Goal: Task Accomplishment & Management: Use online tool/utility

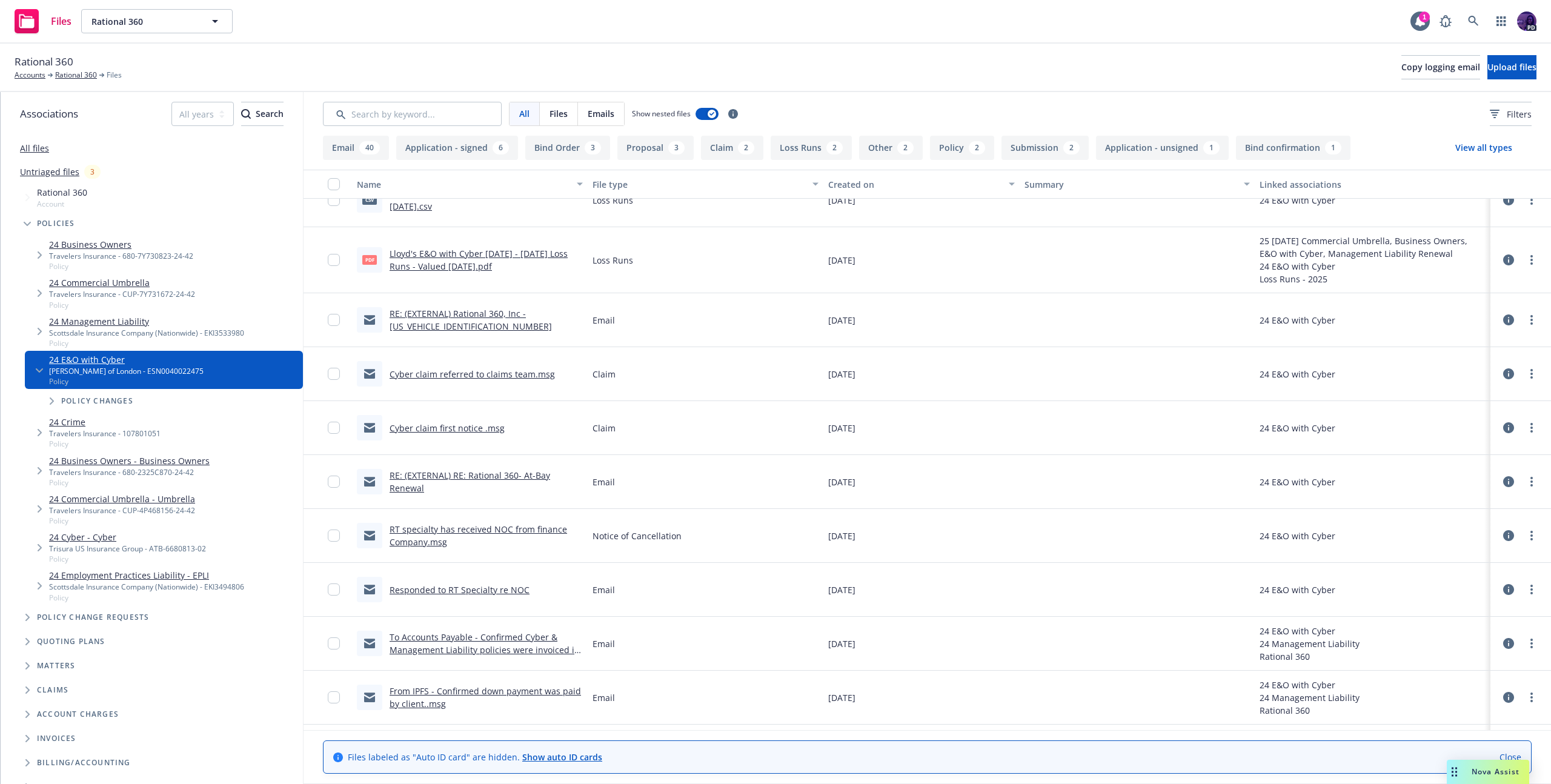
scroll to position [58, 0]
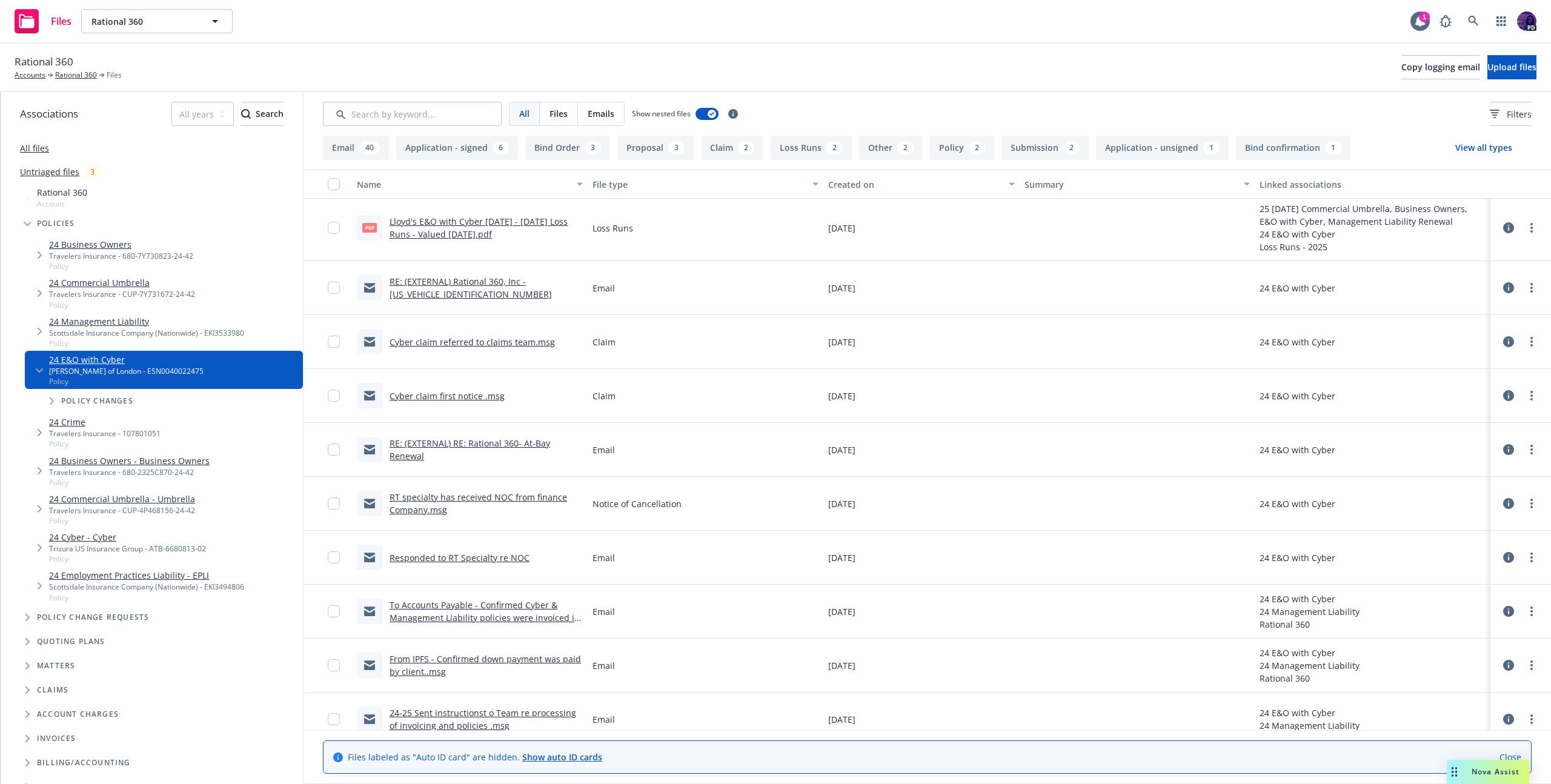
click at [483, 439] on link "RE: (EXTERNAL) RE: Rational 360- At-Bay Renewal" at bounding box center [469, 450] width 160 height 25
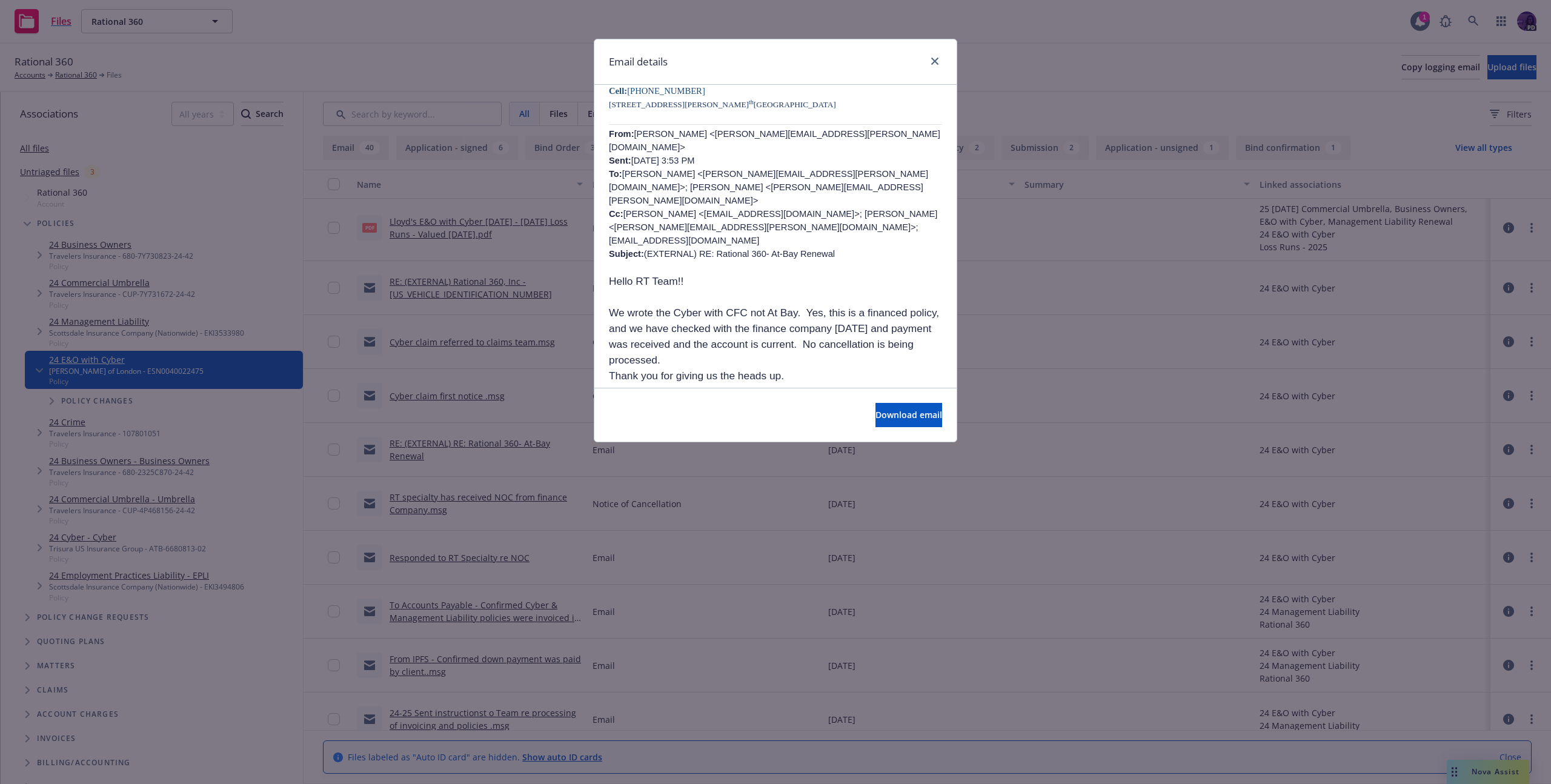
scroll to position [281, 0]
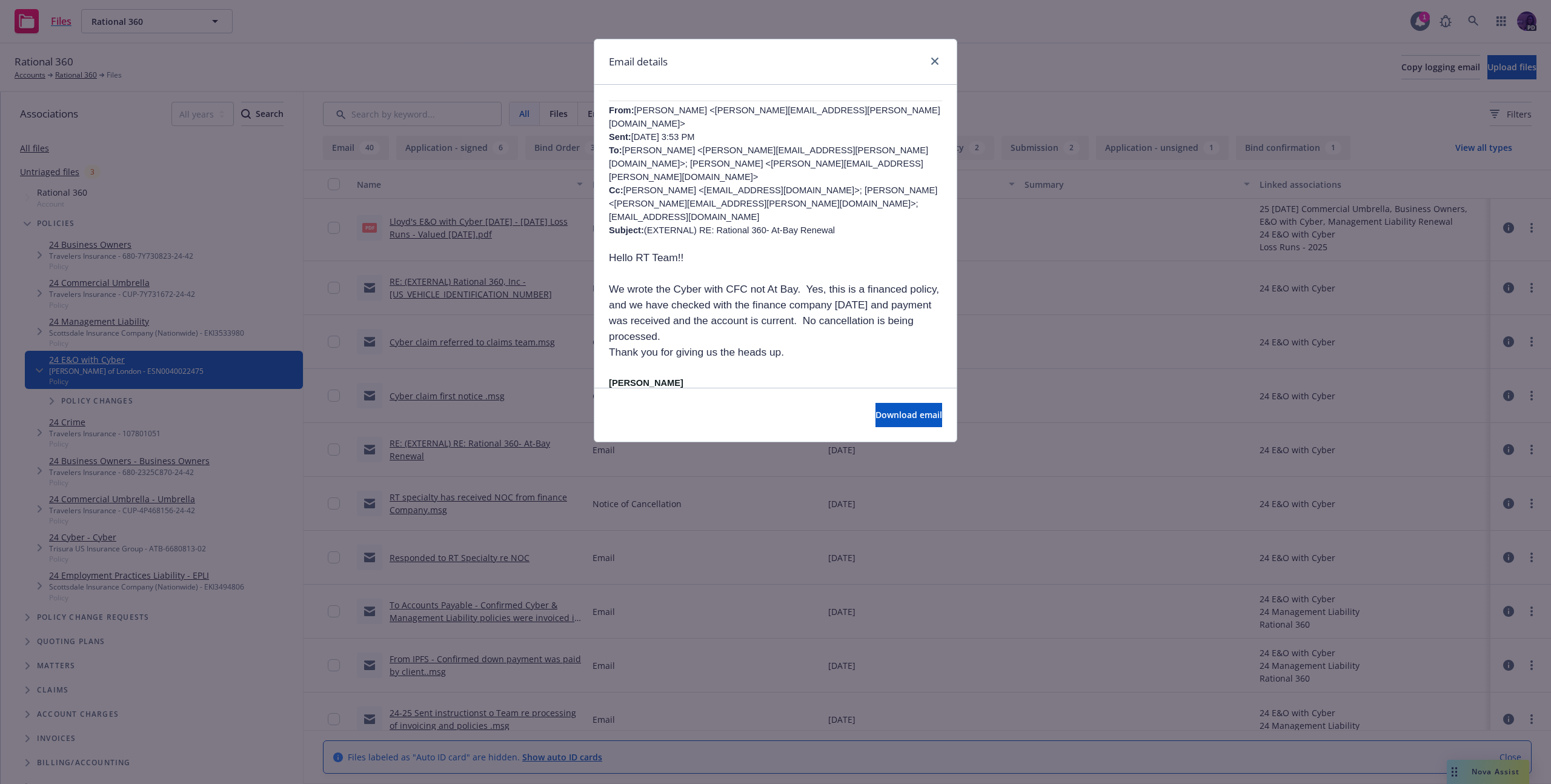
click at [472, 328] on div "Email details RE: (EXTERNAL) RE: Rational 360- At-Bay Renewal Thursday, October…" at bounding box center [775, 392] width 1551 height 784
click at [942, 61] on div "Email details" at bounding box center [775, 62] width 362 height 45
click at [934, 58] on icon "close" at bounding box center [935, 62] width 8 height 8
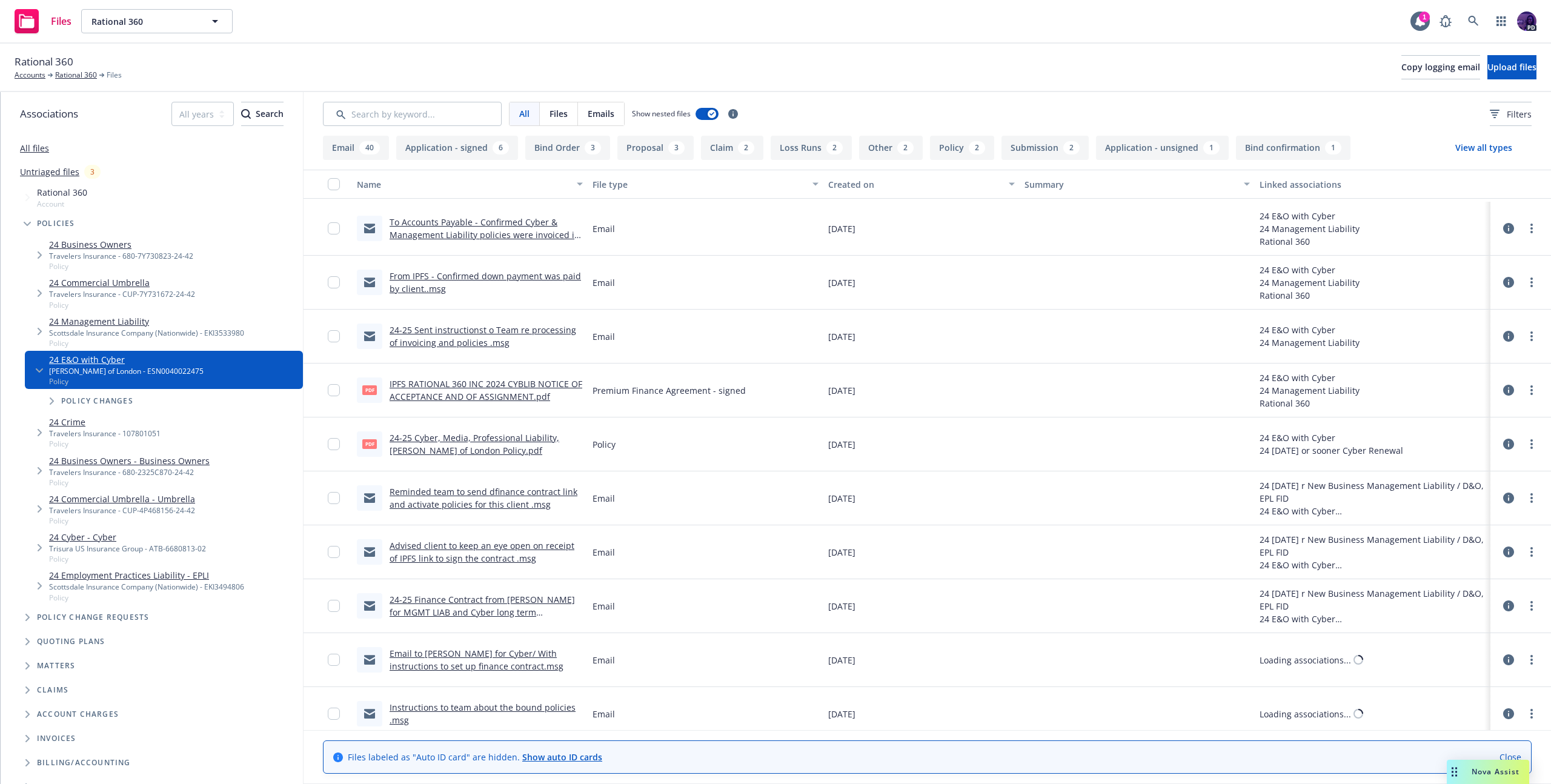
scroll to position [485, 0]
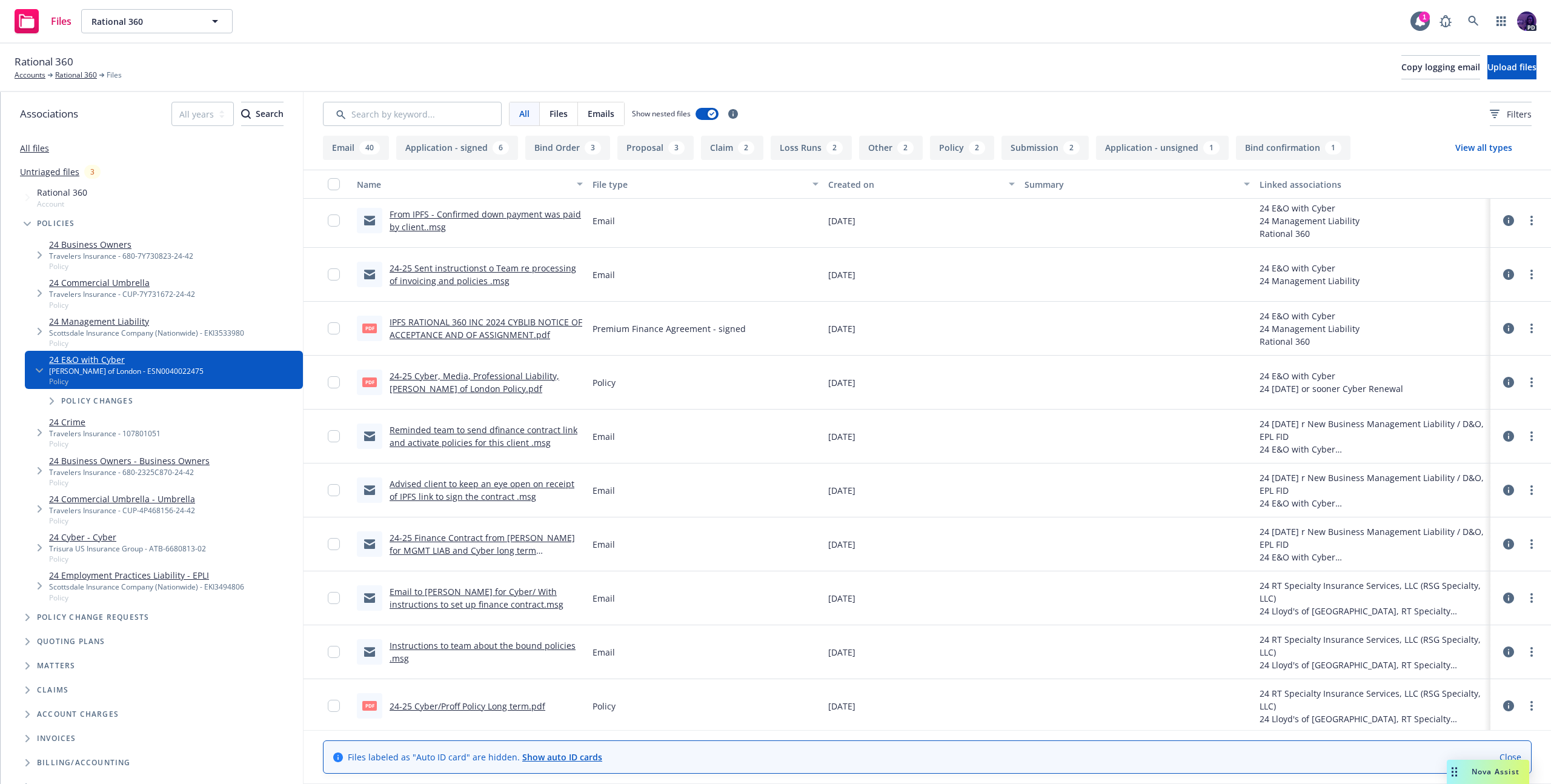
click at [1468, 767] on div "Nova Assist" at bounding box center [1496, 771] width 67 height 10
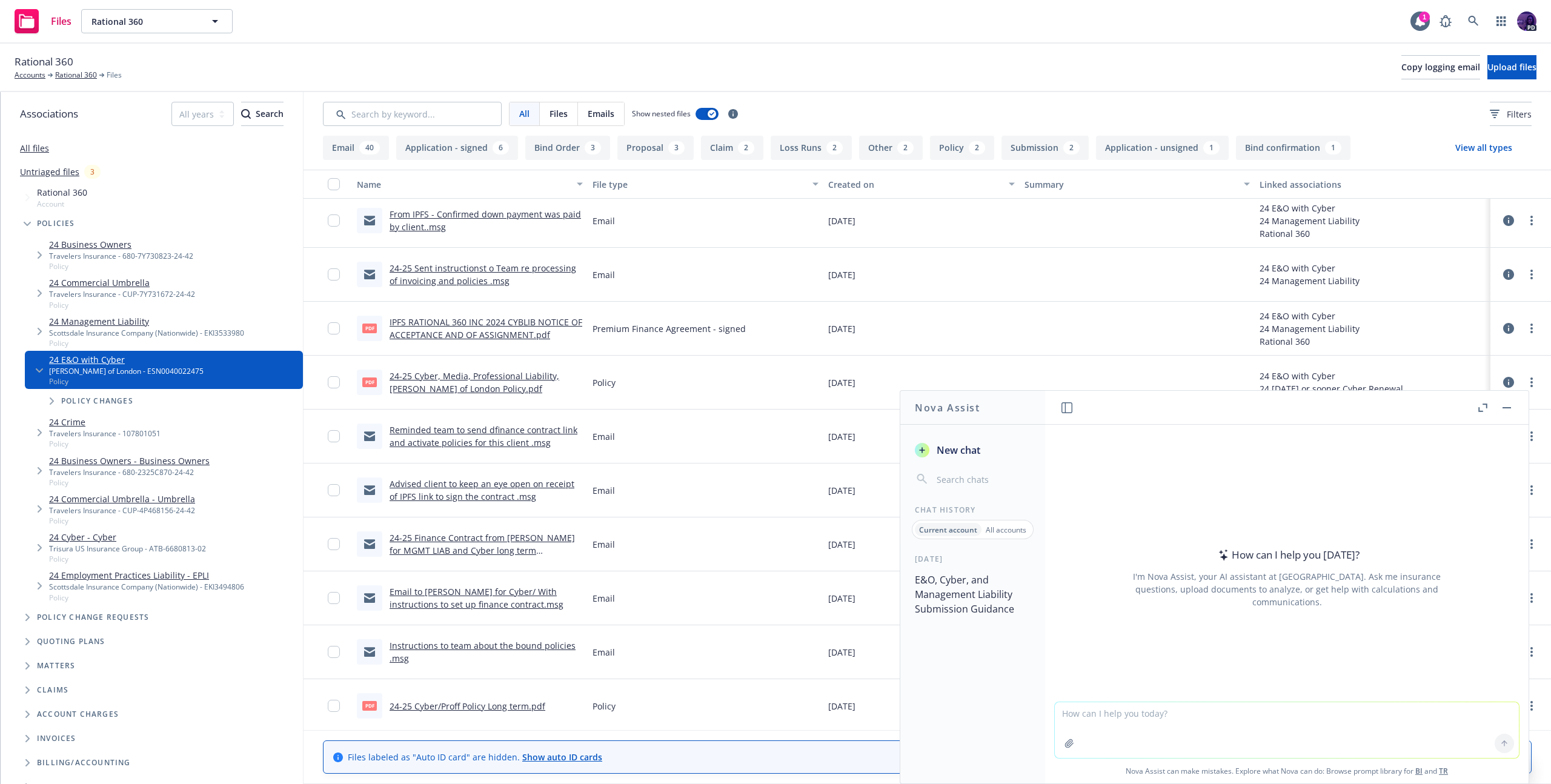
click at [952, 588] on button "E&O, Cyber, and Management Liability Submission Guidance" at bounding box center [972, 594] width 125 height 51
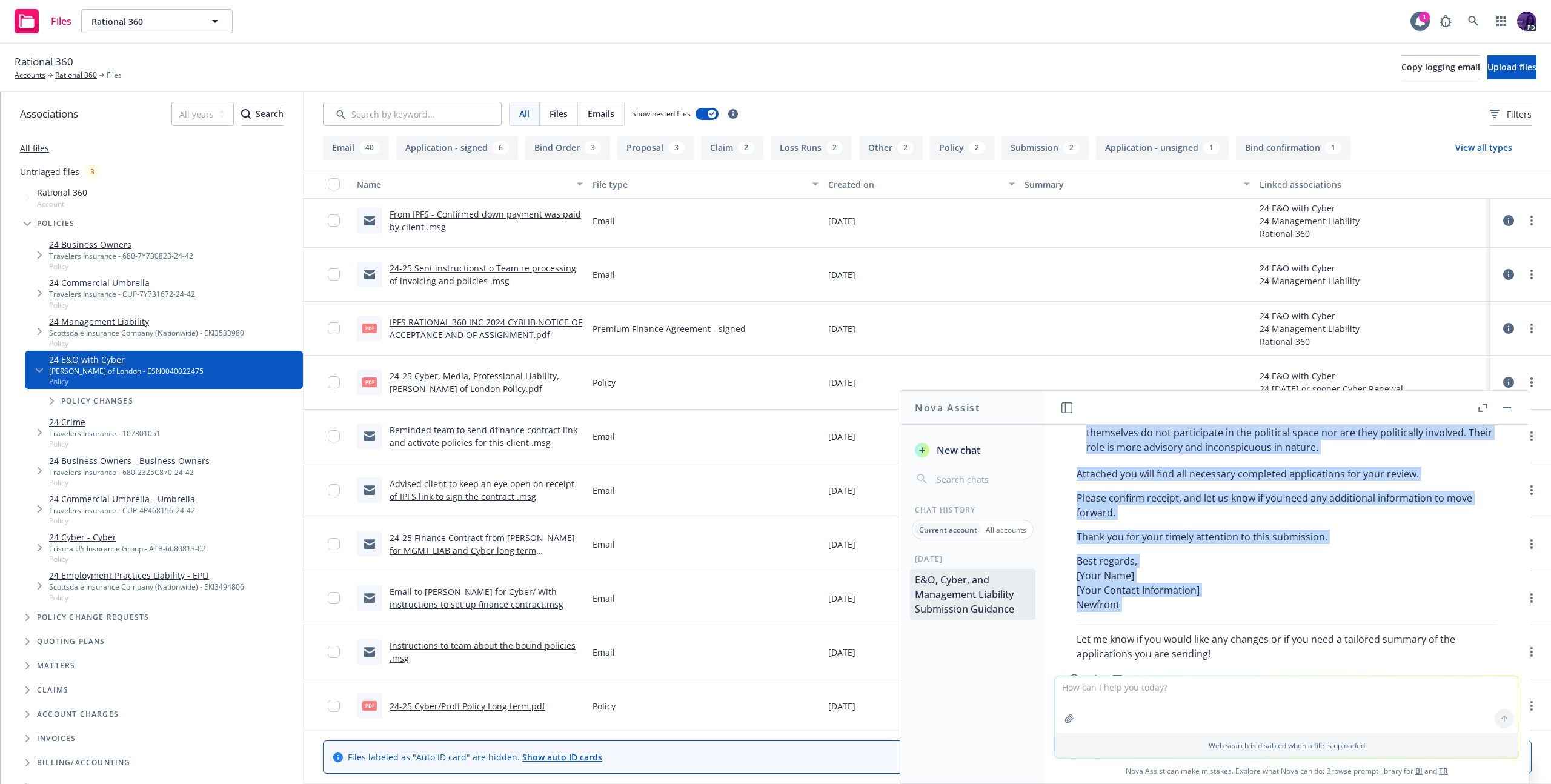
scroll to position [514, 0]
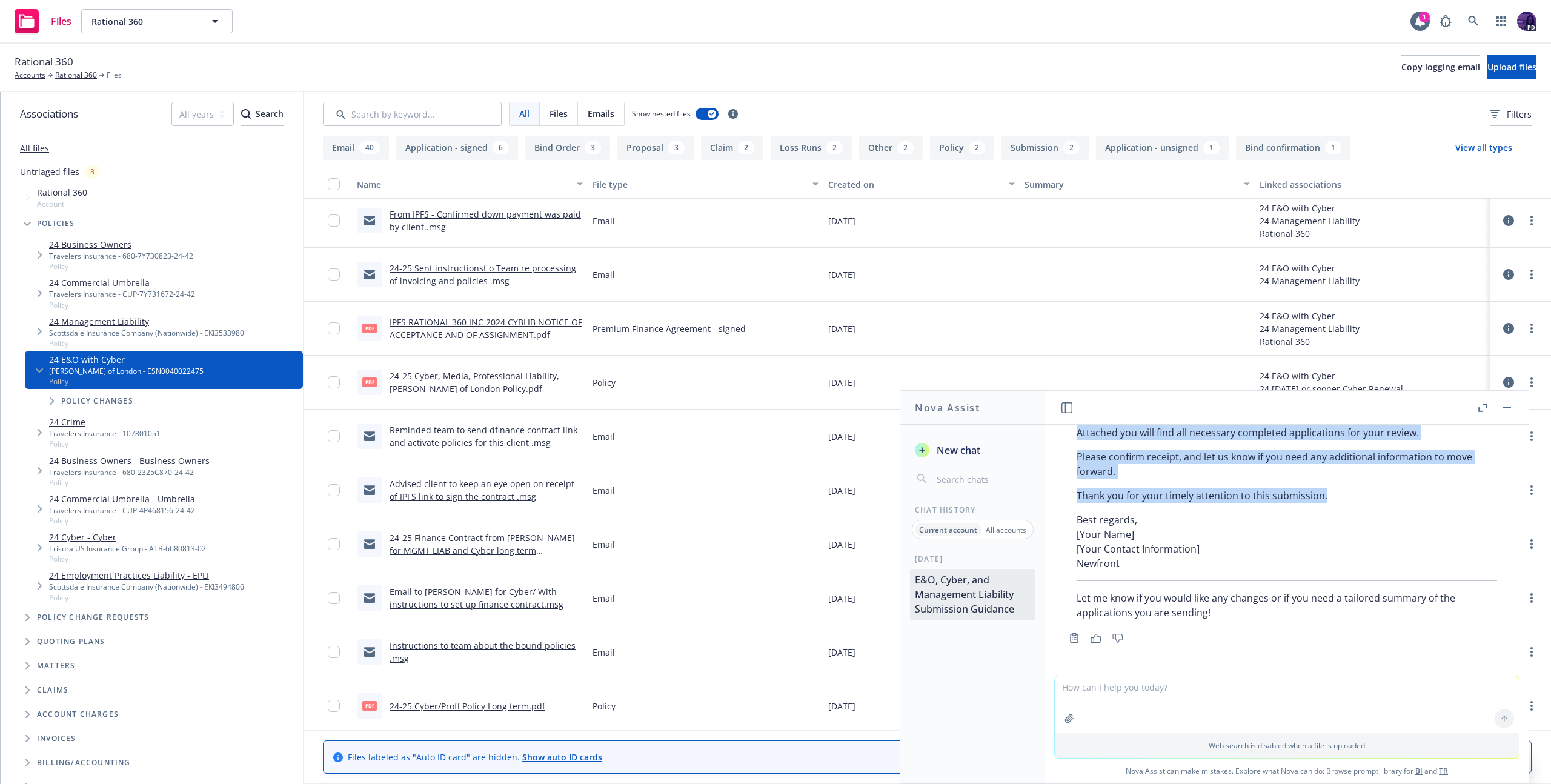
drag, startPoint x: 1076, startPoint y: 509, endPoint x: 1326, endPoint y: 481, distance: 251.6
click at [1326, 481] on div "Here’s a draft email you can use for your E&O, Cyber, and Management Liability …" at bounding box center [1287, 358] width 445 height 534
copy div "Subject: Submission: E&O, Cyber, and Management Liability – Public Relations Fi…"
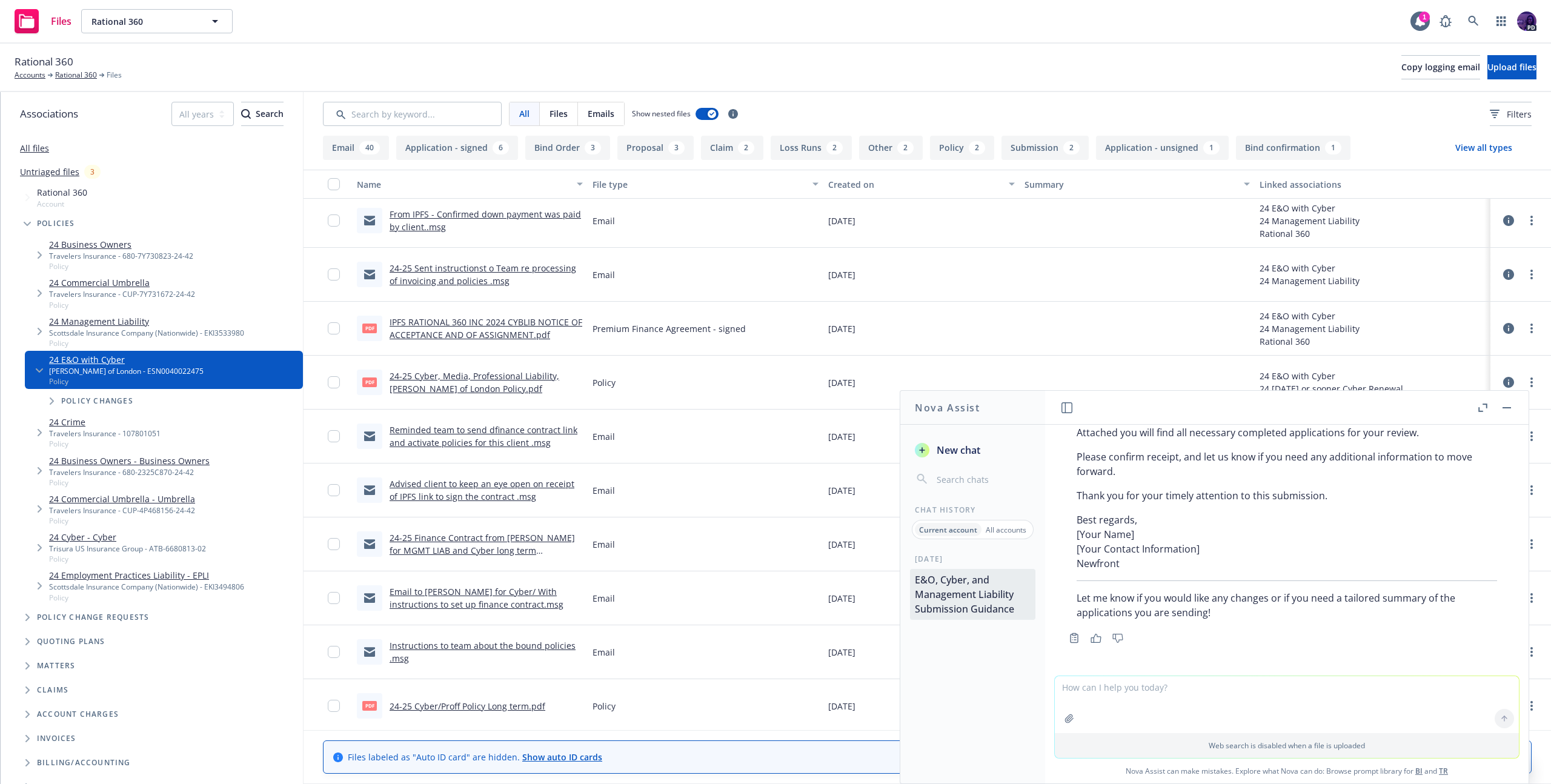
click at [1150, 697] on textarea at bounding box center [1287, 704] width 464 height 57
type textarea "also include that we have attached an acord and (2) supp apps. we do have finan…"
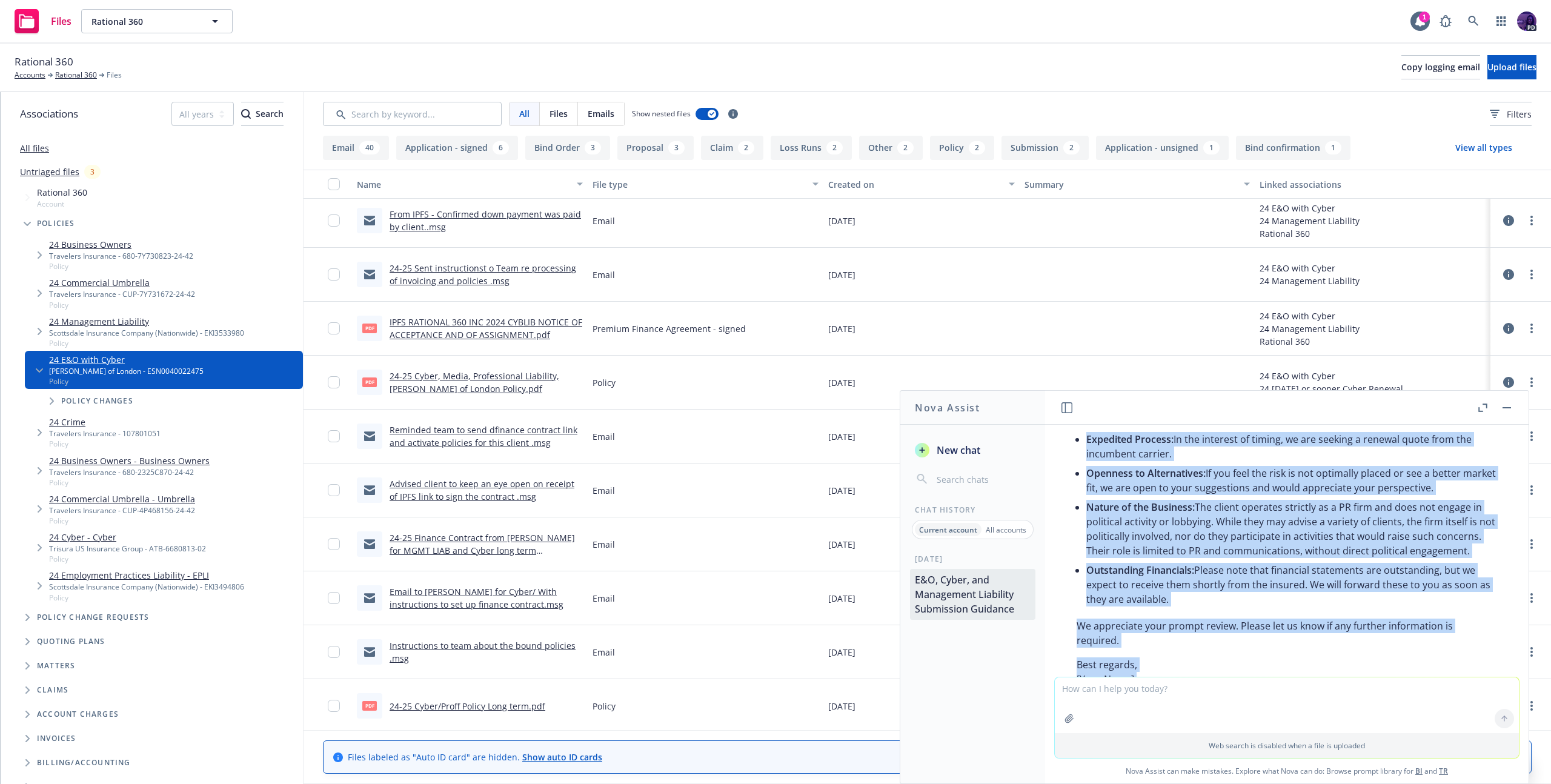
scroll to position [1122, 0]
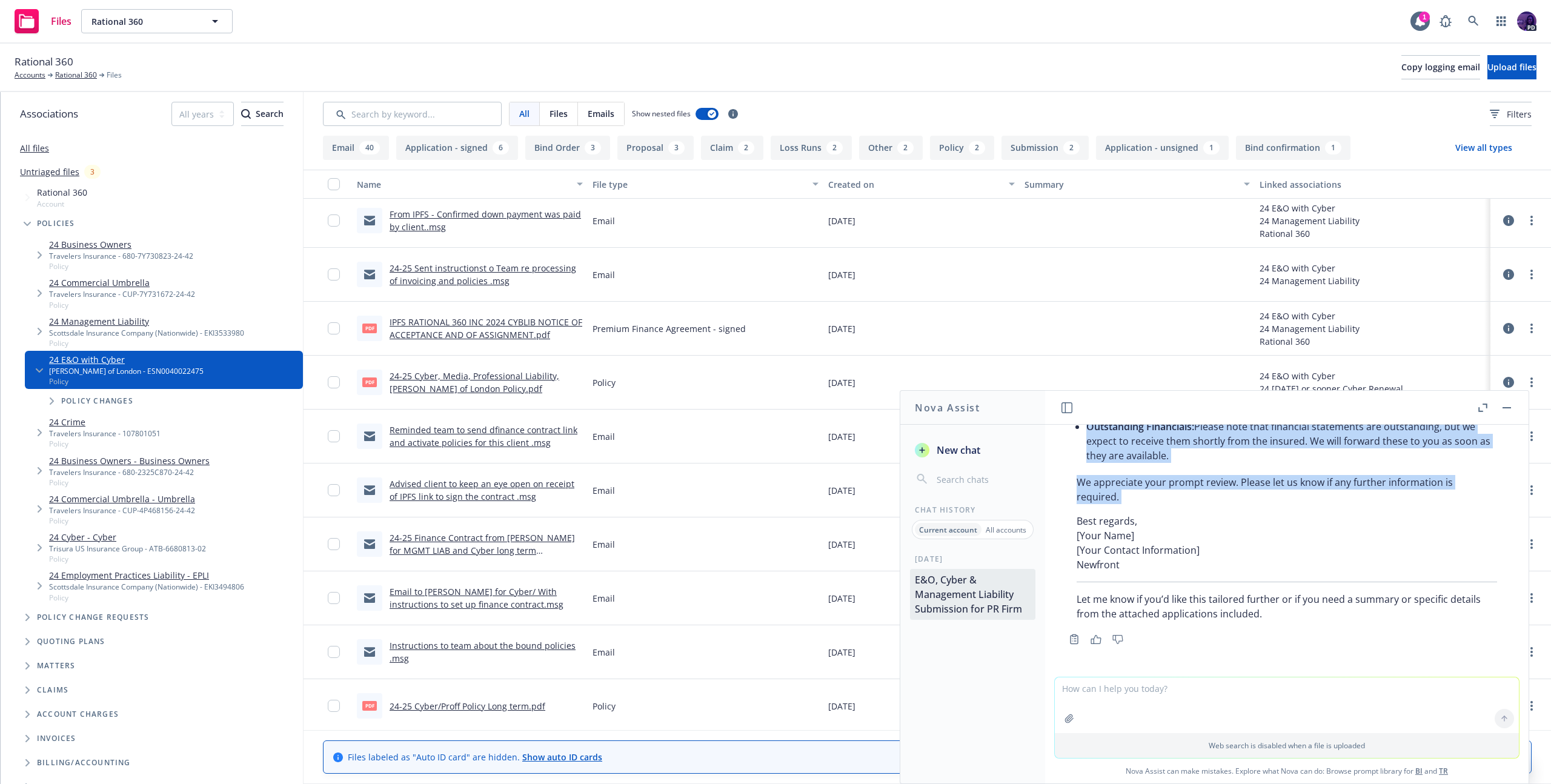
drag, startPoint x: 1072, startPoint y: 554, endPoint x: 1375, endPoint y: 502, distance: 307.4
click at [1375, 502] on div "Here's an updated draft for your E&O, Cyber, and Management Liability submissio…" at bounding box center [1287, 373] width 445 height 505
copy div "Dear Underwriting Team, Please see attached the ACORD application along with tw…"
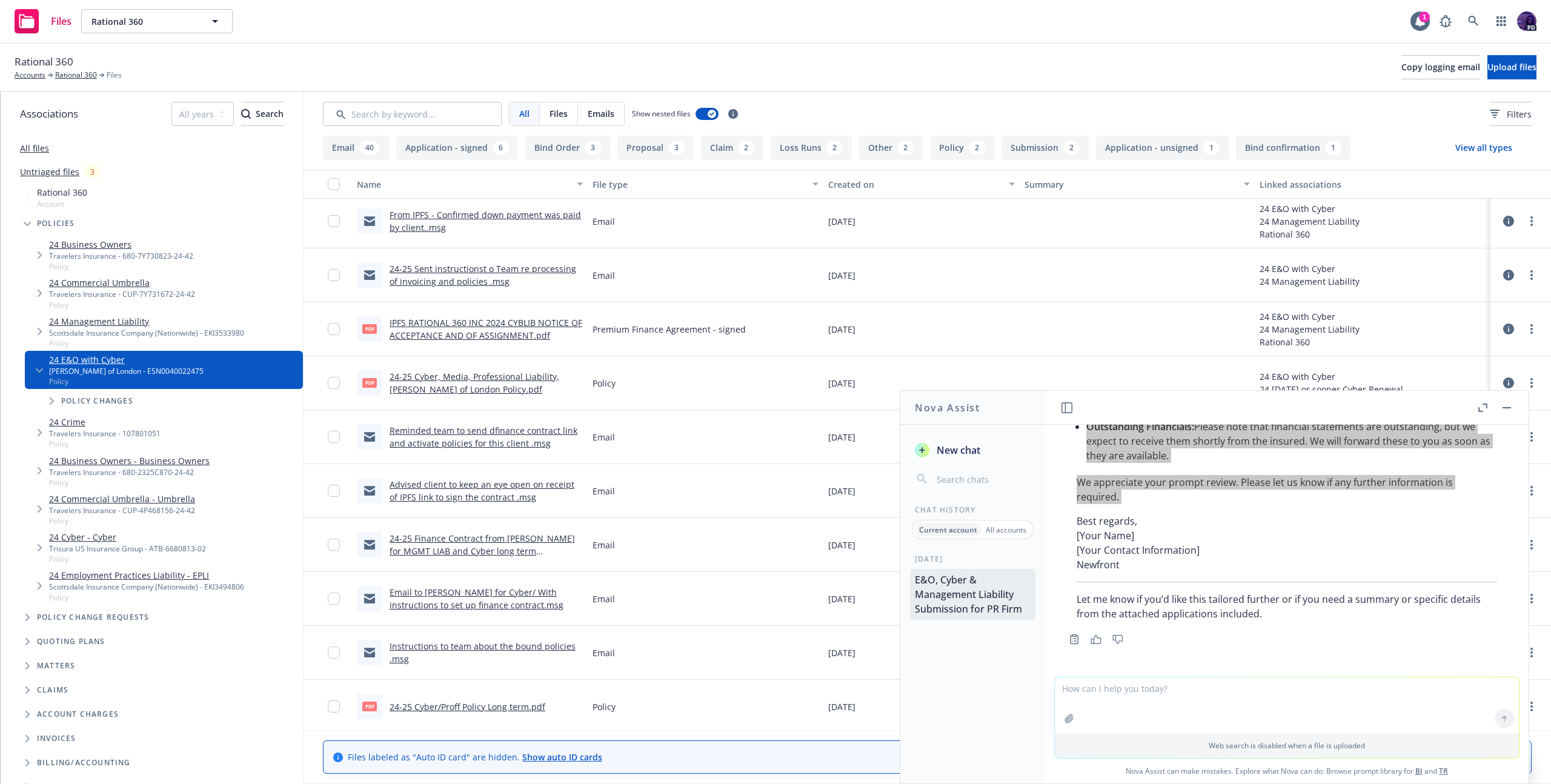
scroll to position [0, 0]
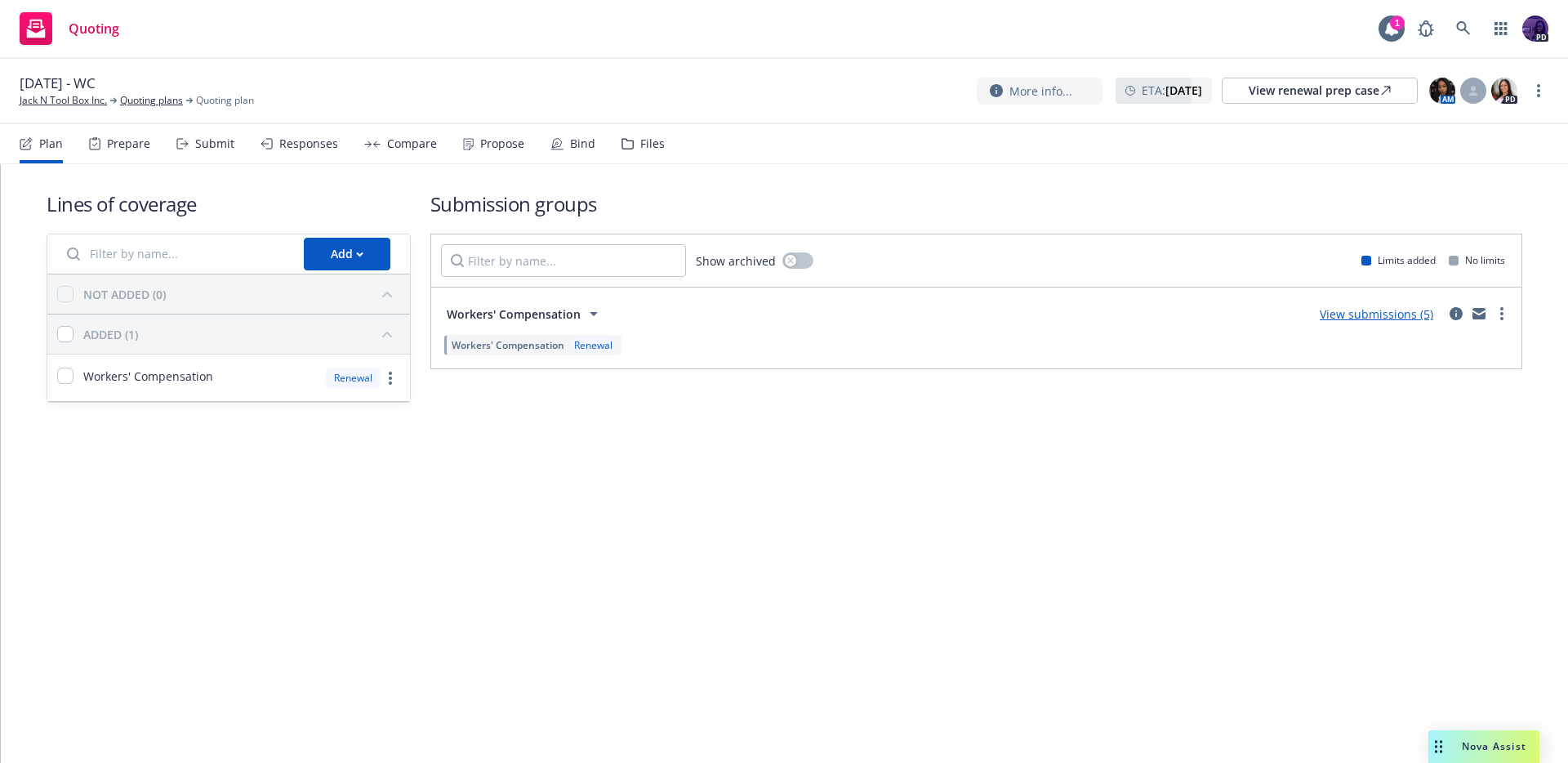
click at [1391, 317] on link "View submissions (5)" at bounding box center [1376, 314] width 114 height 15
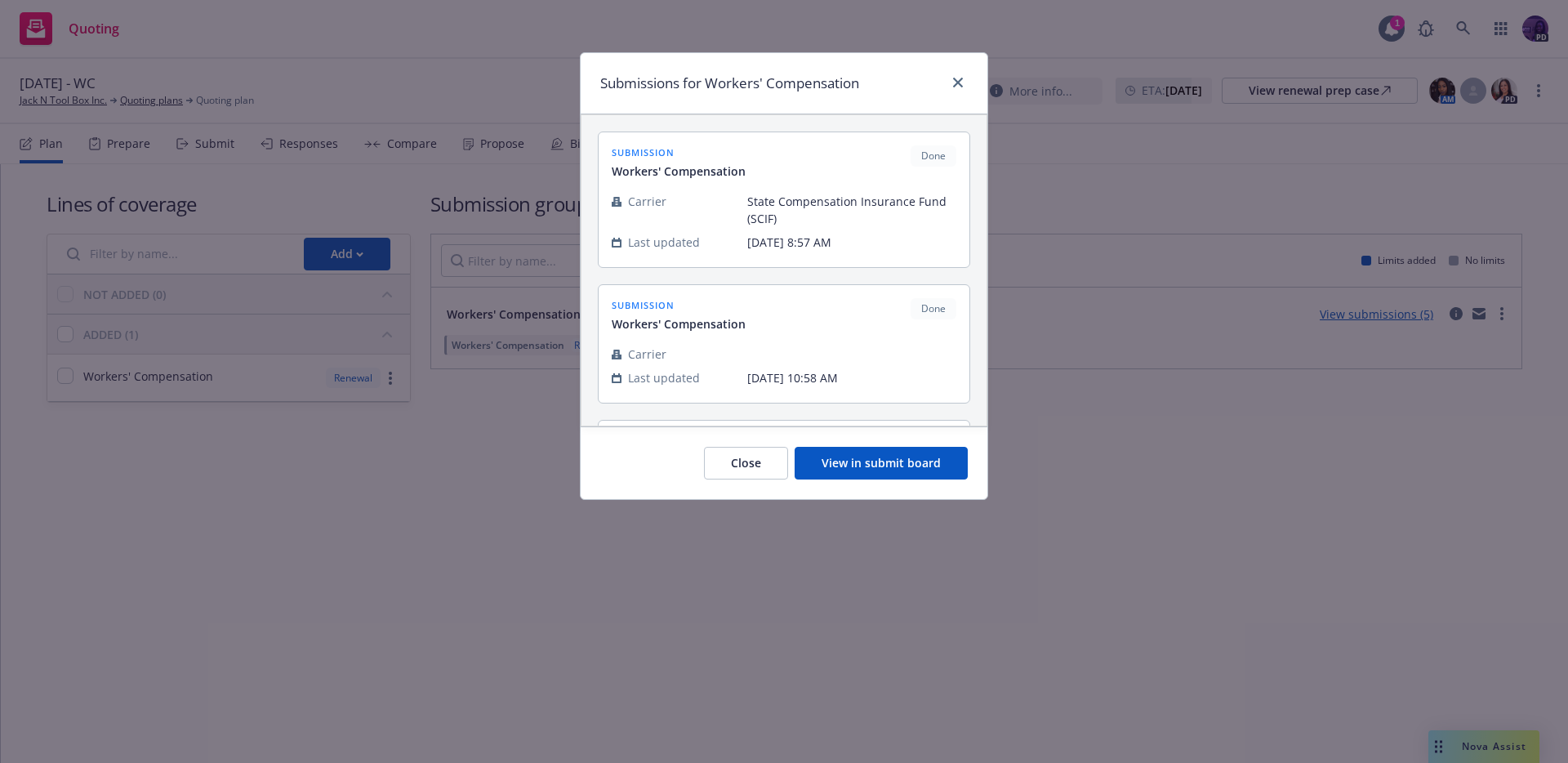
click at [942, 450] on button "View in submit board" at bounding box center [881, 463] width 173 height 33
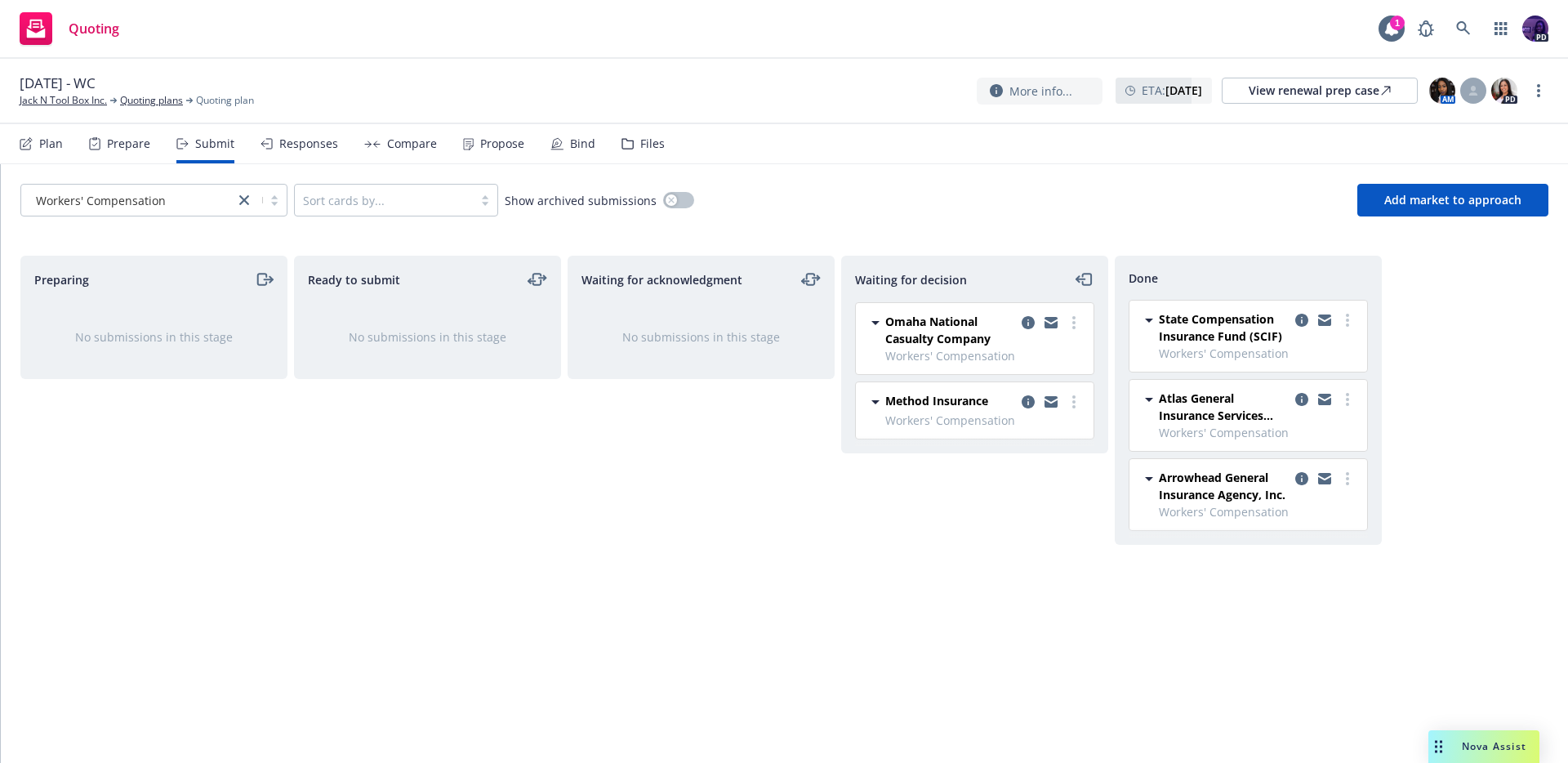
click at [302, 141] on div "Responses" at bounding box center [308, 143] width 58 height 13
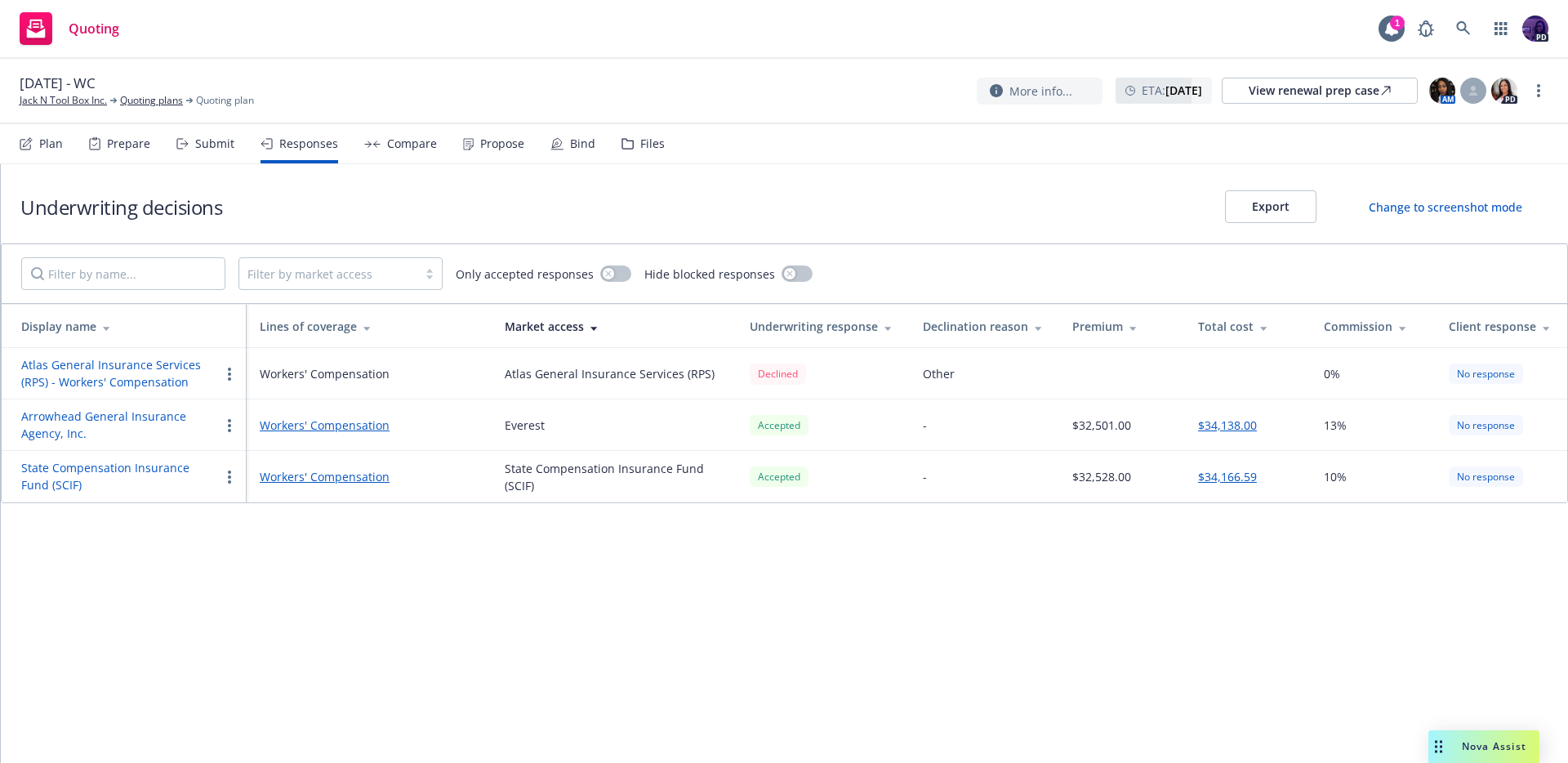
click at [344, 26] on div "Quoting 1 PD" at bounding box center [784, 29] width 1568 height 58
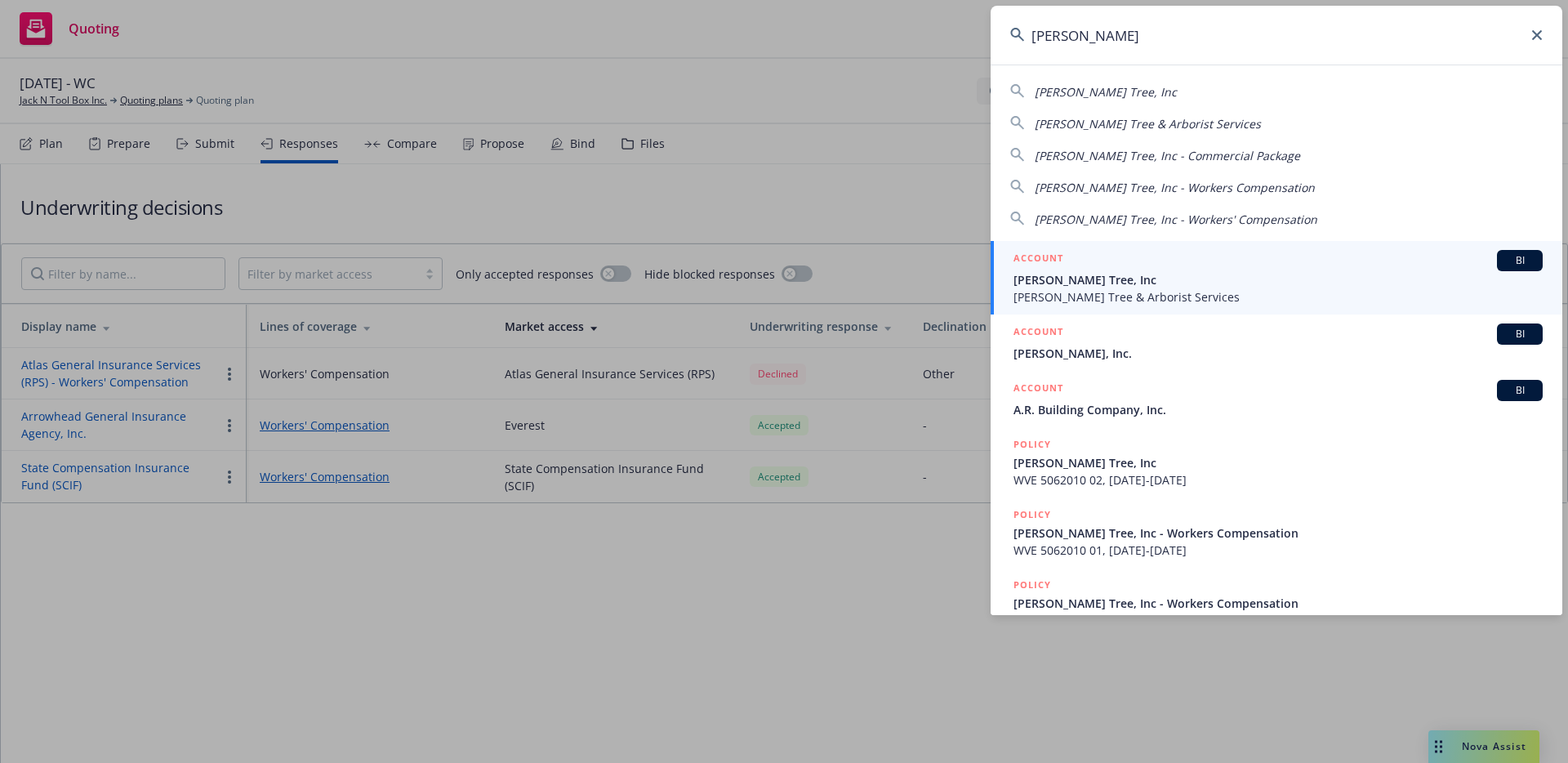
type input "mark crane"
click at [1064, 273] on span "[PERSON_NAME] Tree, Inc" at bounding box center [1278, 280] width 529 height 17
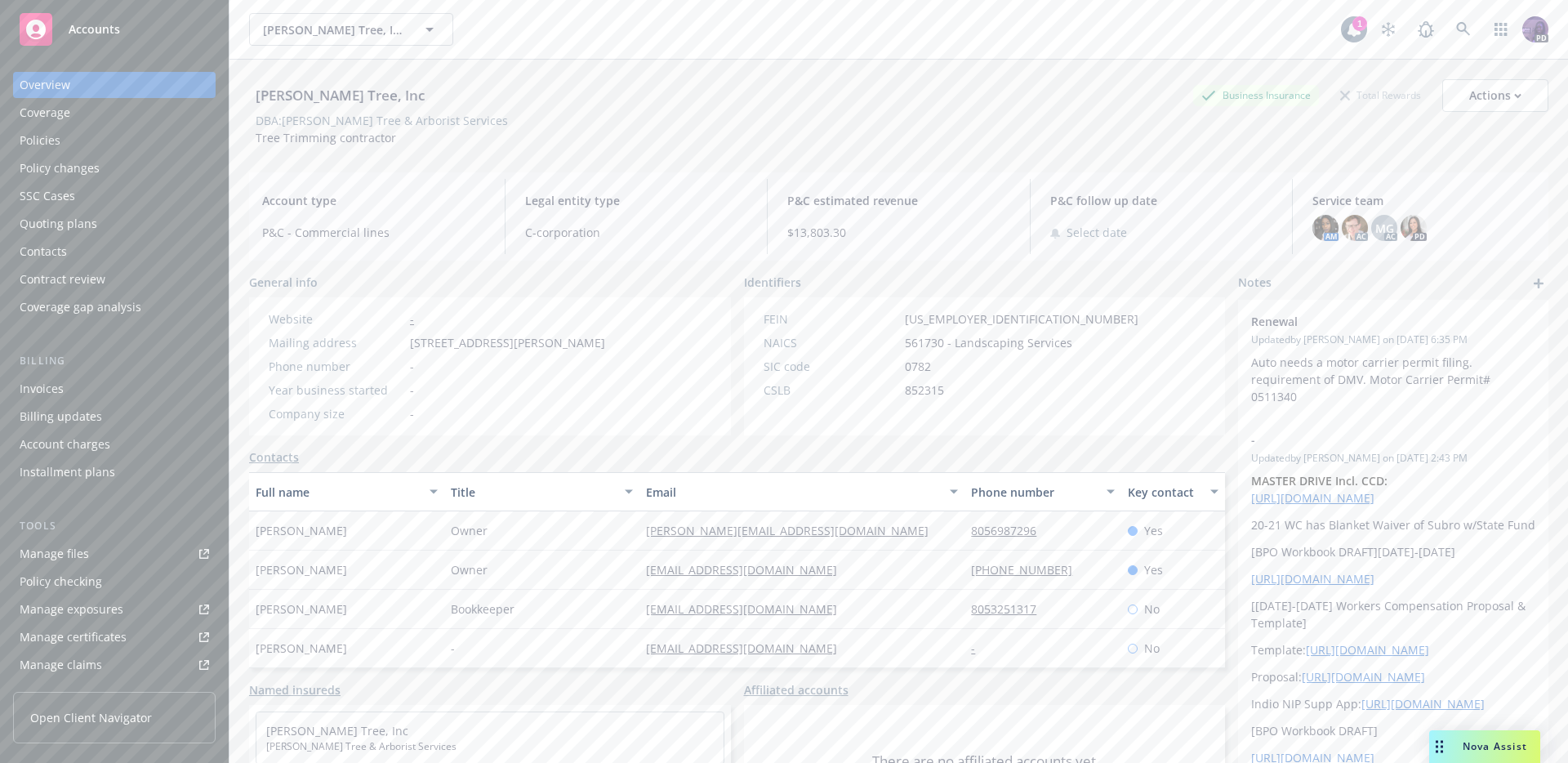
click at [103, 219] on div "Quoting plans" at bounding box center [114, 224] width 189 height 26
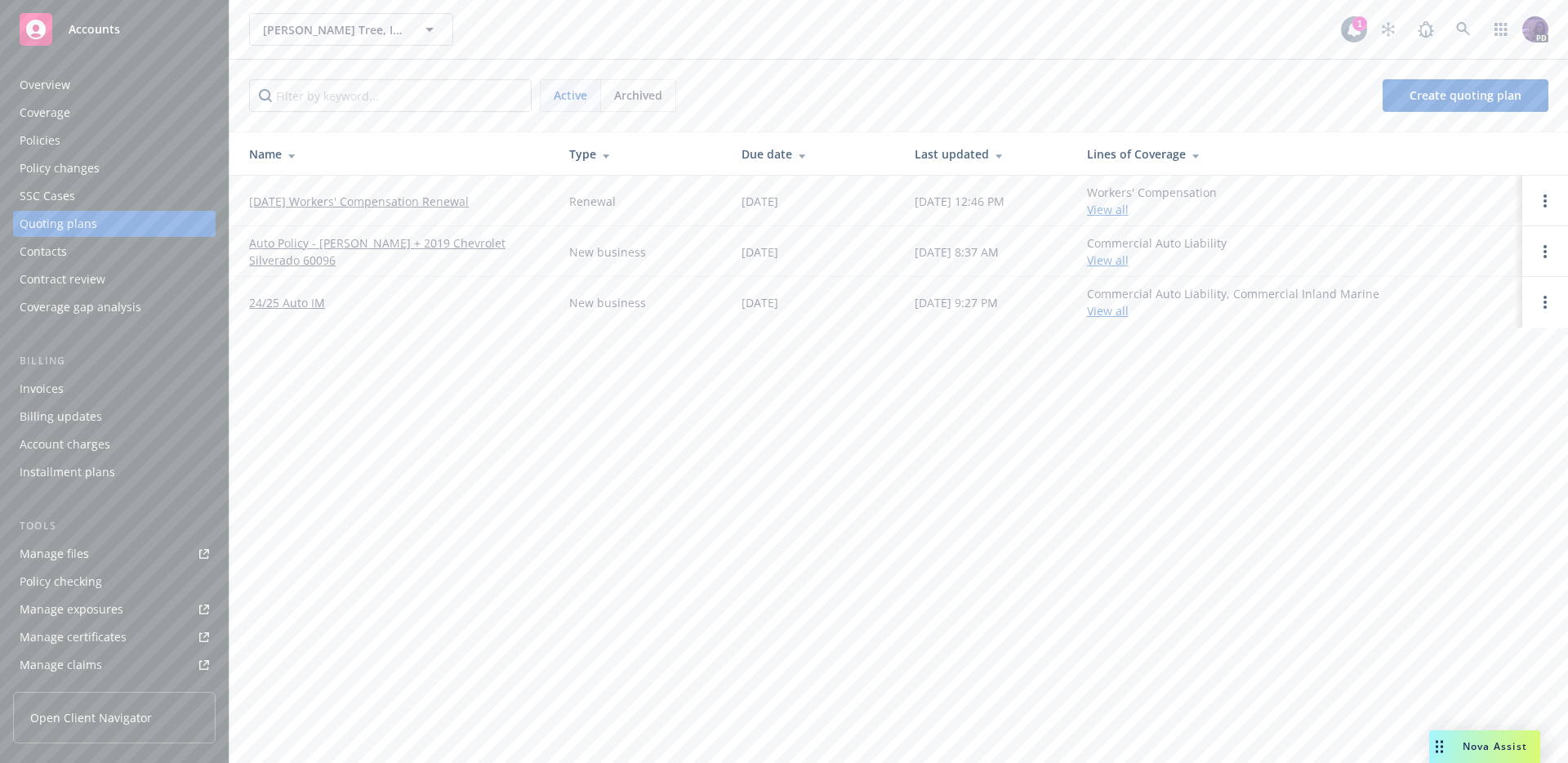
click at [409, 202] on link "09/21/25 Workers' Compensation Renewal" at bounding box center [359, 201] width 220 height 17
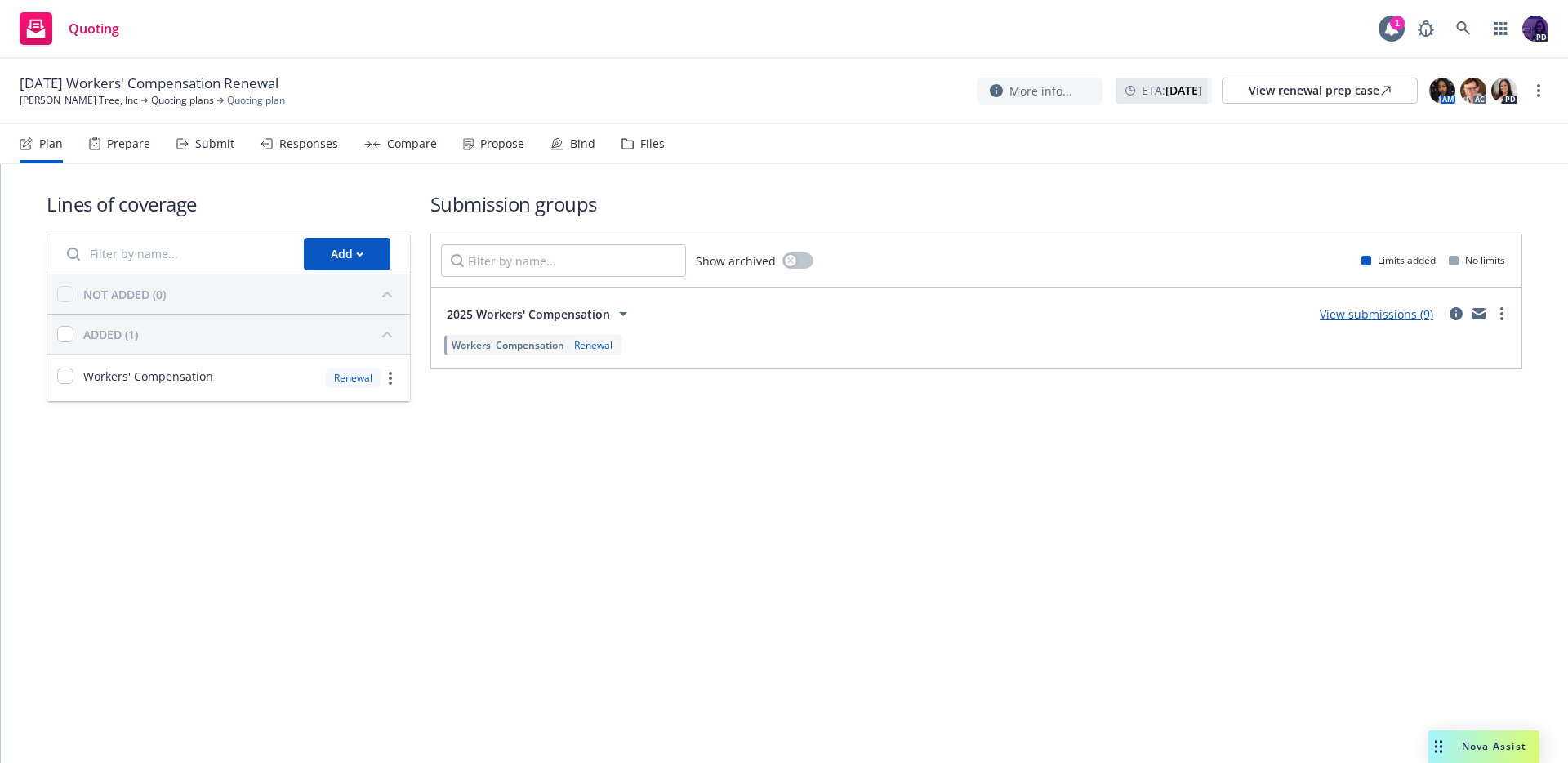
click at [1345, 311] on link "View submissions (9)" at bounding box center [1376, 314] width 114 height 15
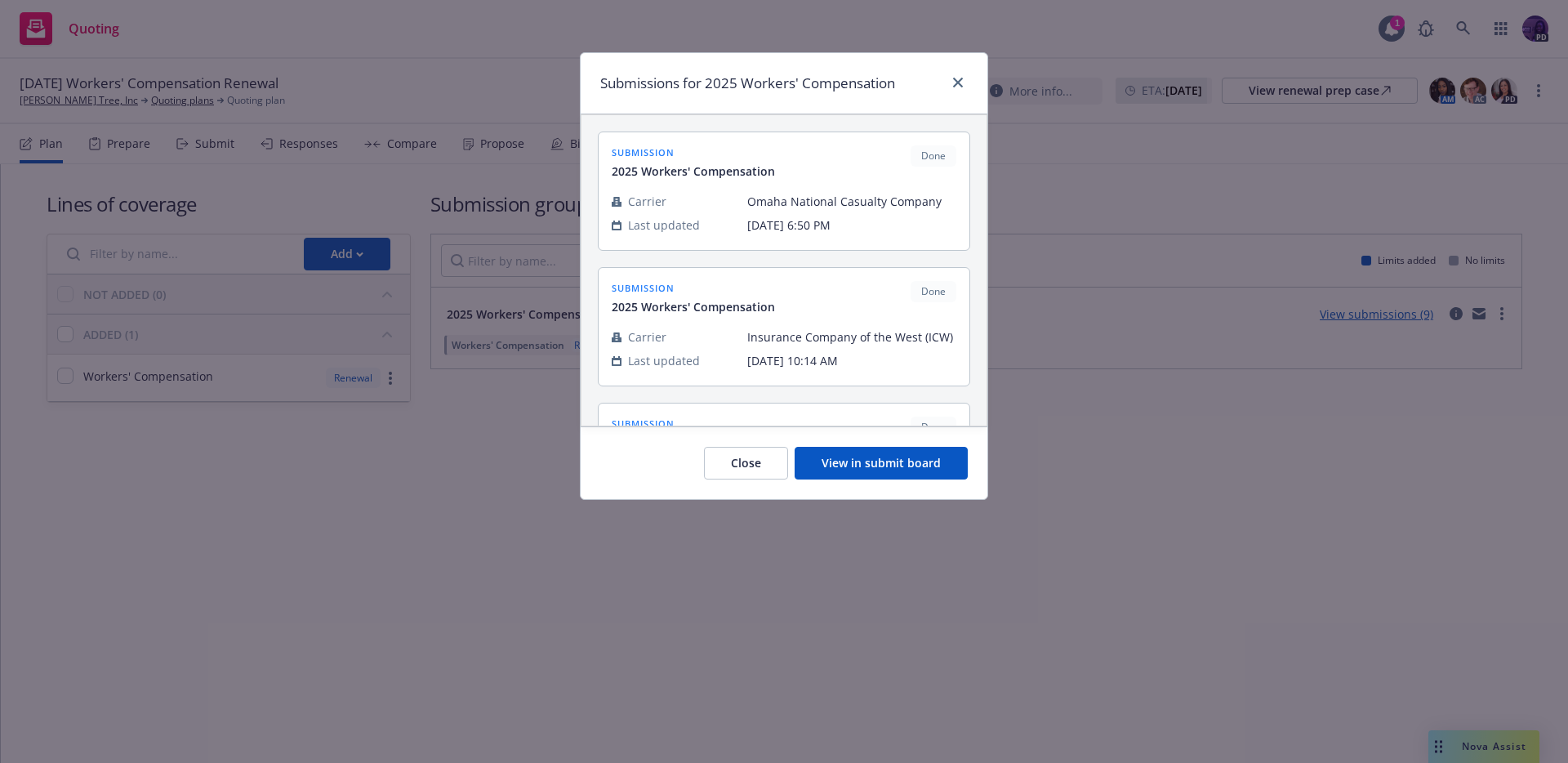
click at [881, 454] on button "View in submit board" at bounding box center [881, 463] width 173 height 33
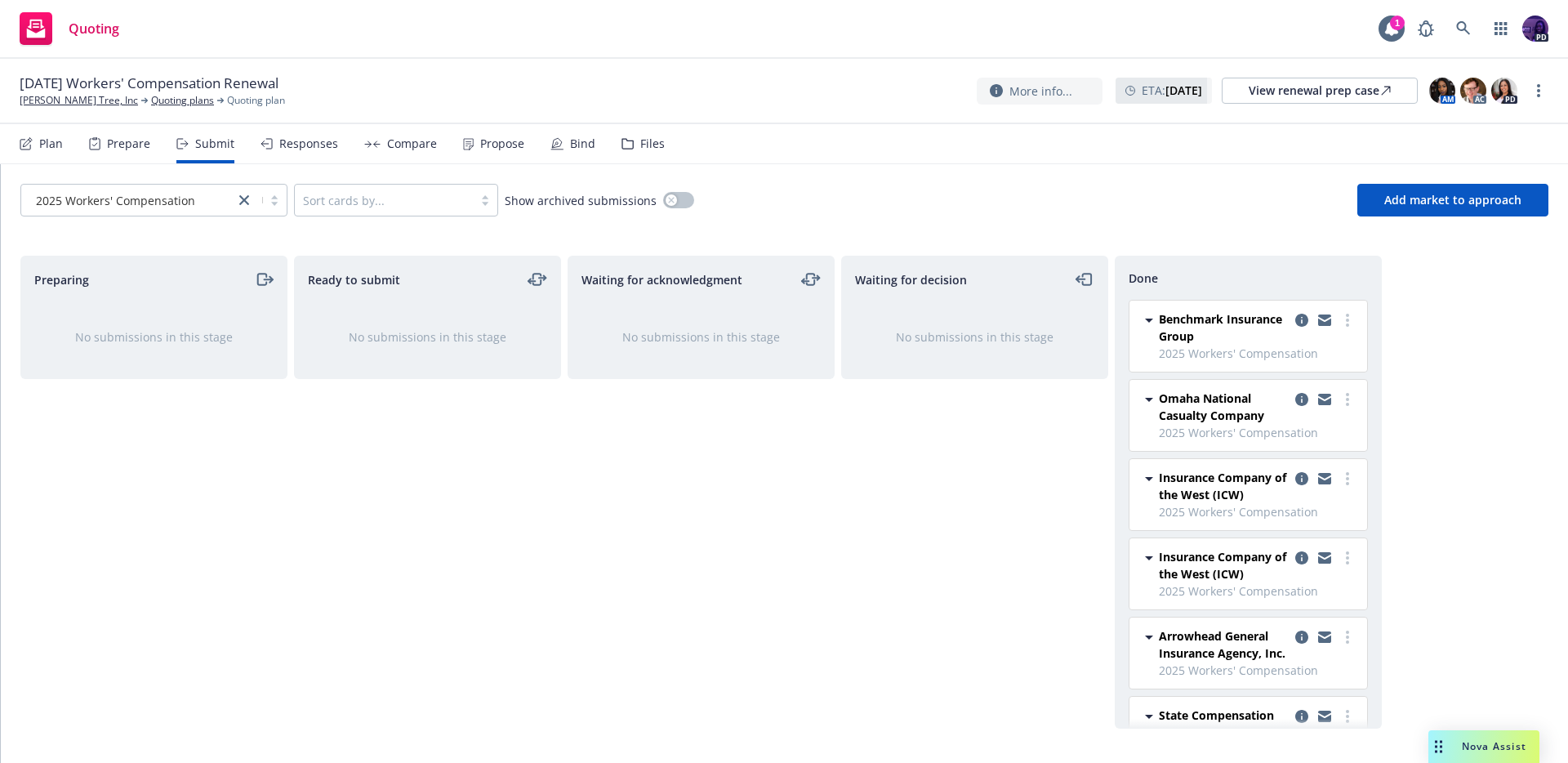
click at [427, 148] on div "Compare" at bounding box center [412, 143] width 50 height 13
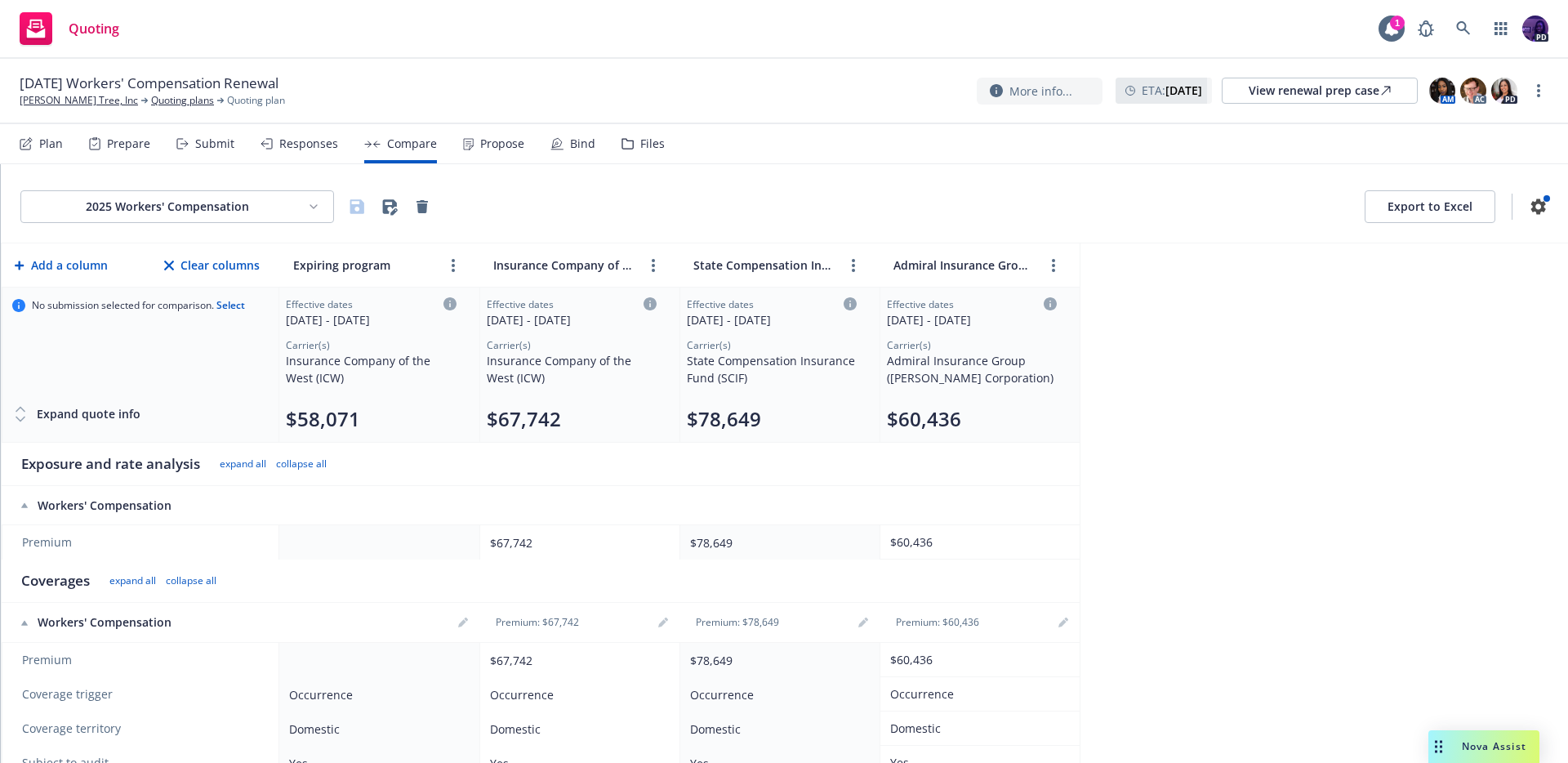
click at [470, 136] on div "Propose" at bounding box center [493, 143] width 61 height 39
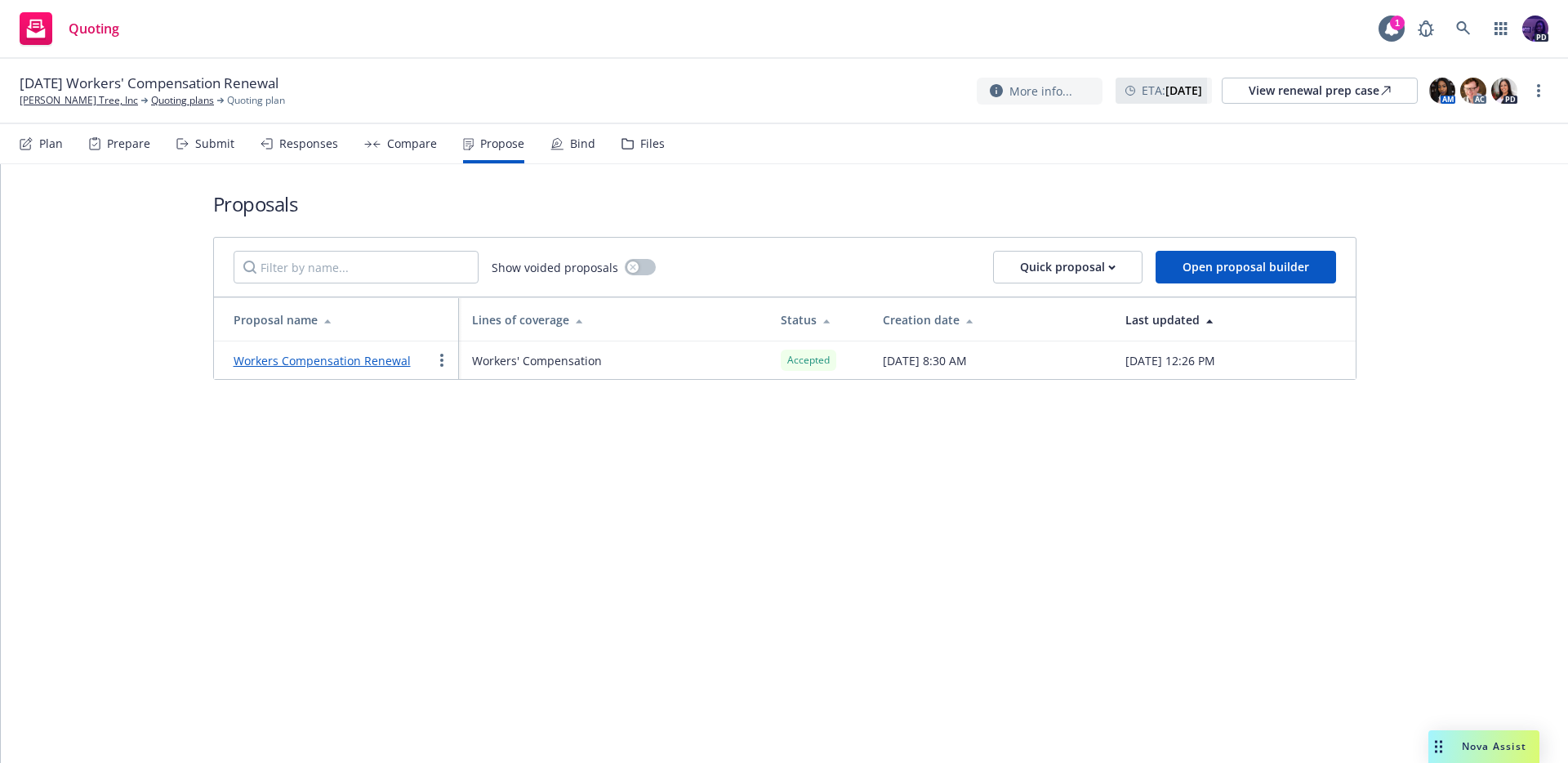
click at [325, 153] on div "Responses" at bounding box center [299, 143] width 78 height 39
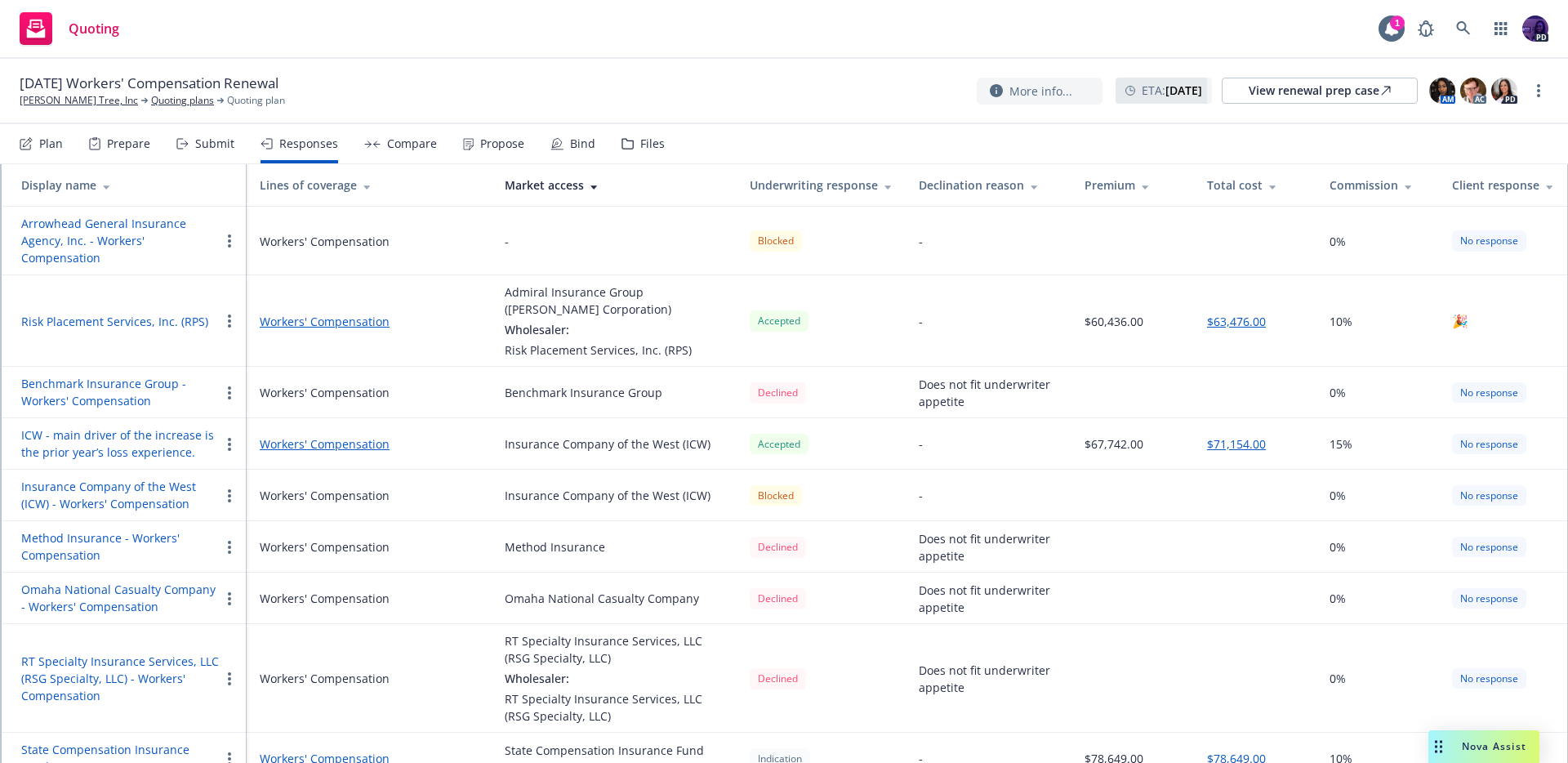
scroll to position [164, 0]
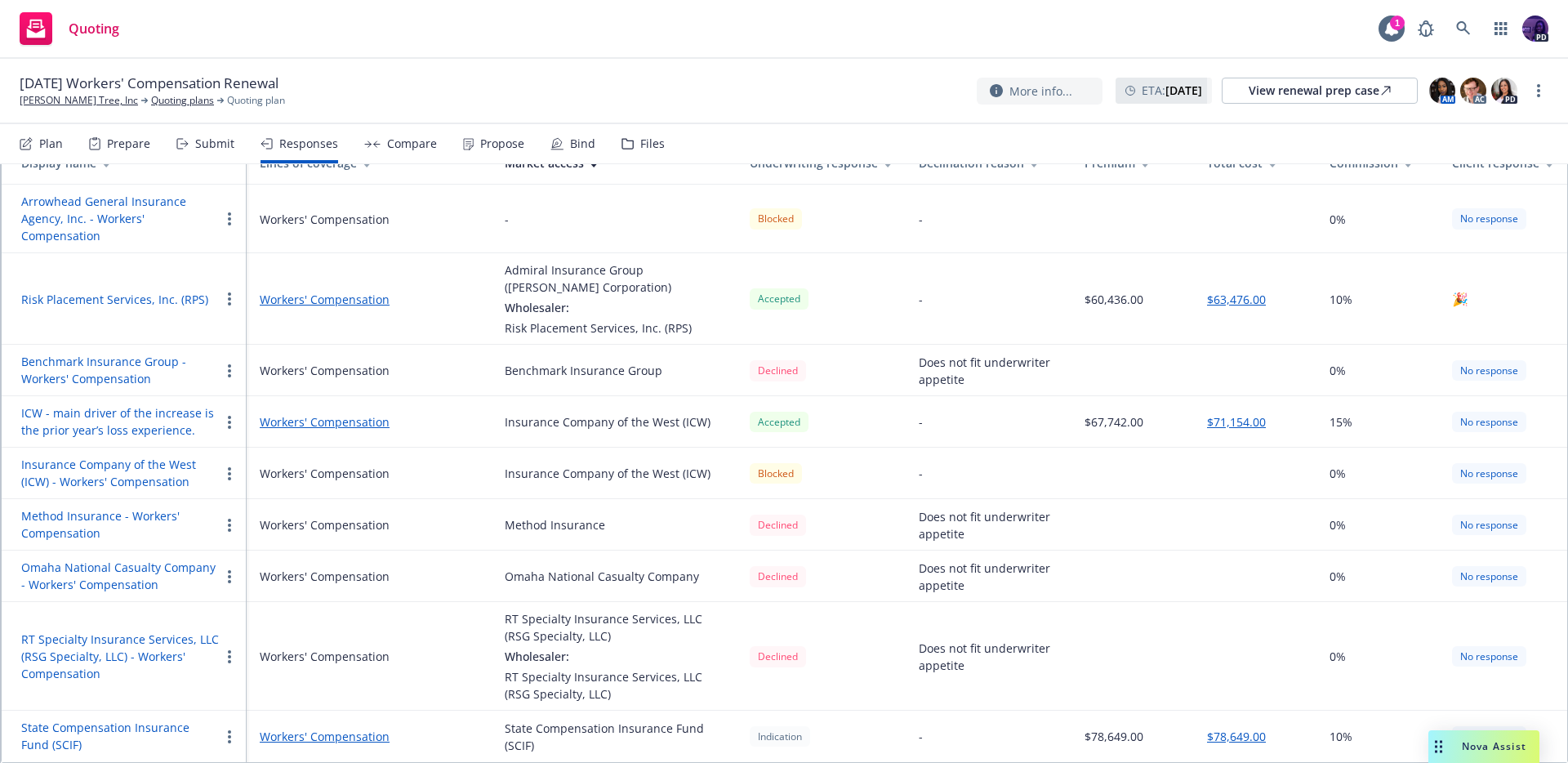
click at [273, 305] on link "Workers' Compensation" at bounding box center [369, 299] width 219 height 17
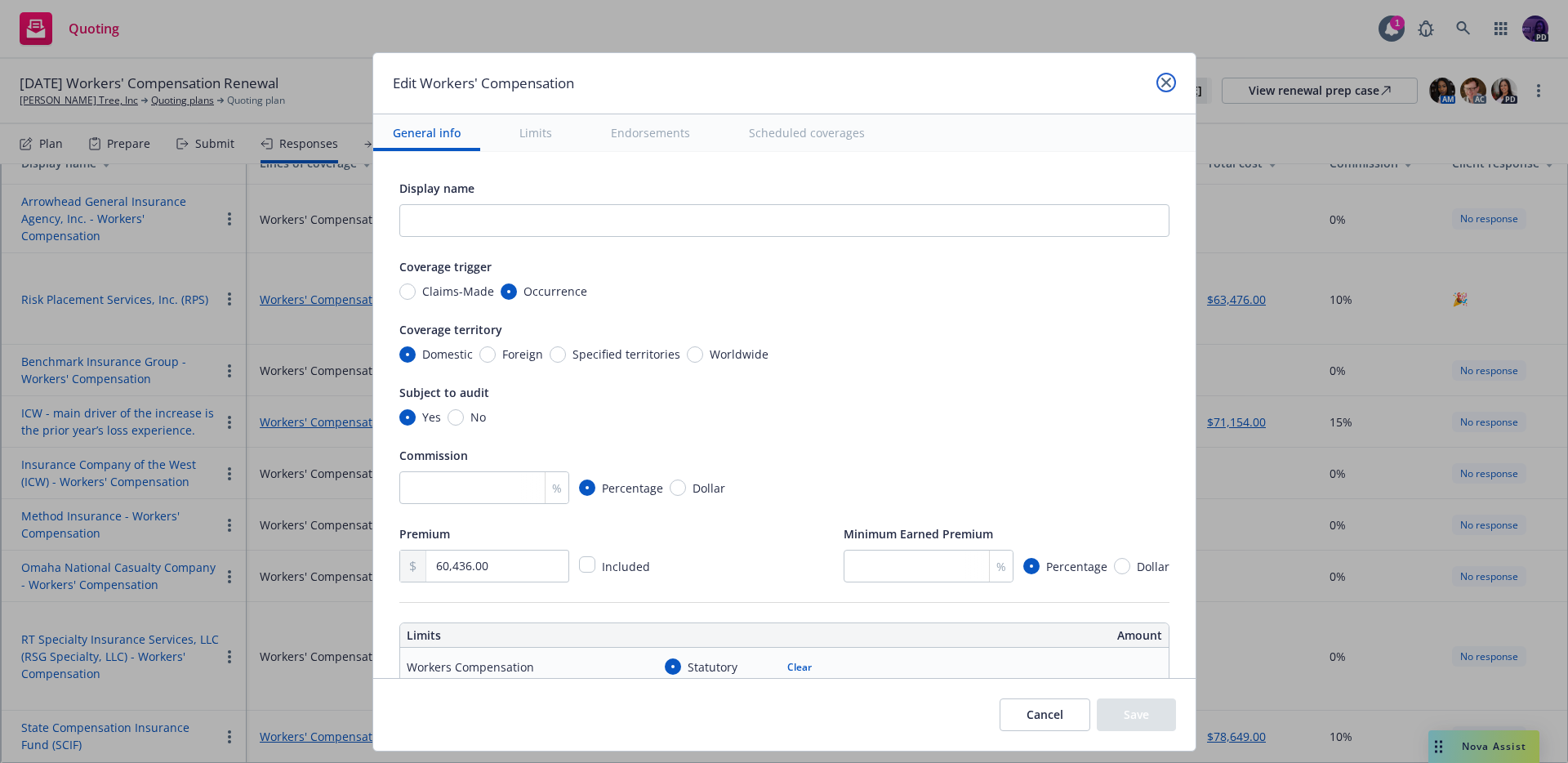
click at [1161, 84] on icon "close" at bounding box center [1166, 83] width 10 height 10
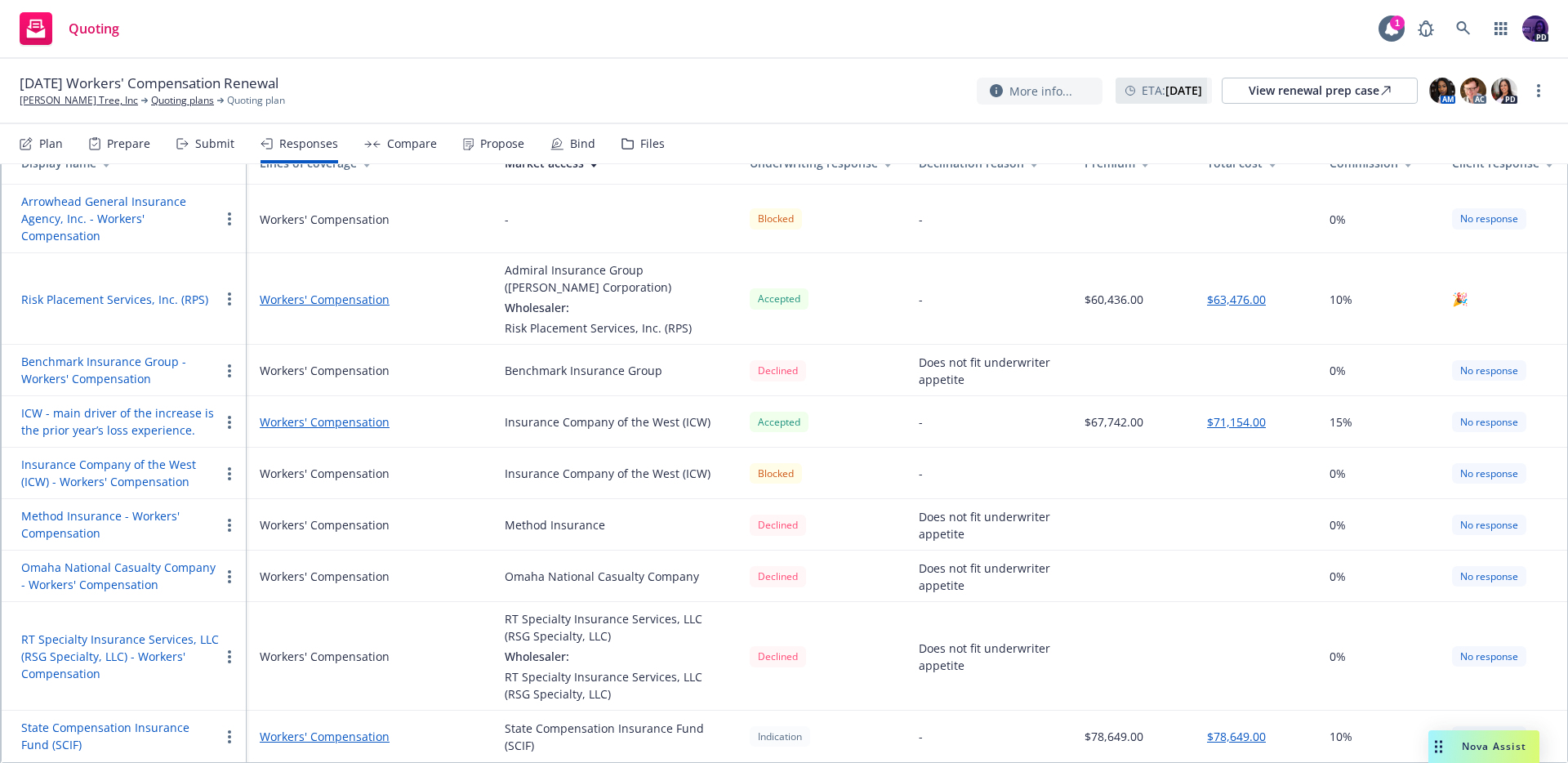
click at [160, 297] on button "Risk Placement Services, Inc. (RPS)" at bounding box center [114, 299] width 187 height 17
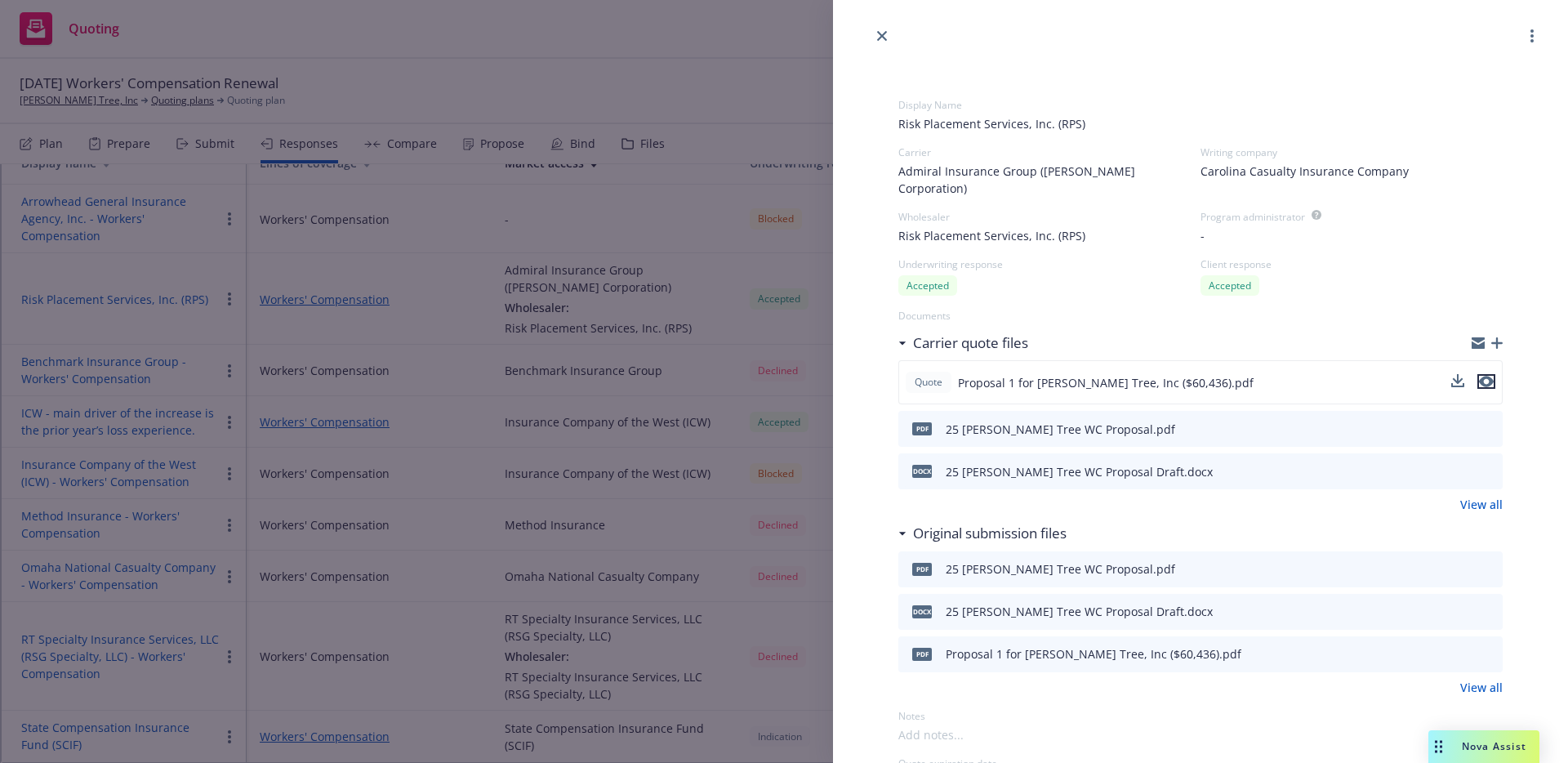
click at [1480, 376] on icon "preview file" at bounding box center [1486, 381] width 14 height 11
click at [881, 39] on icon "close" at bounding box center [882, 36] width 10 height 10
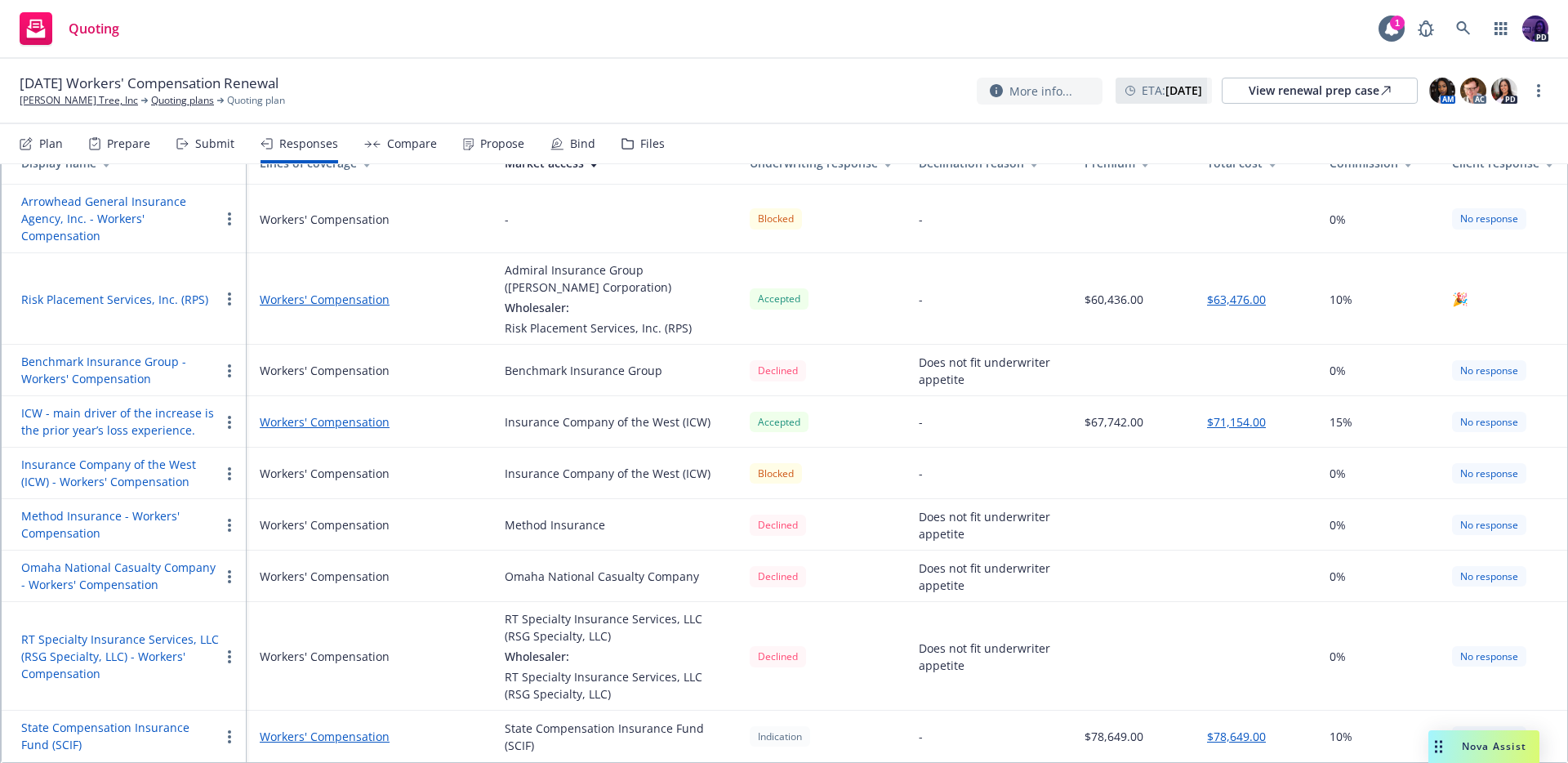
click at [771, 36] on div "Quoting 1 PD" at bounding box center [784, 29] width 1568 height 58
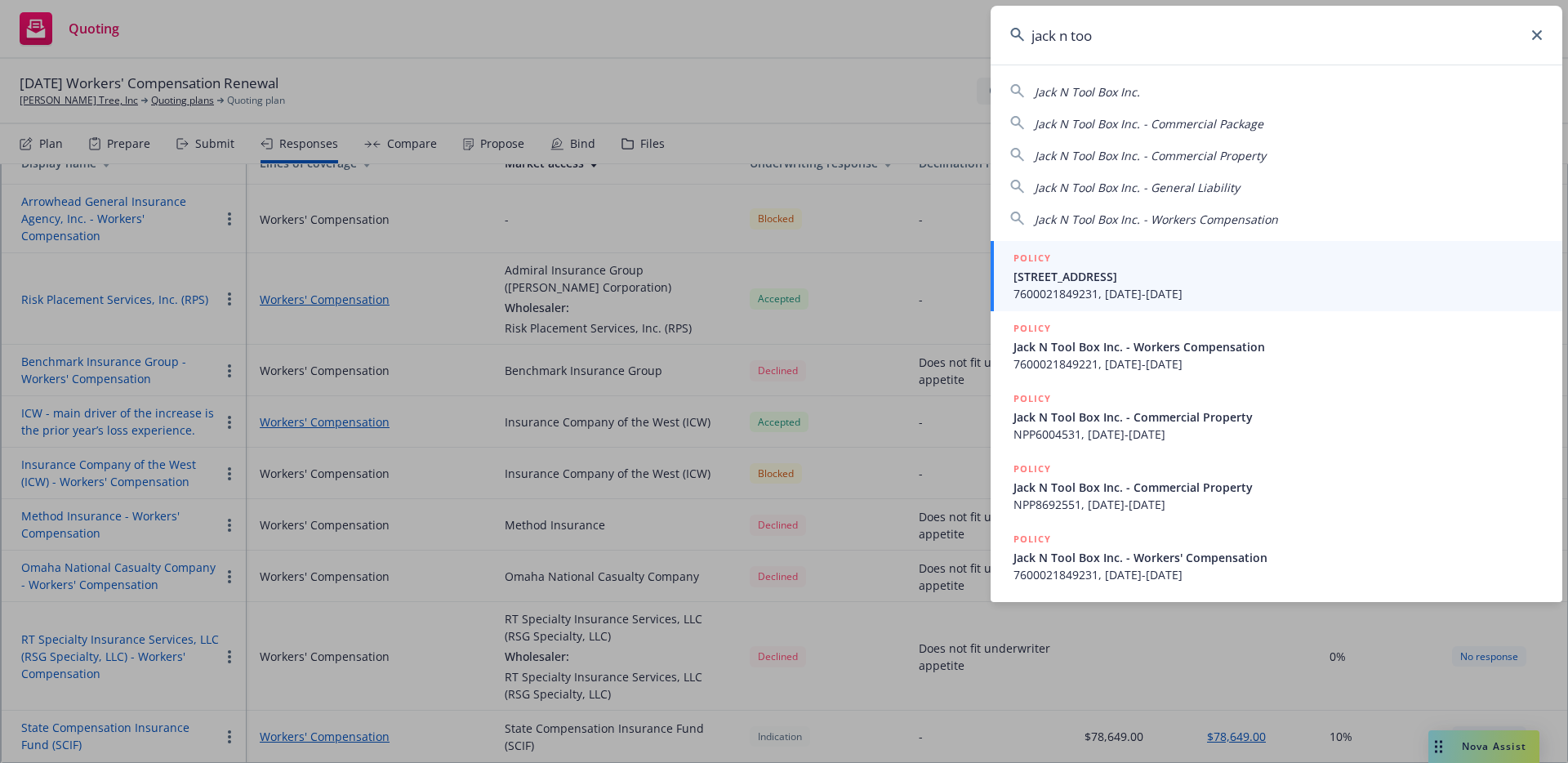
click at [1136, 91] on span "Jack N Tool Box Inc." at bounding box center [1087, 92] width 105 height 15
type input "Jack N Tool Box Inc."
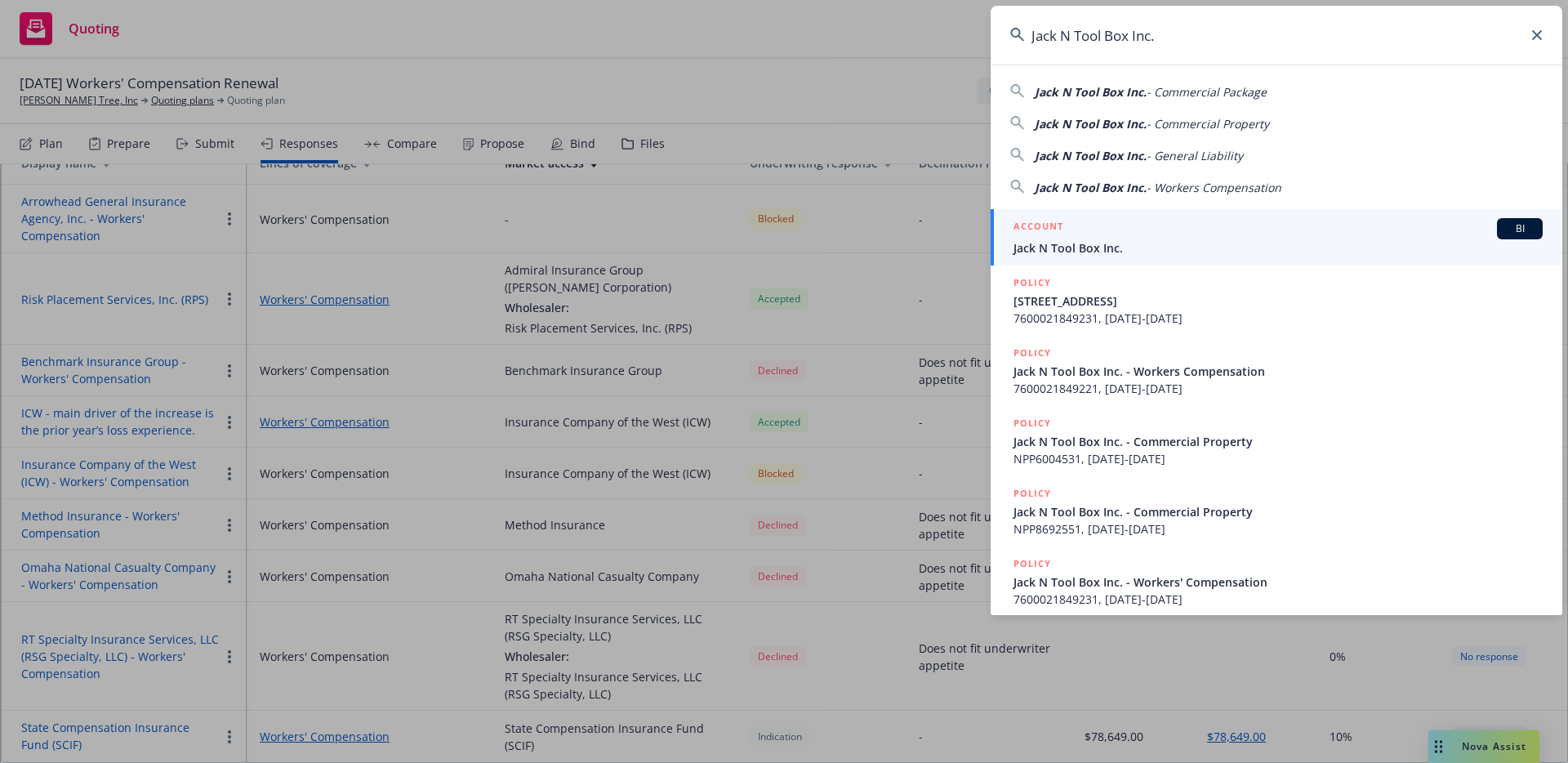
click at [1063, 244] on span "Jack N Tool Box Inc." at bounding box center [1278, 248] width 529 height 17
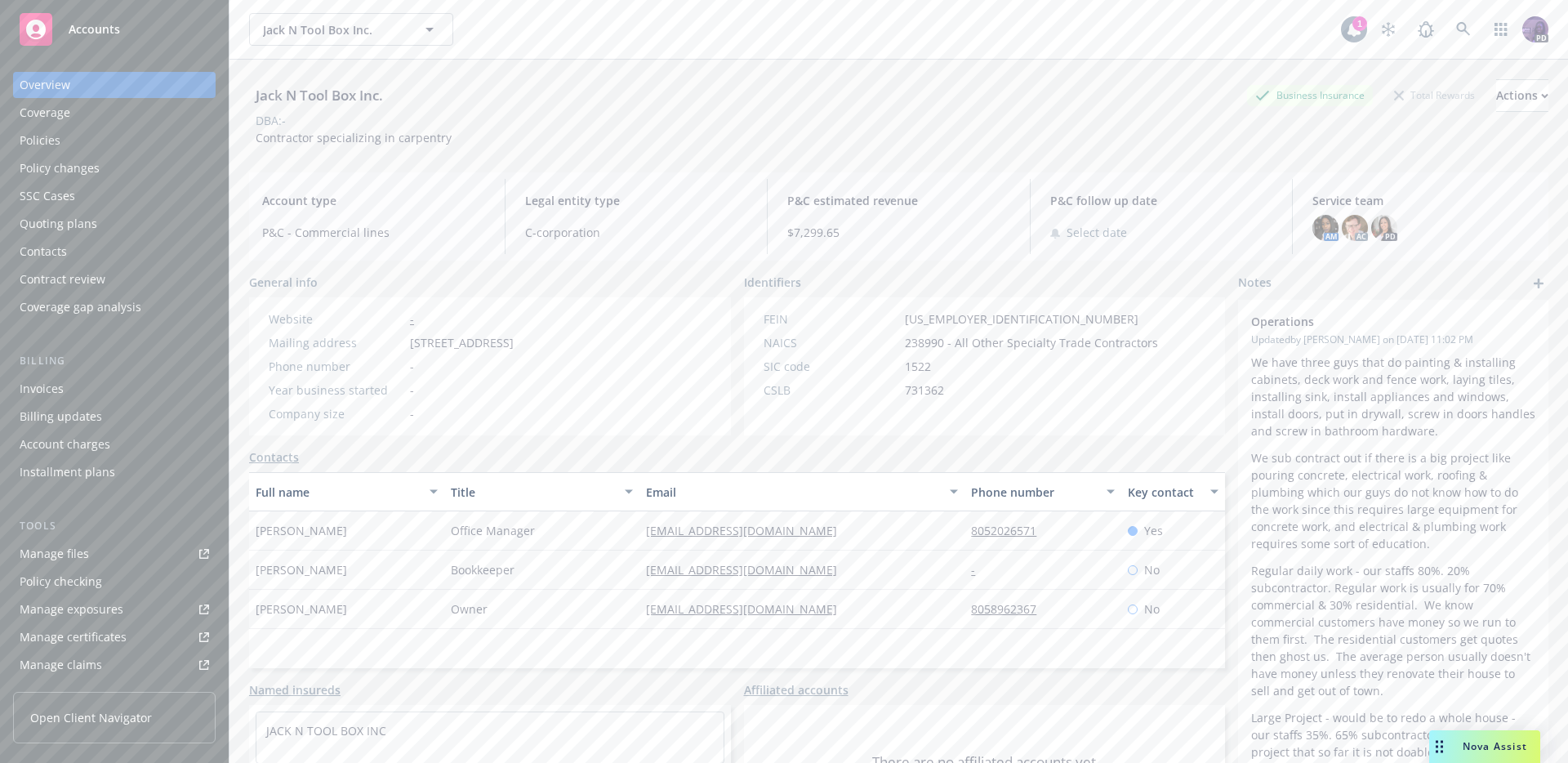
click at [162, 148] on div "Policies" at bounding box center [114, 140] width 189 height 26
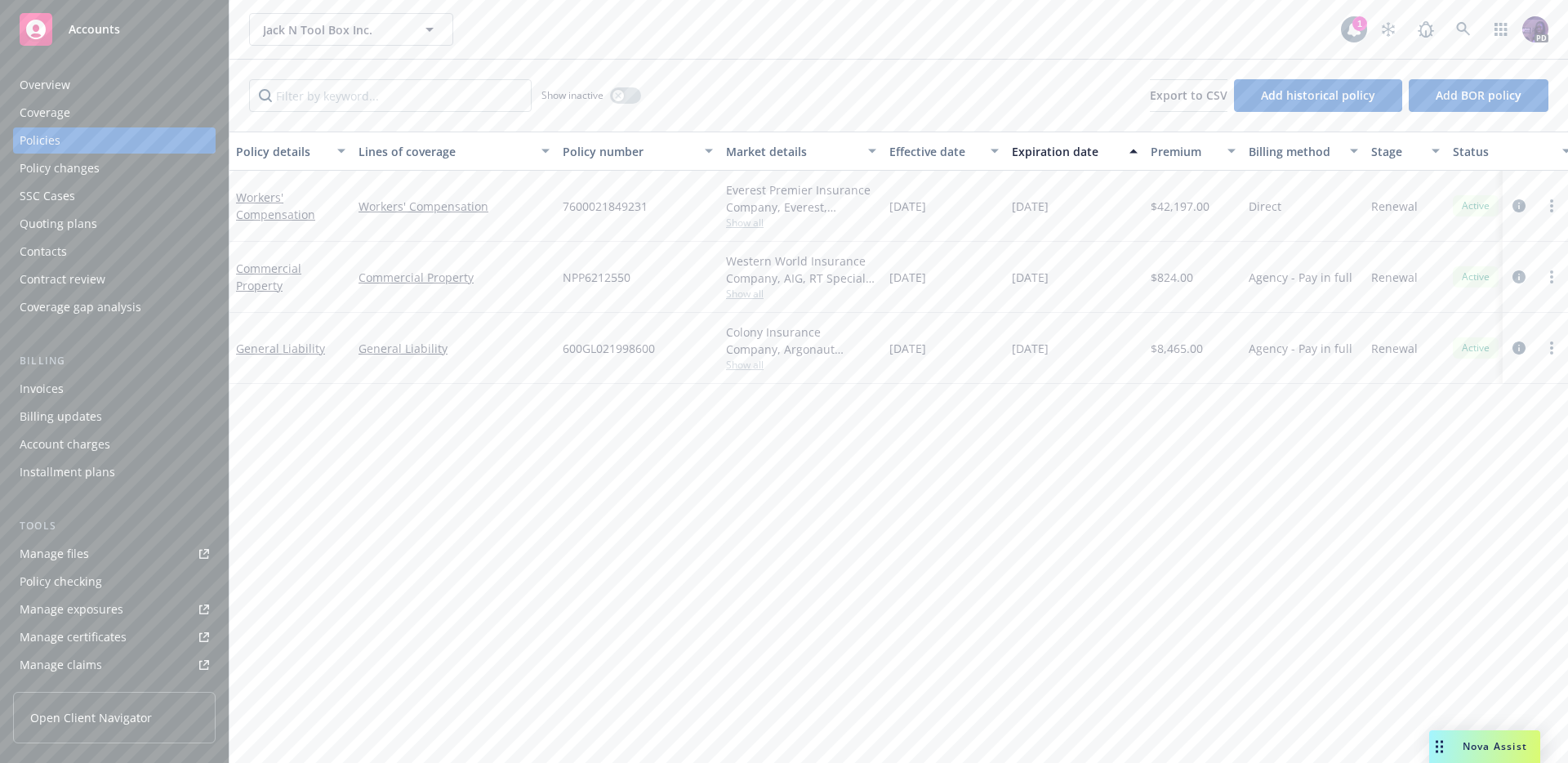
click at [68, 81] on div "Overview" at bounding box center [45, 85] width 51 height 26
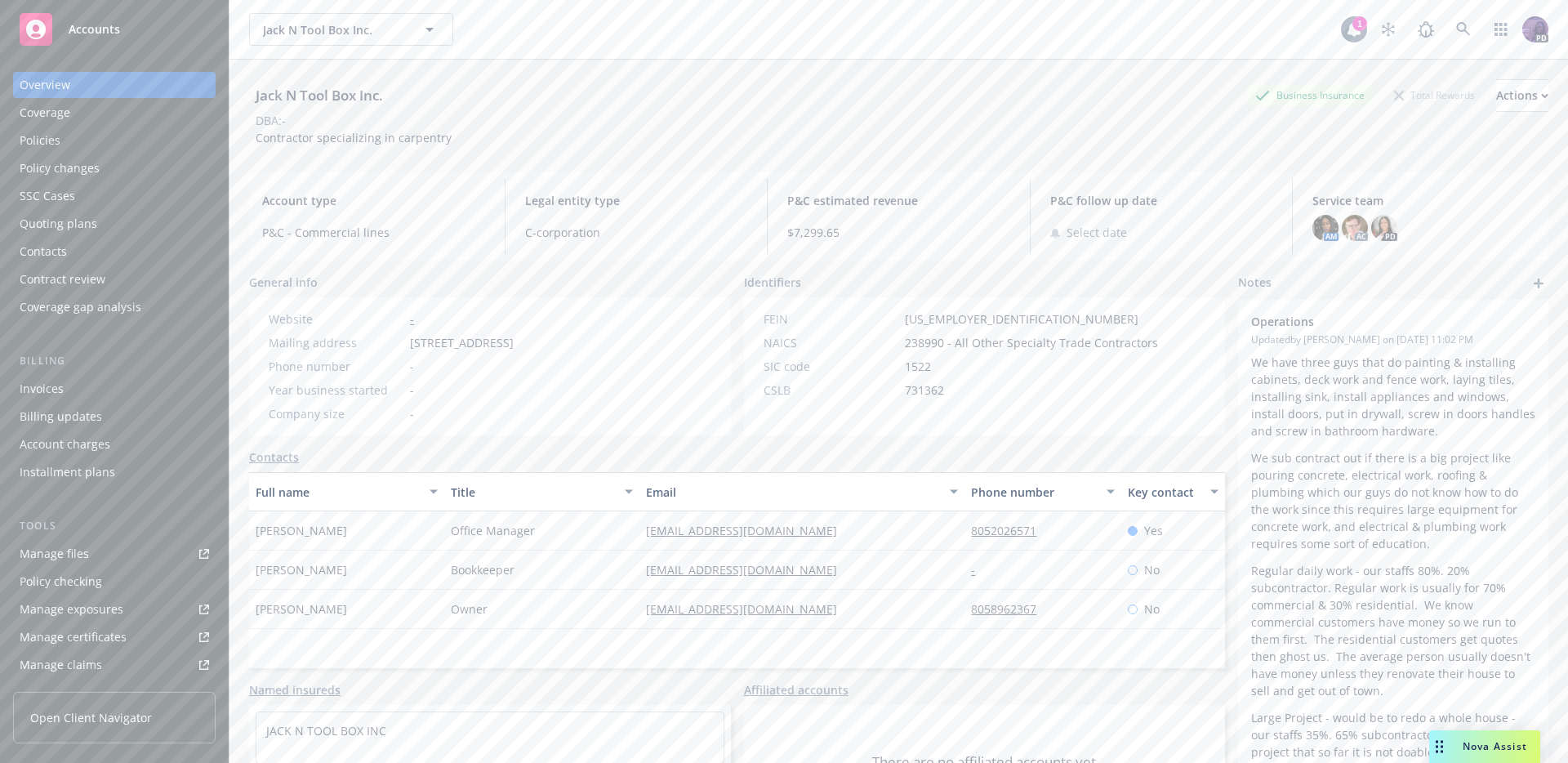
click at [536, 14] on div "Jack N Tool Box Inc. Jack N Tool Box Inc." at bounding box center [795, 29] width 1092 height 33
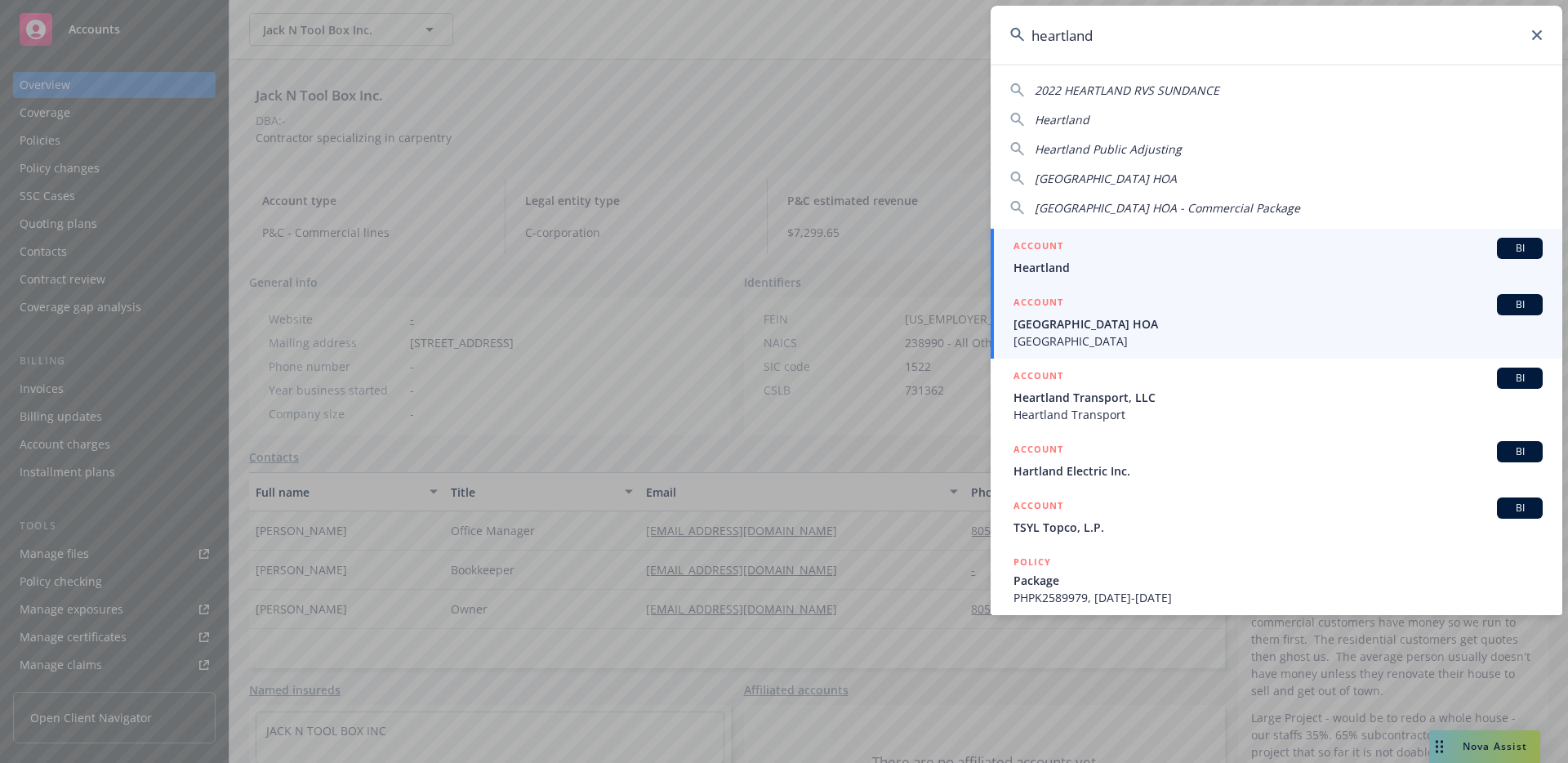
type input "heartland"
click at [1090, 340] on span "Heartland Ranch Subdivision" at bounding box center [1278, 341] width 529 height 17
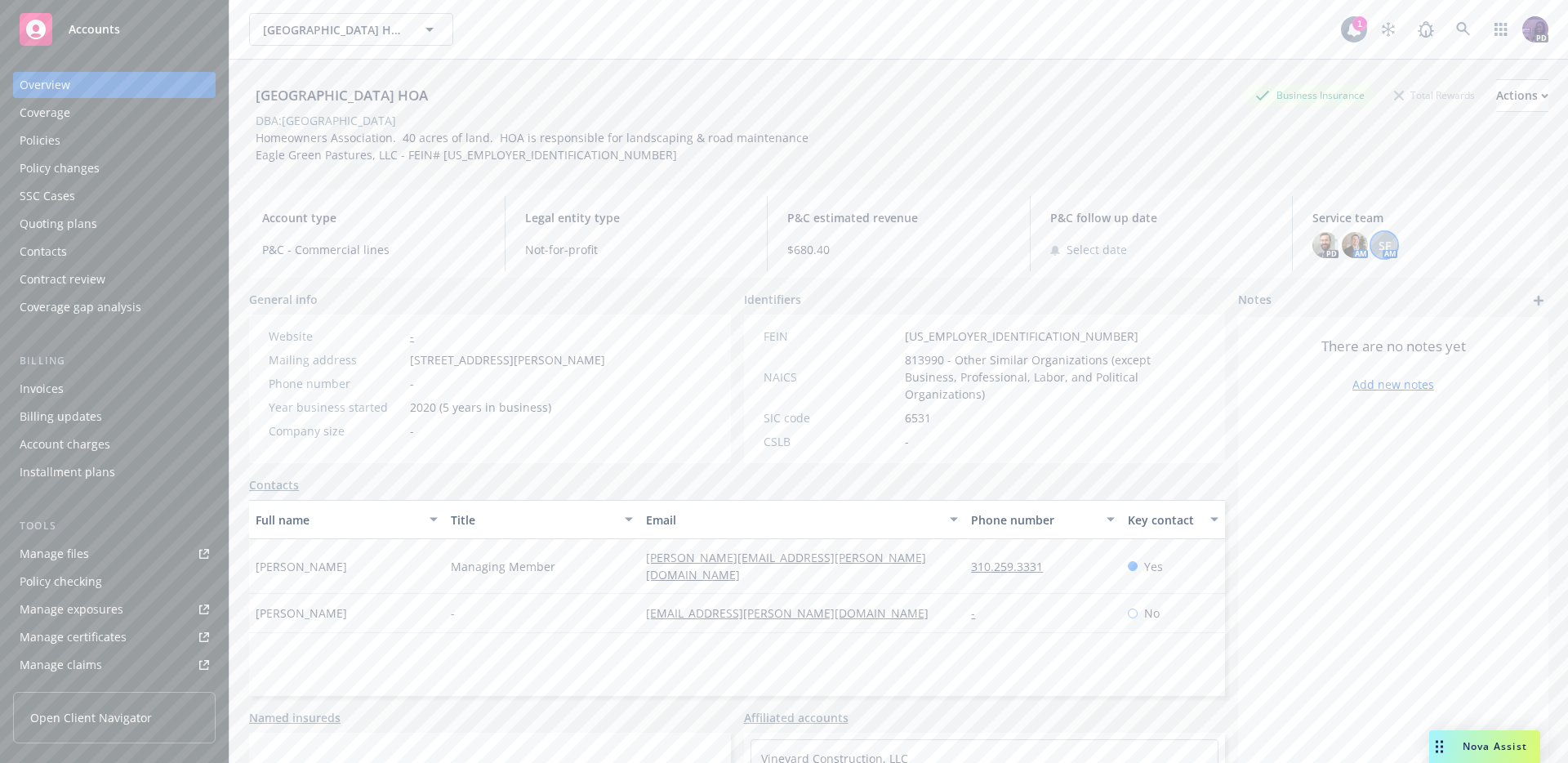
click at [1378, 245] on span "SF" at bounding box center [1384, 245] width 12 height 17
click at [1356, 244] on img at bounding box center [1354, 245] width 26 height 26
click at [509, 19] on div "Heartland Ranch HOA Heartland Ranch HOA" at bounding box center [795, 29] width 1092 height 33
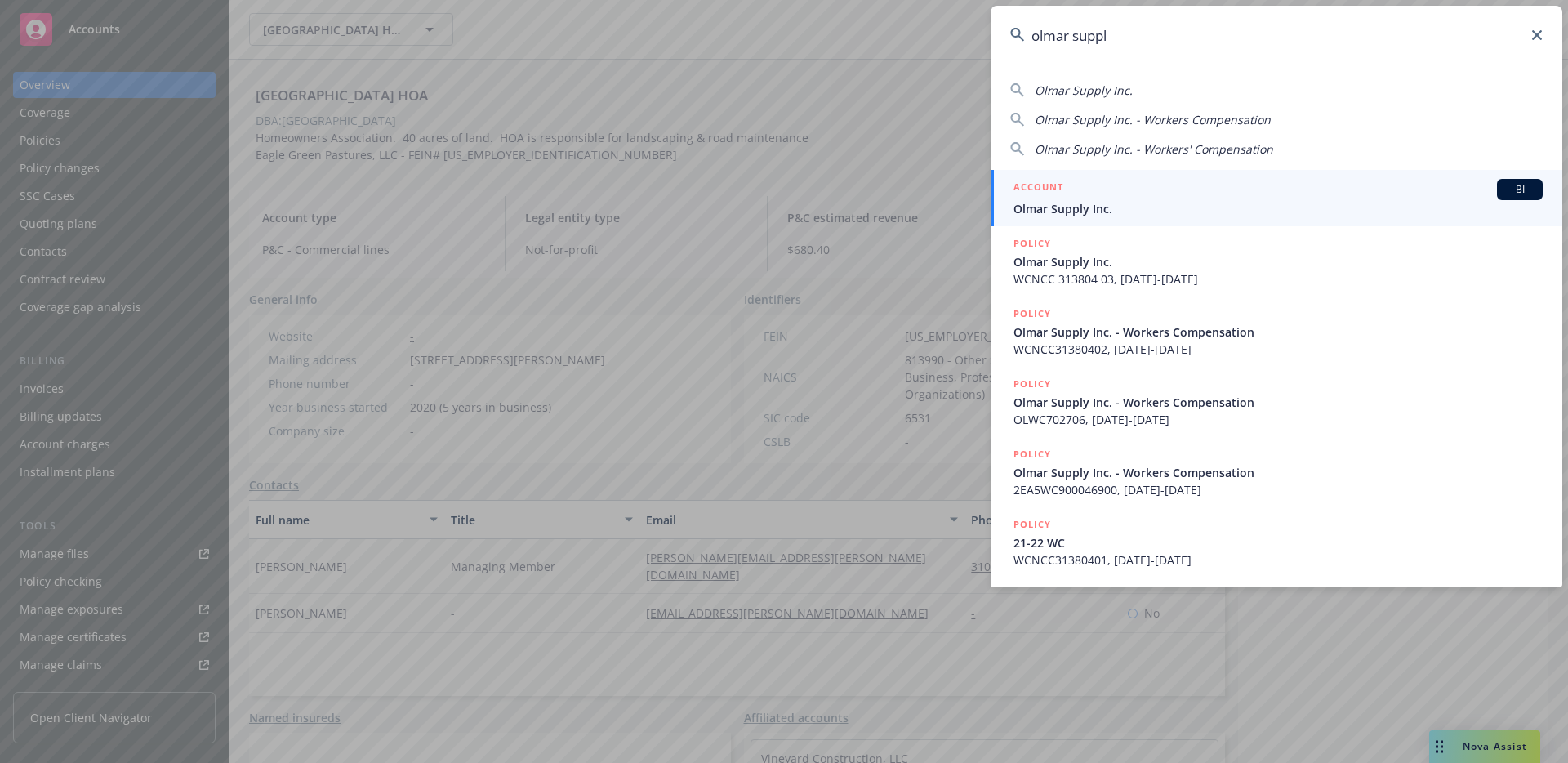
type input "olmar suppl"
click at [1103, 212] on span "Olmar Supply Inc." at bounding box center [1278, 209] width 529 height 17
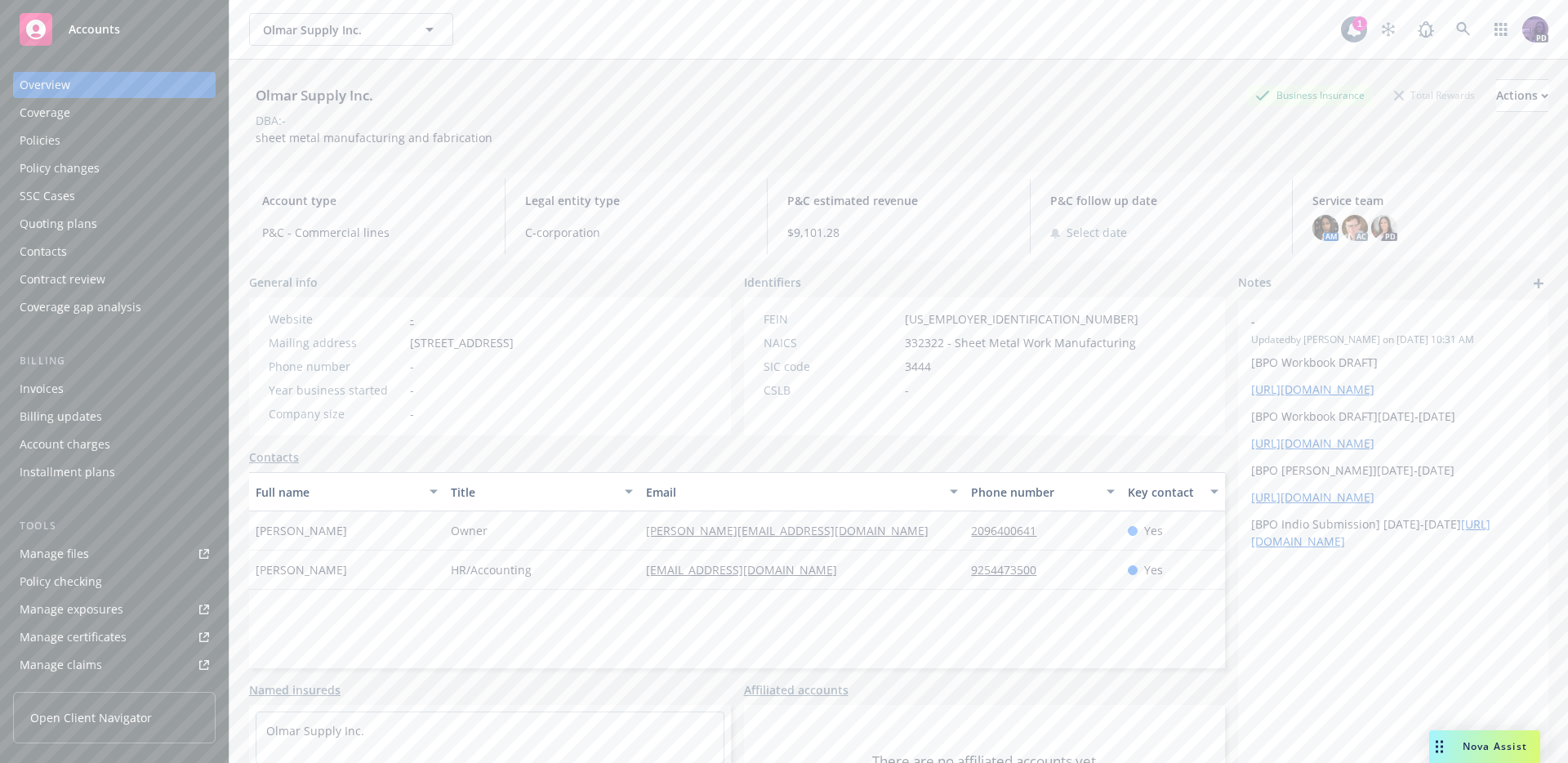
click at [120, 148] on div "Policies" at bounding box center [114, 140] width 189 height 26
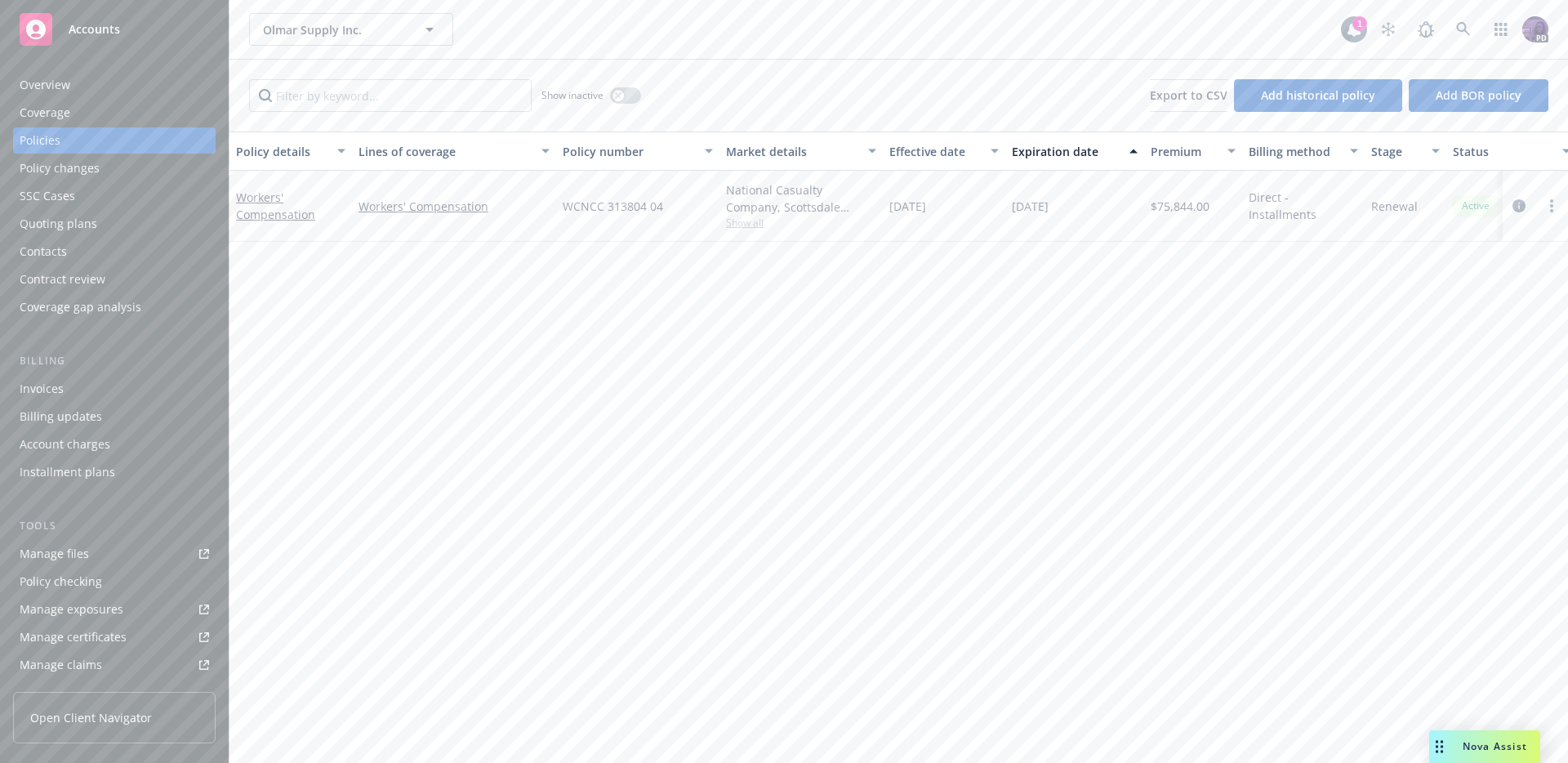
click at [125, 223] on div "Quoting plans" at bounding box center [114, 224] width 189 height 26
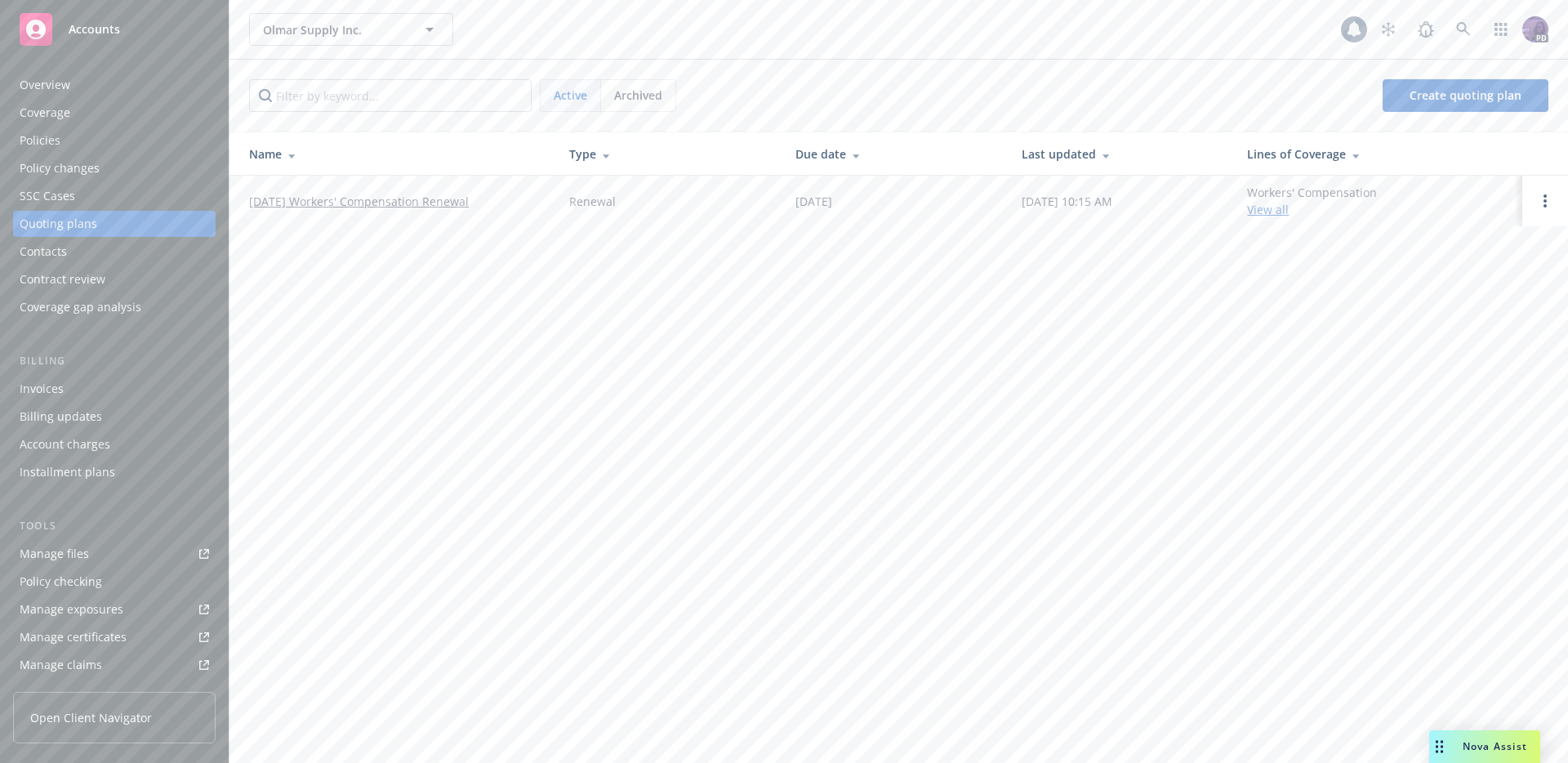
click at [459, 204] on link "10/01/25 Workers' Compensation Renewal" at bounding box center [359, 201] width 220 height 17
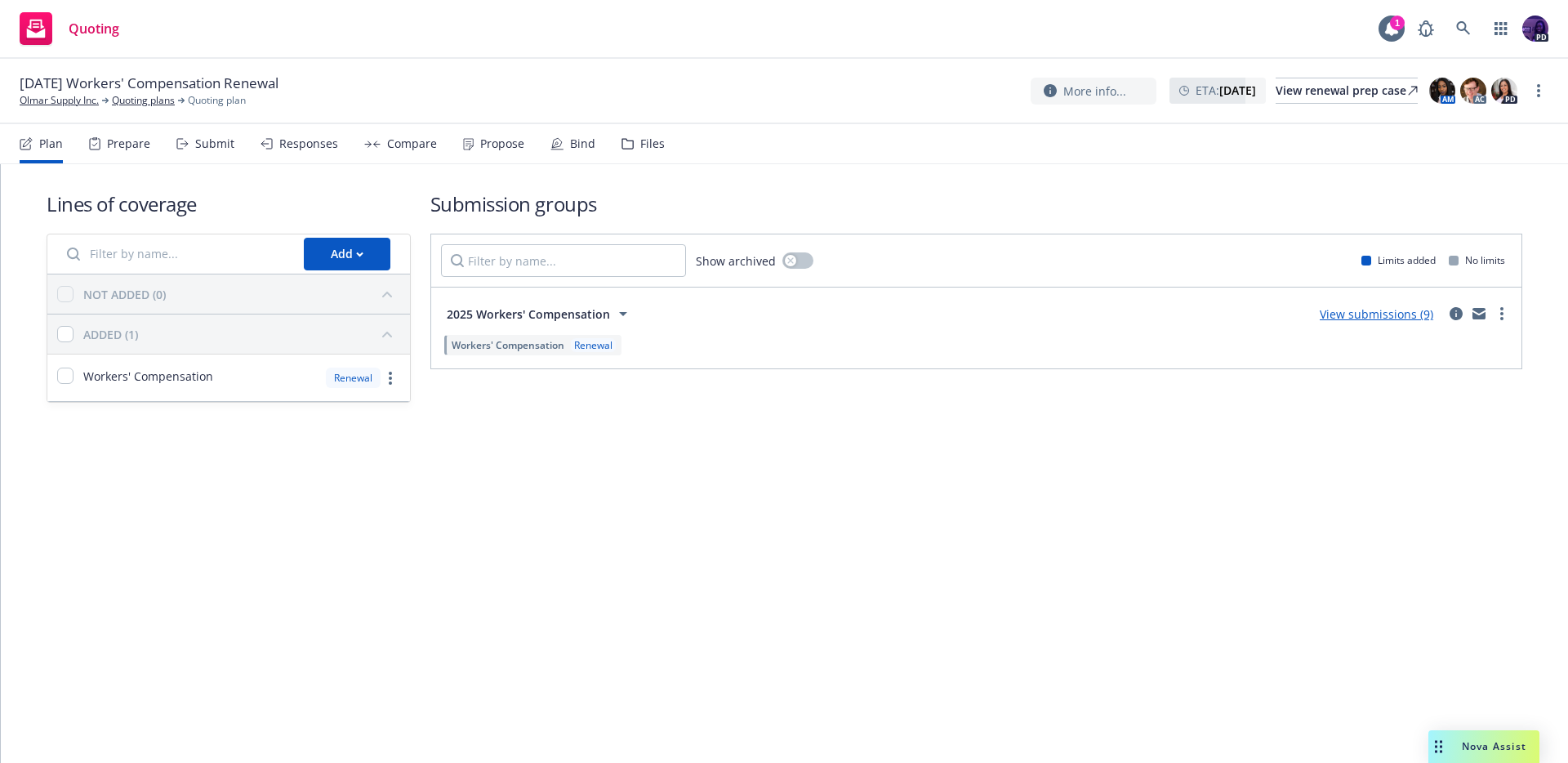
click at [1366, 315] on link "View submissions (9)" at bounding box center [1376, 314] width 114 height 15
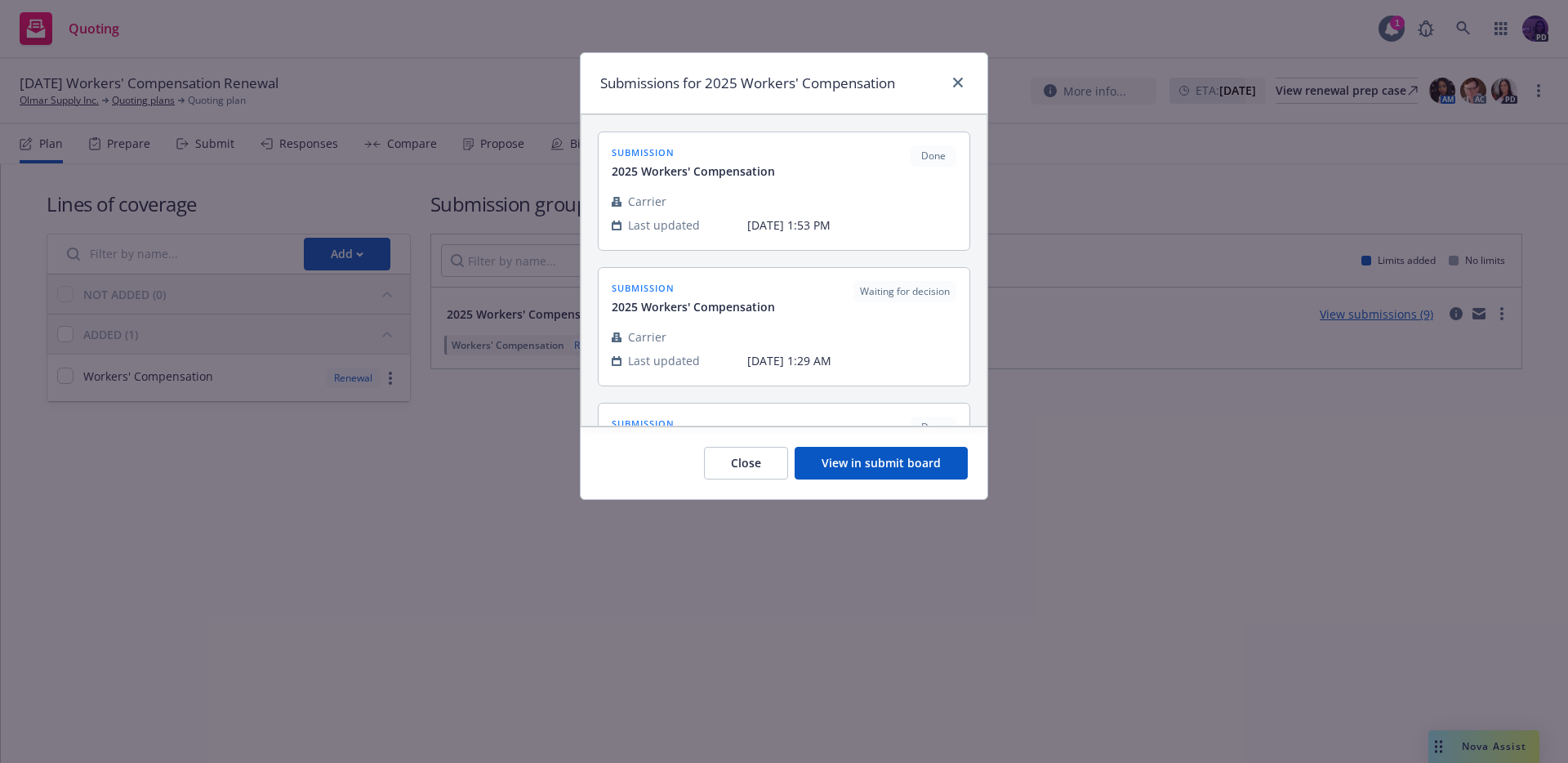
click at [865, 467] on button "View in submit board" at bounding box center [881, 463] width 173 height 33
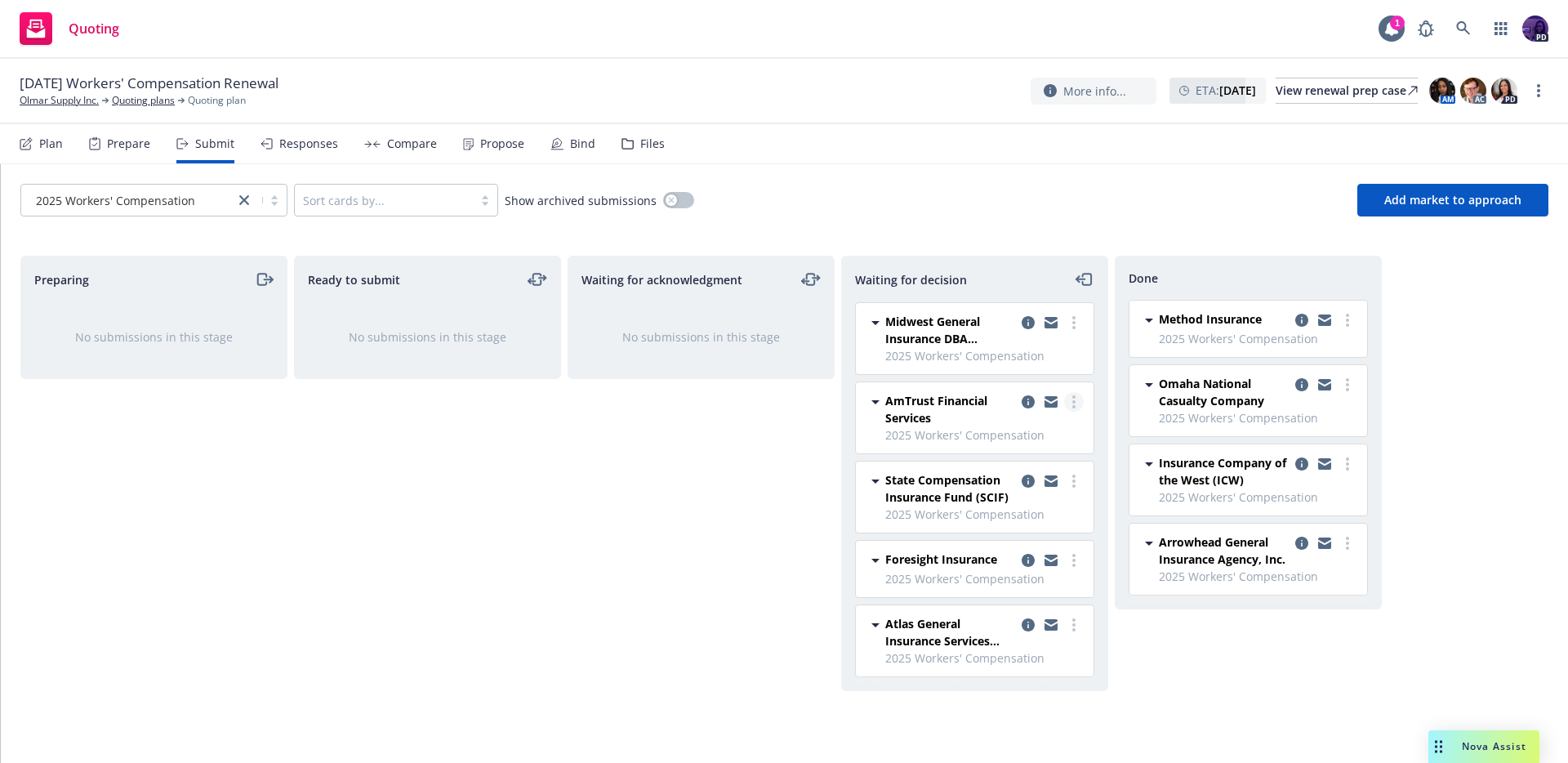
click at [1074, 402] on circle "more" at bounding box center [1074, 402] width 3 height 3
click at [1015, 536] on span "Add declined decision" at bounding box center [1000, 532] width 161 height 15
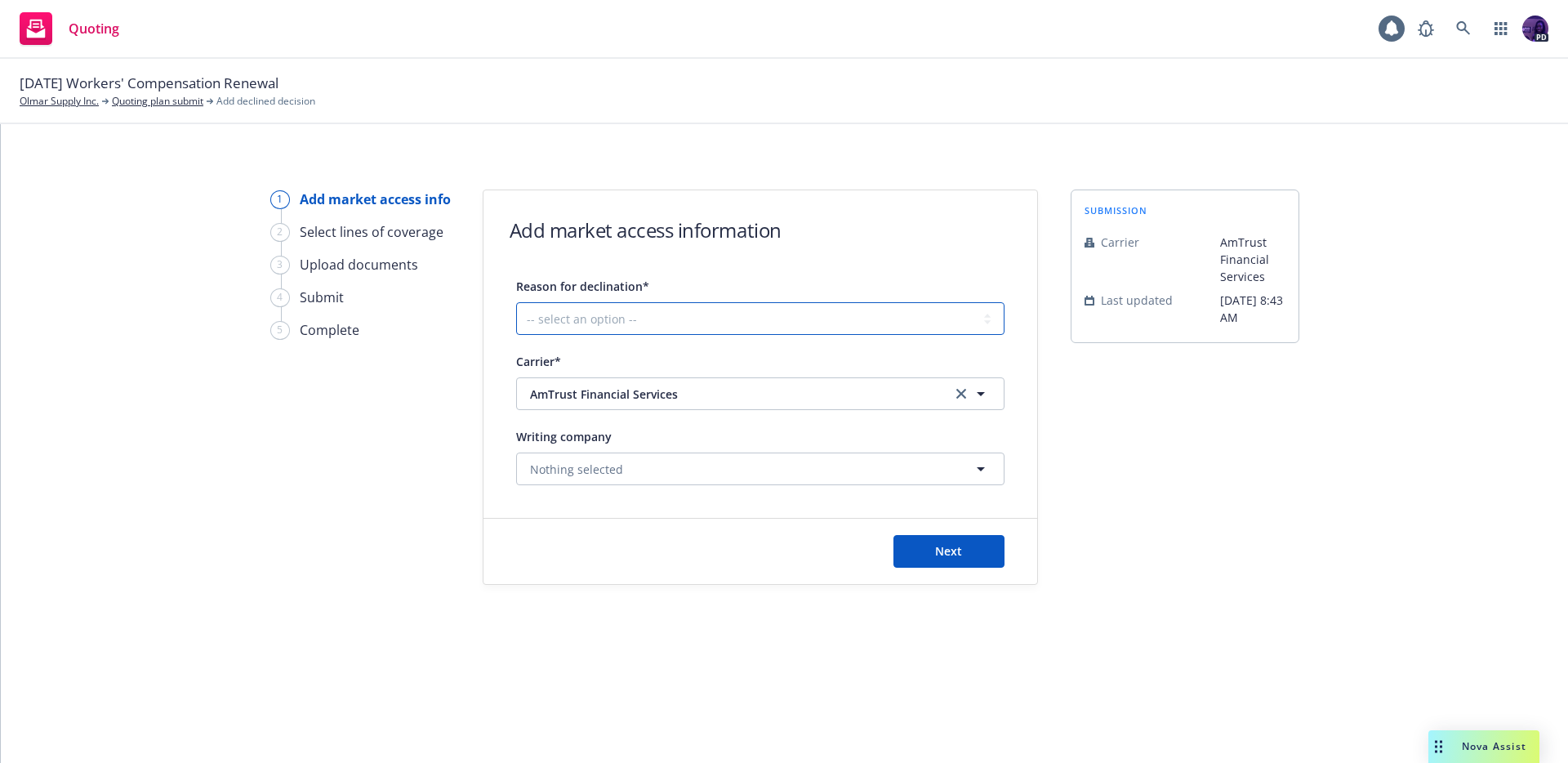
click at [683, 332] on select "-- select an option -- Cannot compete with other markets Carrier non-renewed Ca…" at bounding box center [760, 318] width 488 height 33
select select "CLIENT_CLAIM_LOSS_HISTORY"
click at [516, 302] on select "-- select an option -- Cannot compete with other markets Carrier non-renewed Ca…" at bounding box center [760, 318] width 488 height 33
click at [986, 582] on div "Next" at bounding box center [759, 551] width 553 height 65
click at [974, 565] on button "Next" at bounding box center [948, 551] width 111 height 33
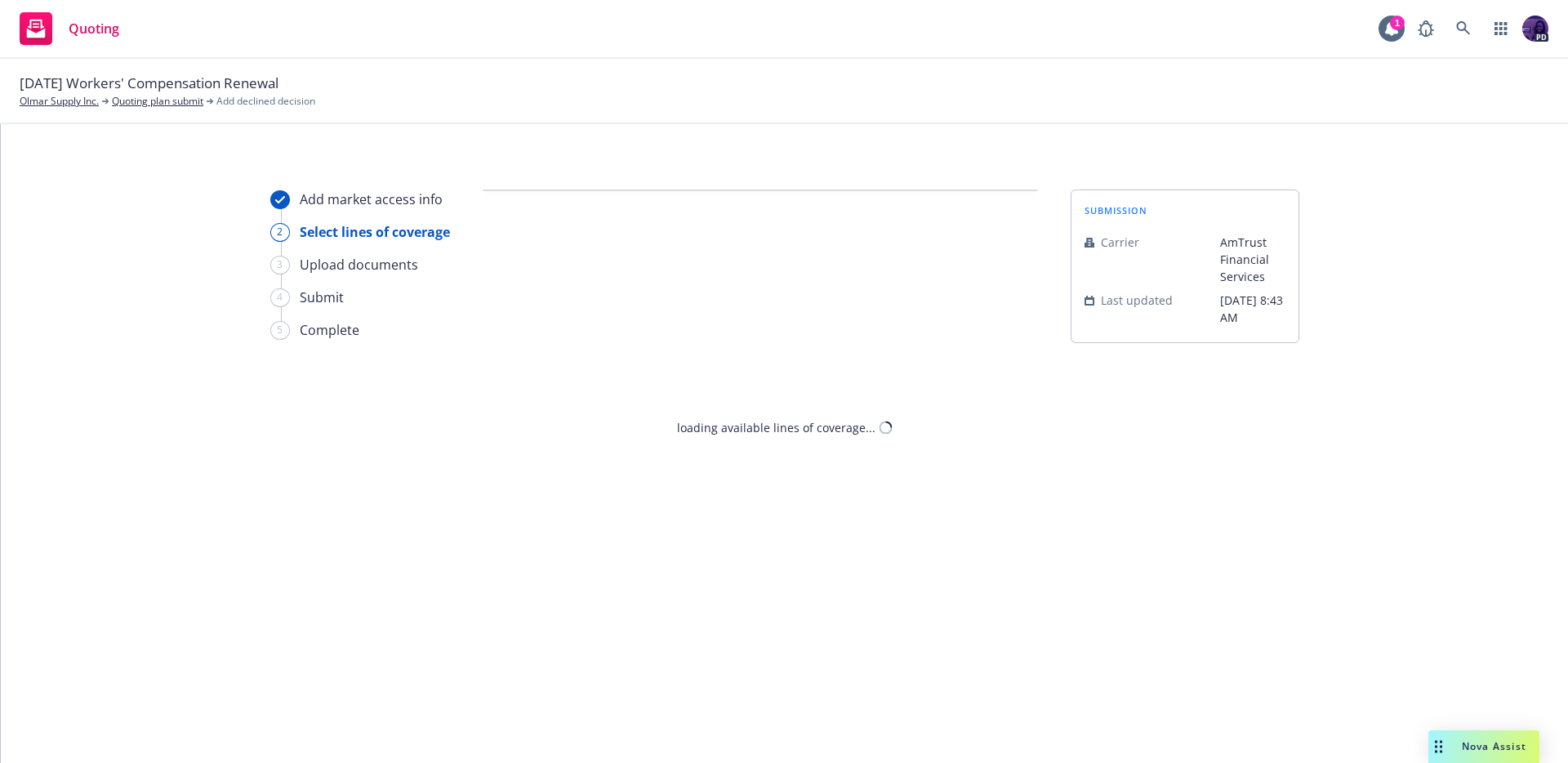
select select "CLIENT_CLAIM_LOSS_HISTORY"
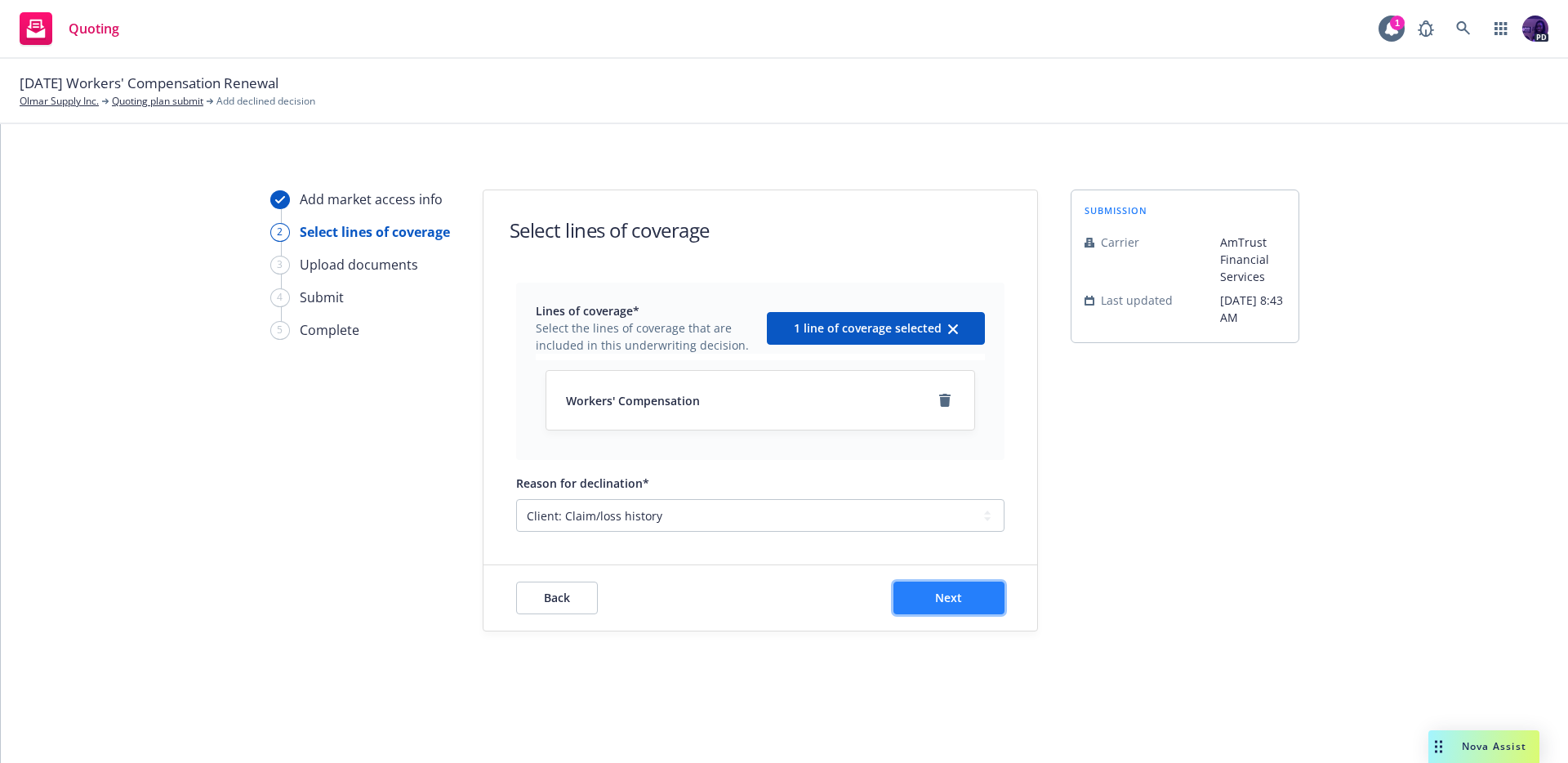
click at [965, 603] on button "Next" at bounding box center [948, 598] width 111 height 33
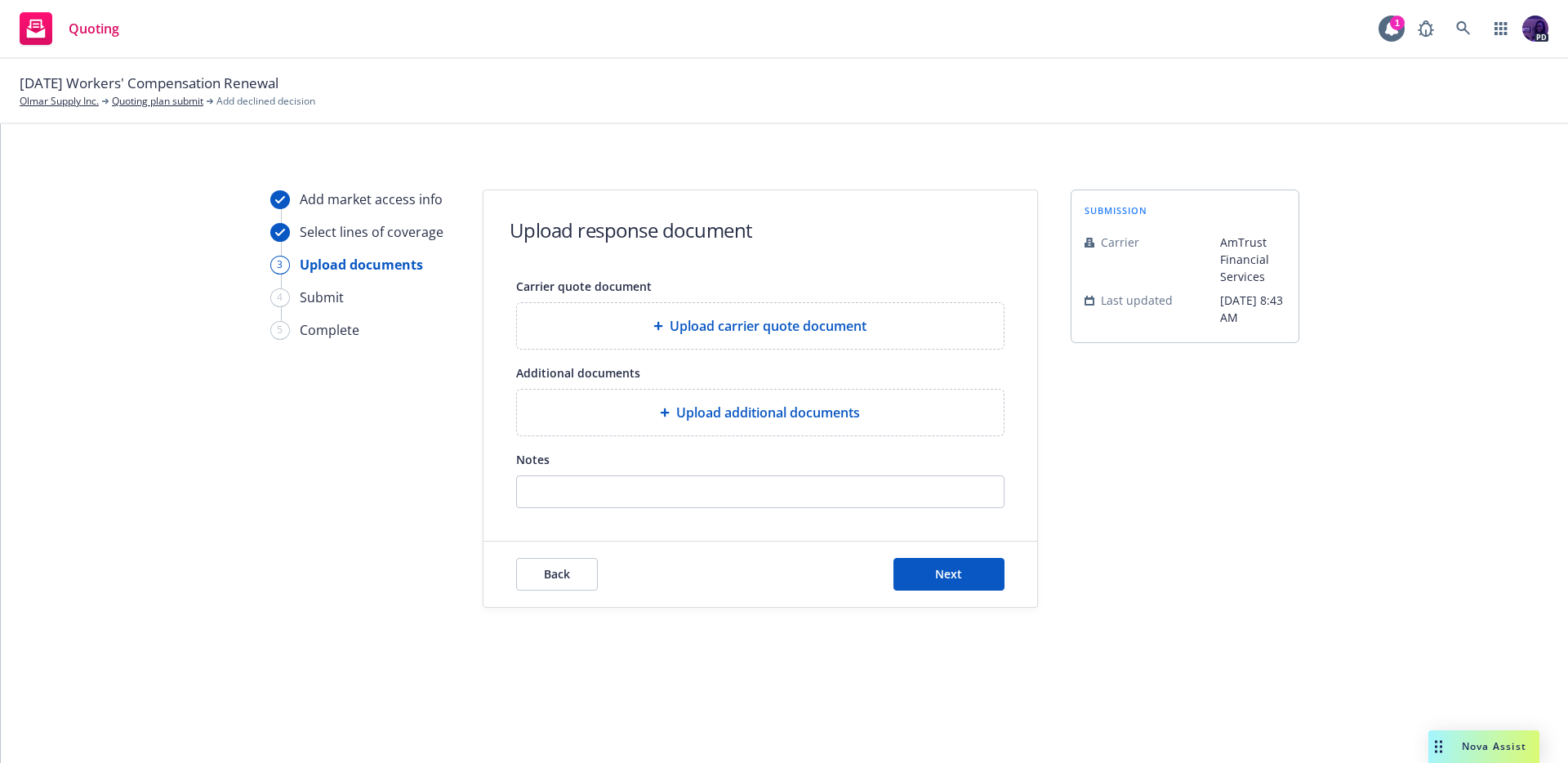
click at [785, 334] on span "Upload carrier quote document" at bounding box center [768, 326] width 197 height 19
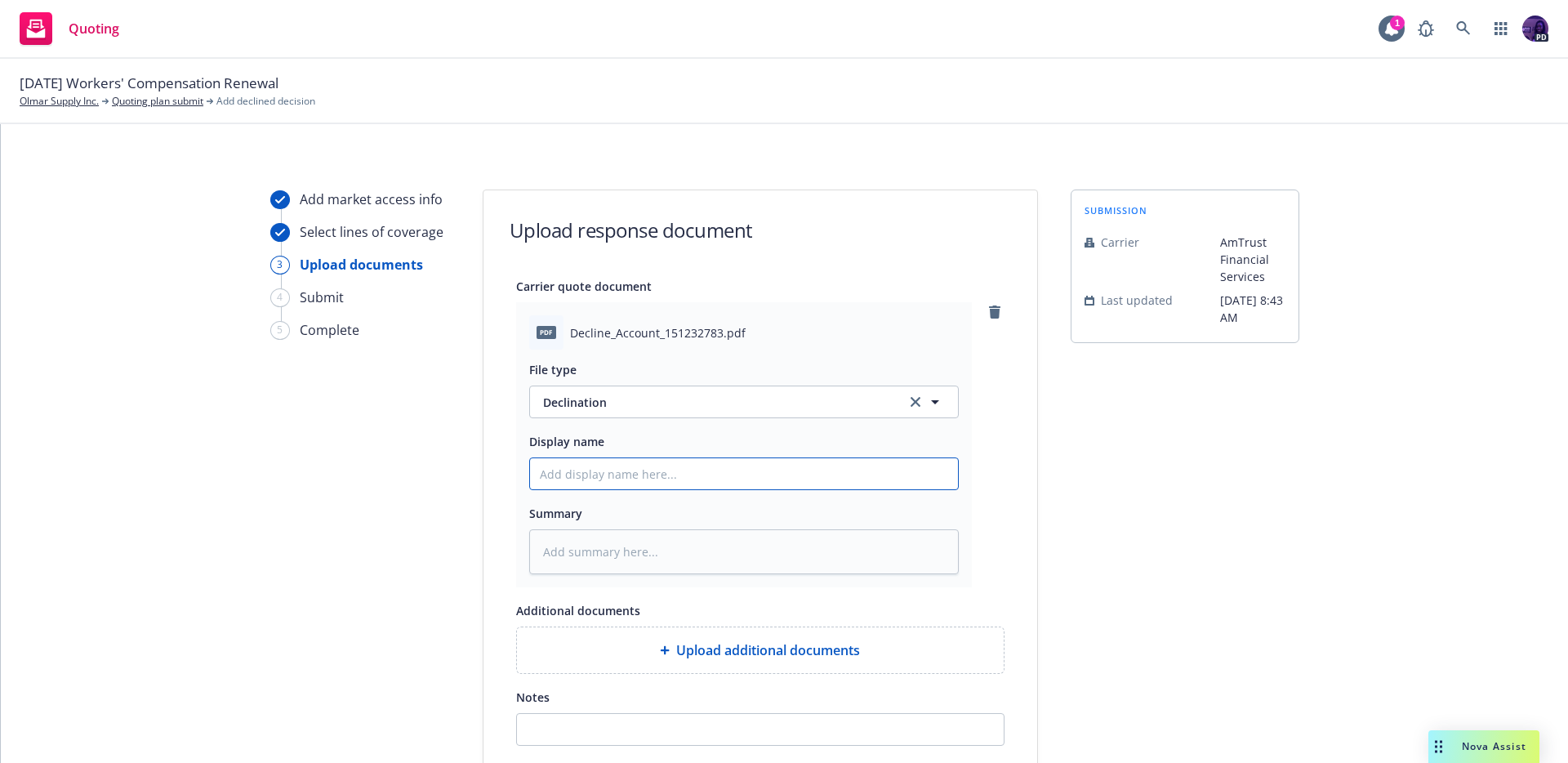
click at [610, 482] on input "Display name" at bounding box center [743, 473] width 428 height 31
type textarea "x"
type input "2"
type textarea "x"
type input "25"
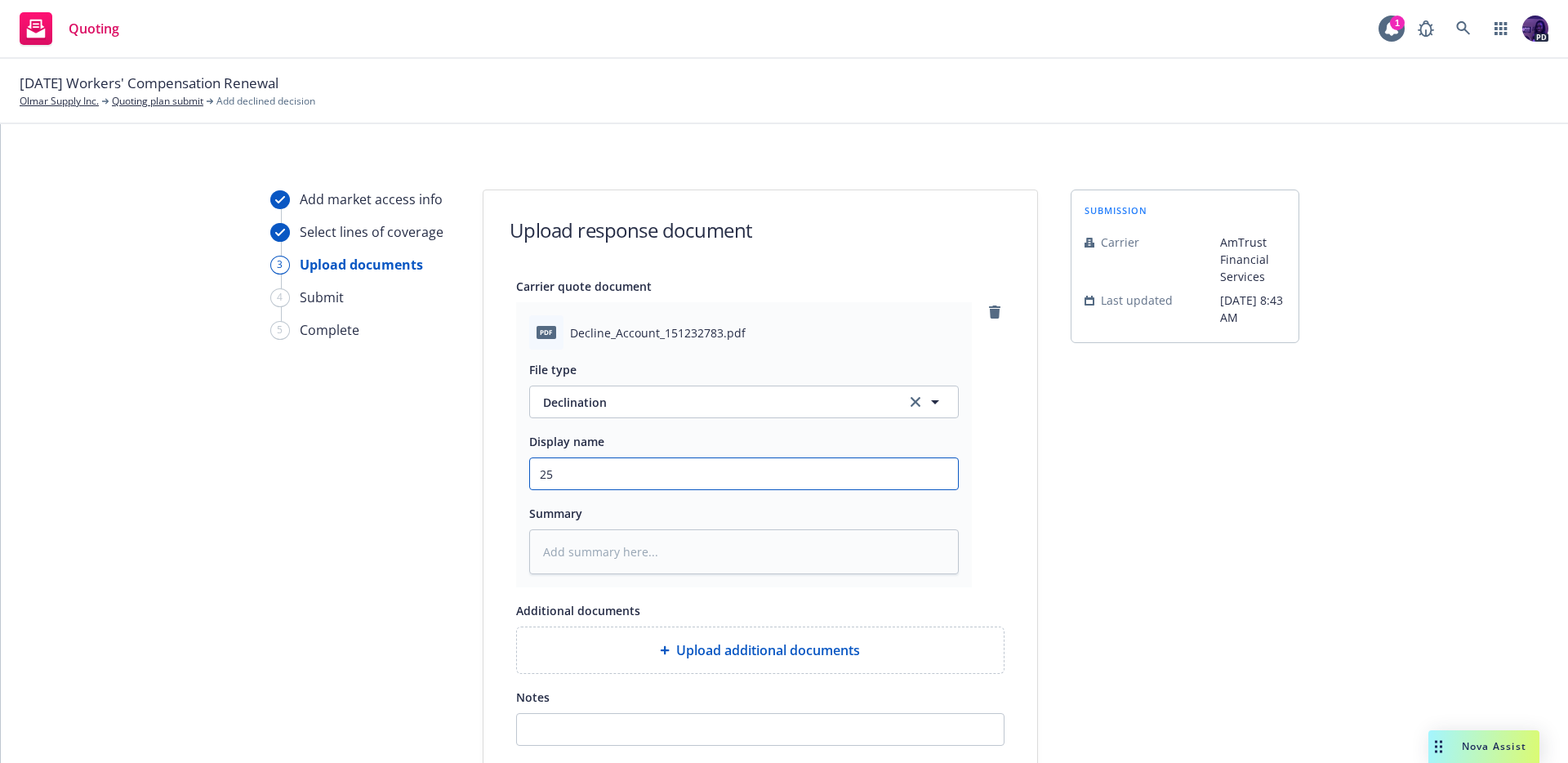
type textarea "x"
type input "25/"
type textarea "x"
type input "25/2"
type textarea "x"
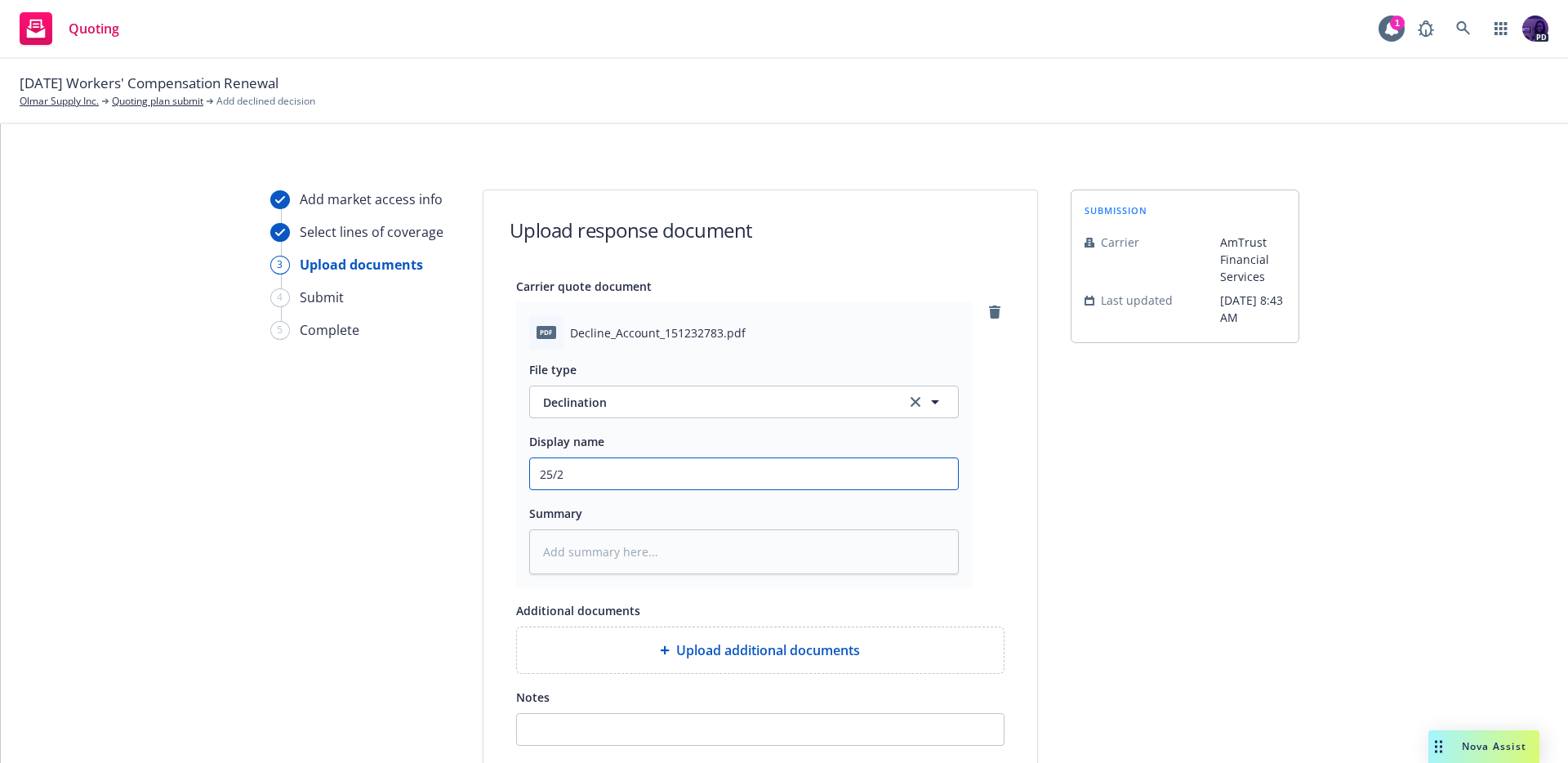
type input "25/26"
type textarea "x"
type input "25/26"
type textarea "x"
type input "25/26 W"
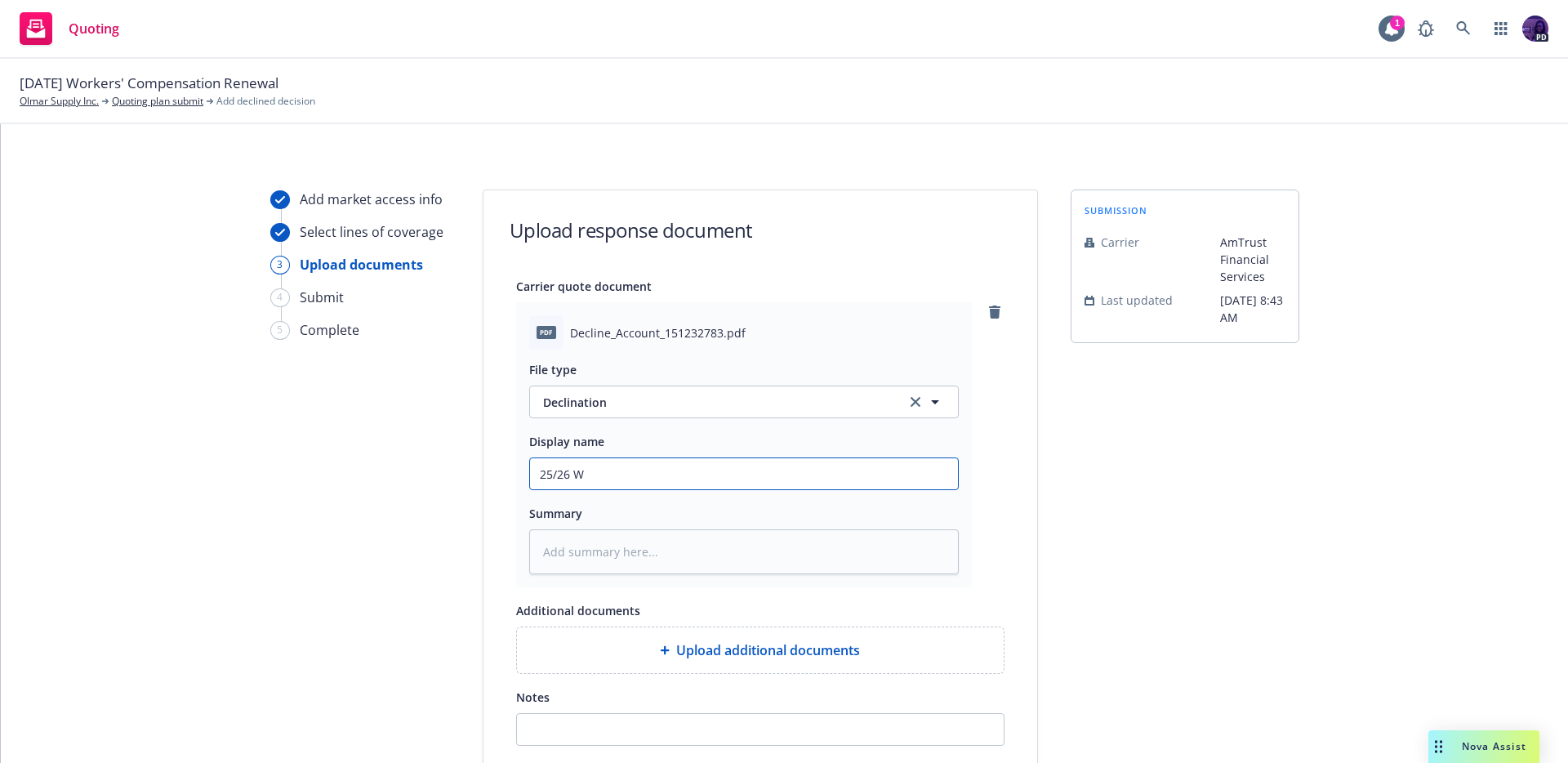
type textarea "x"
type input "25/26 WC"
type textarea "x"
type input "25/26 WC"
type textarea "x"
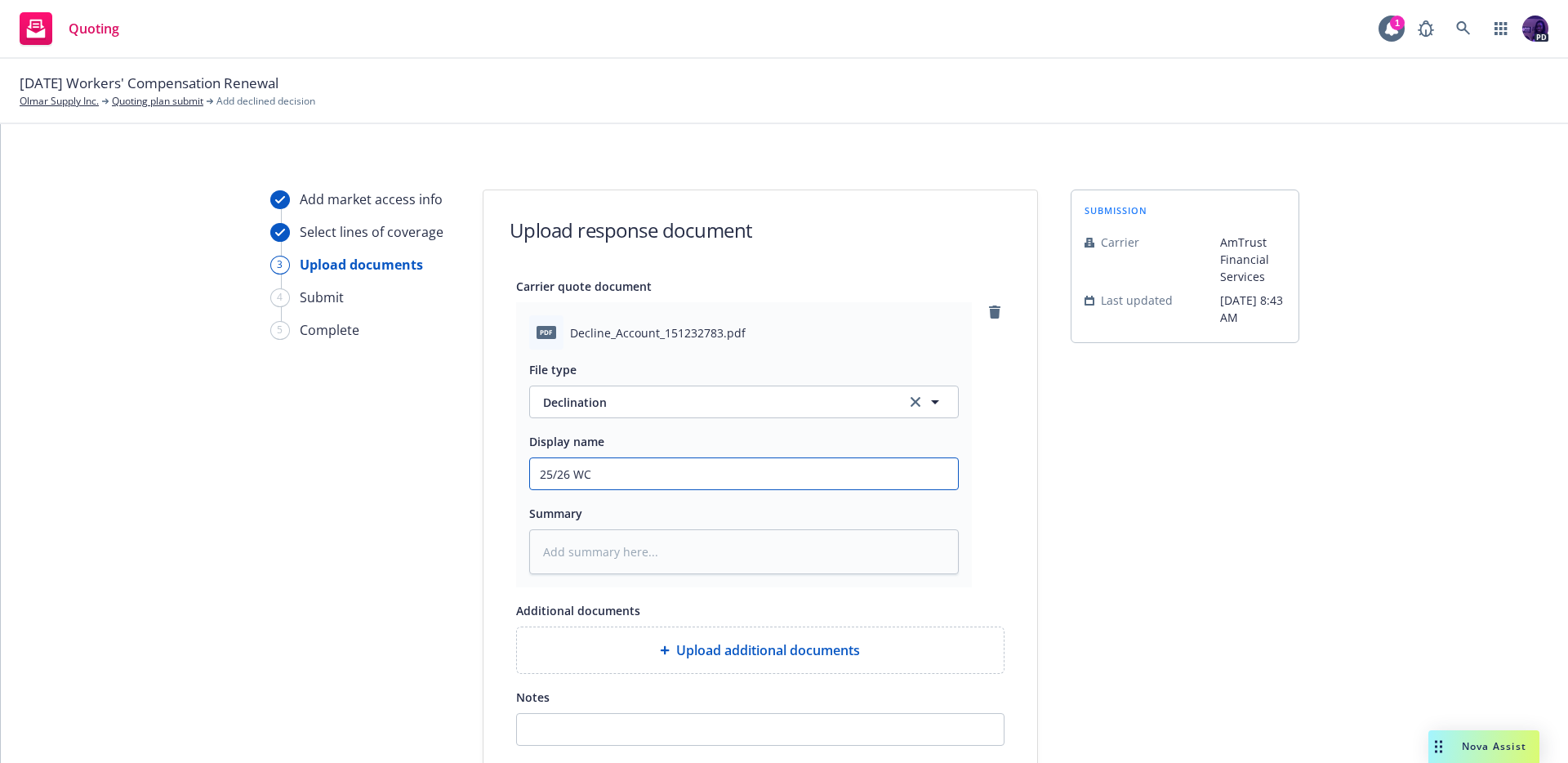
type input "25/26 WC A"
type textarea "x"
type input "25/26 WC Am"
type textarea "x"
type input "25/26 WC Amt"
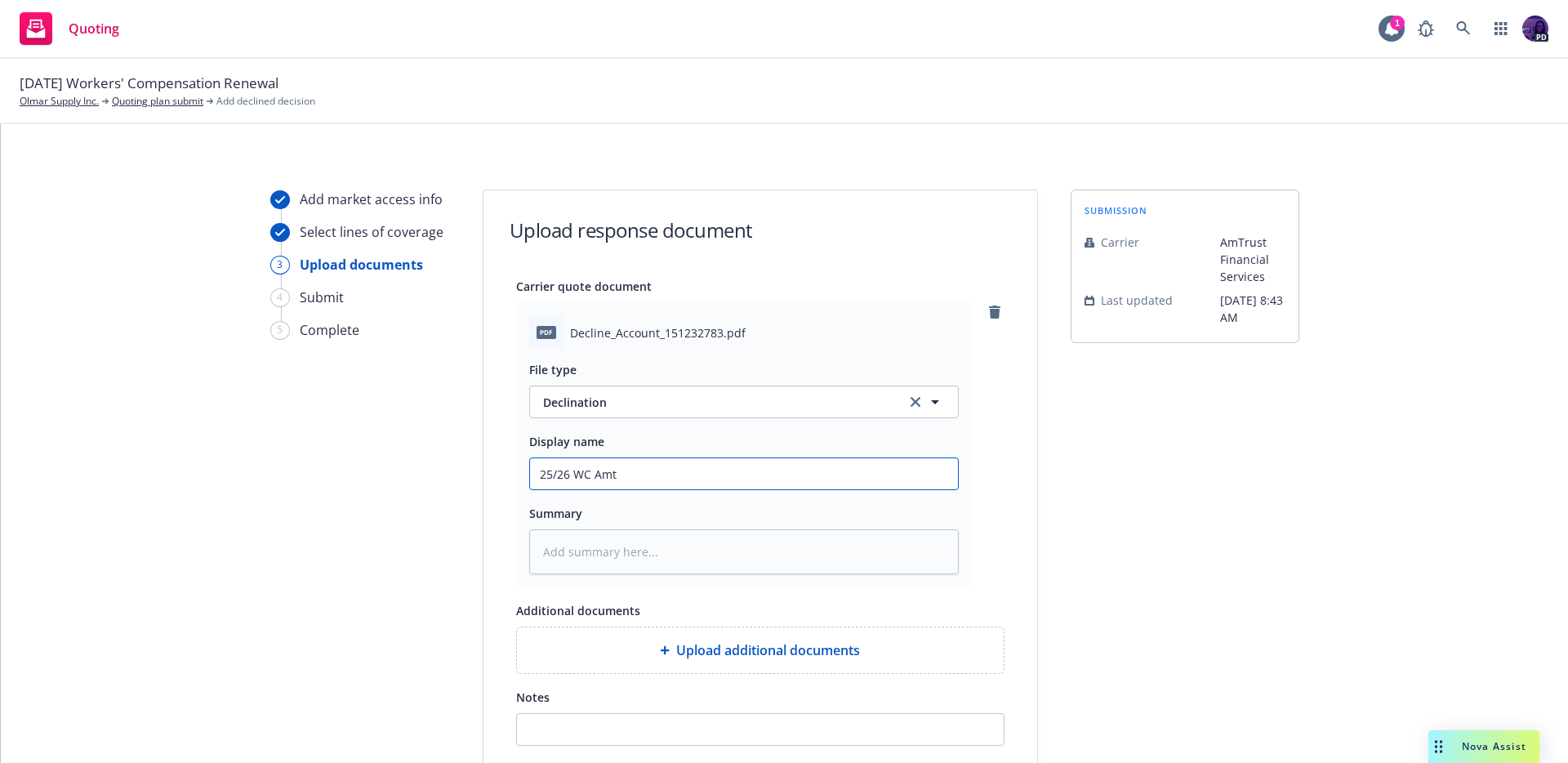
type textarea "x"
type input "25/26 WC Amtr"
type textarea "x"
type input "25/26 WC Amtru"
type textarea "x"
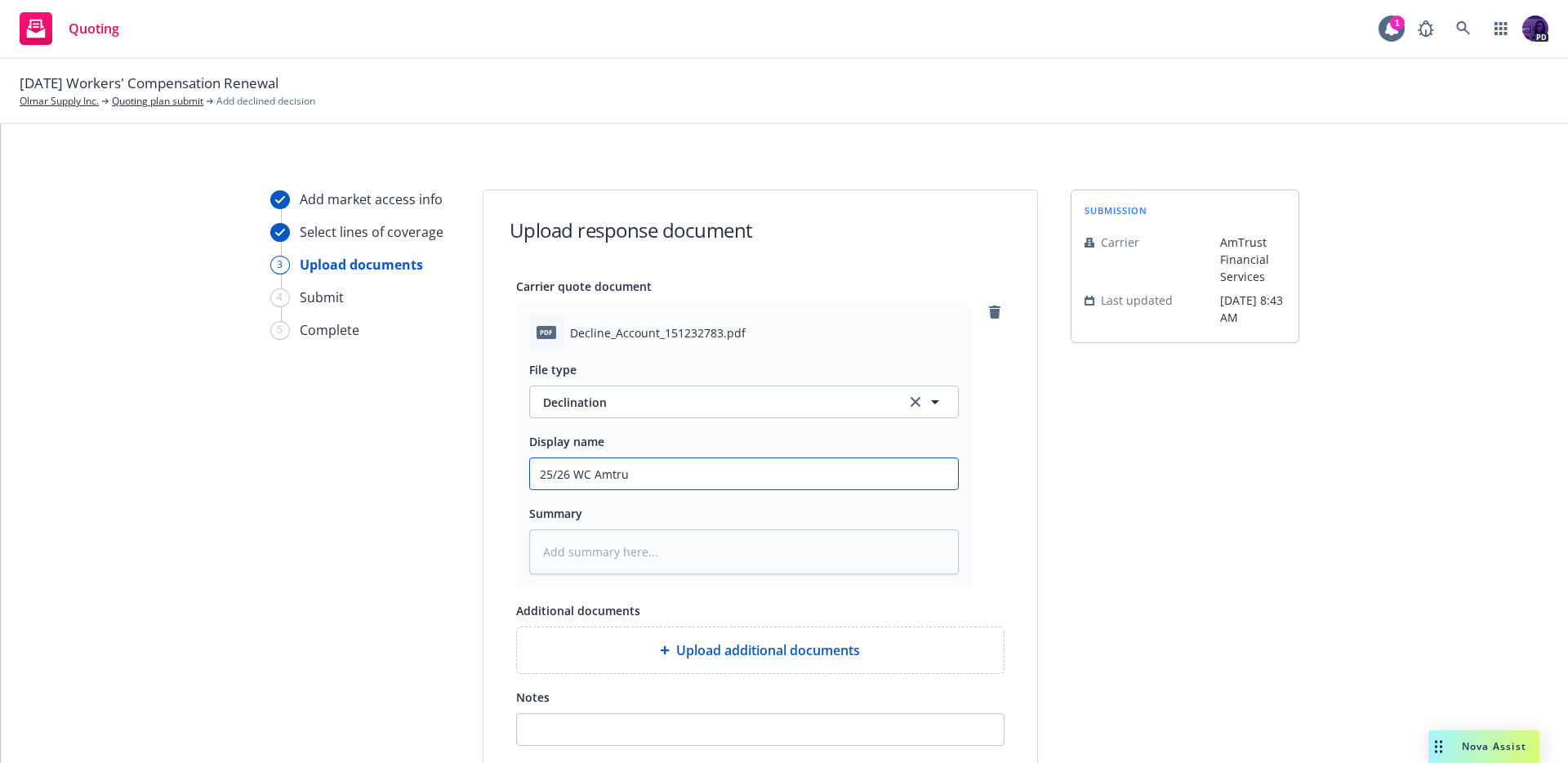
type input "25/26 WC Amtrus"
type textarea "x"
type input "25/26 WC Amtrust"
type textarea "x"
type input "25/26 WC Amtrust"
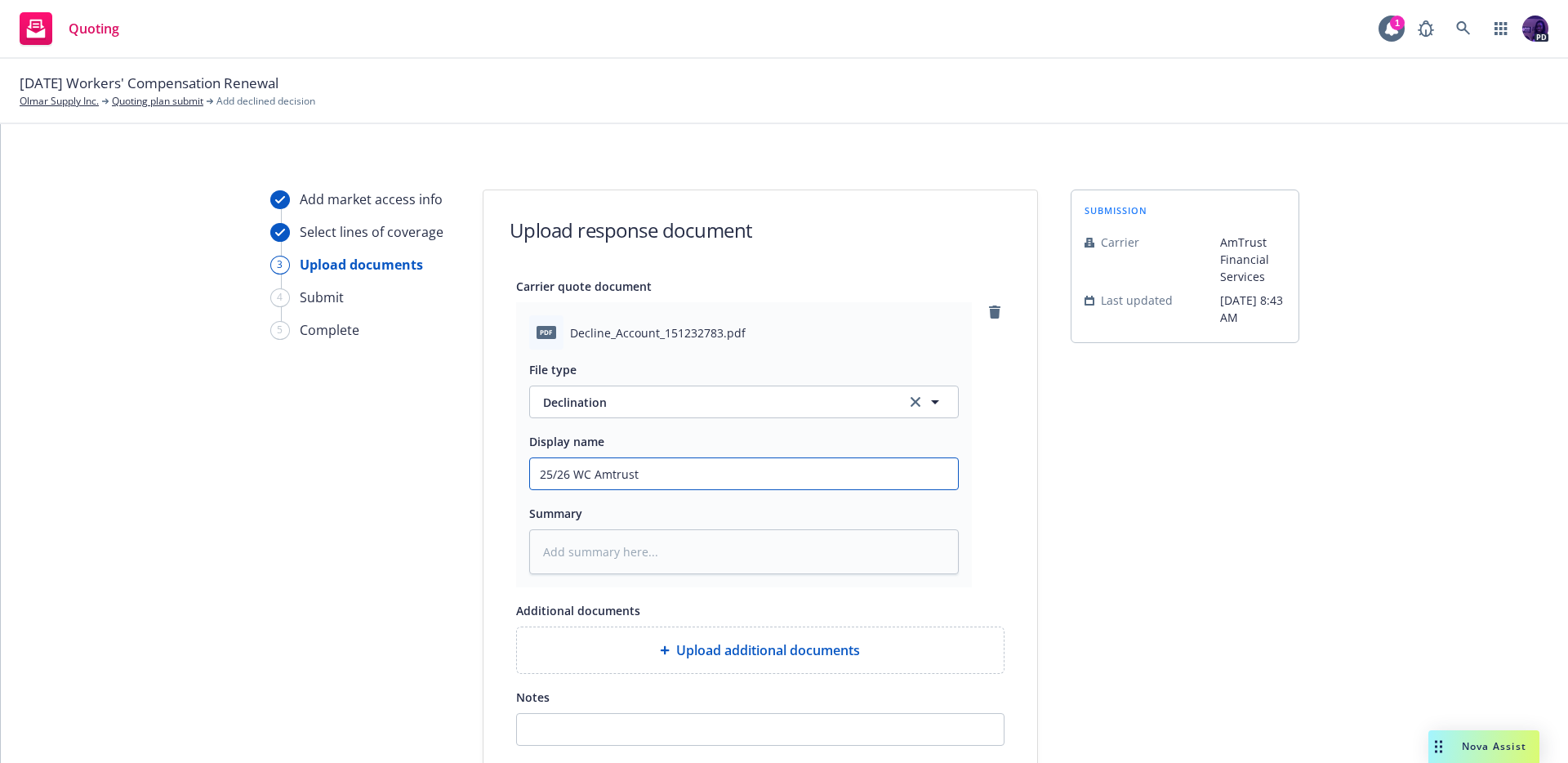
type textarea "x"
type input "25/26 WC Amtrust D"
type textarea "x"
type input "25/26 WC Amtrust De"
type textarea "x"
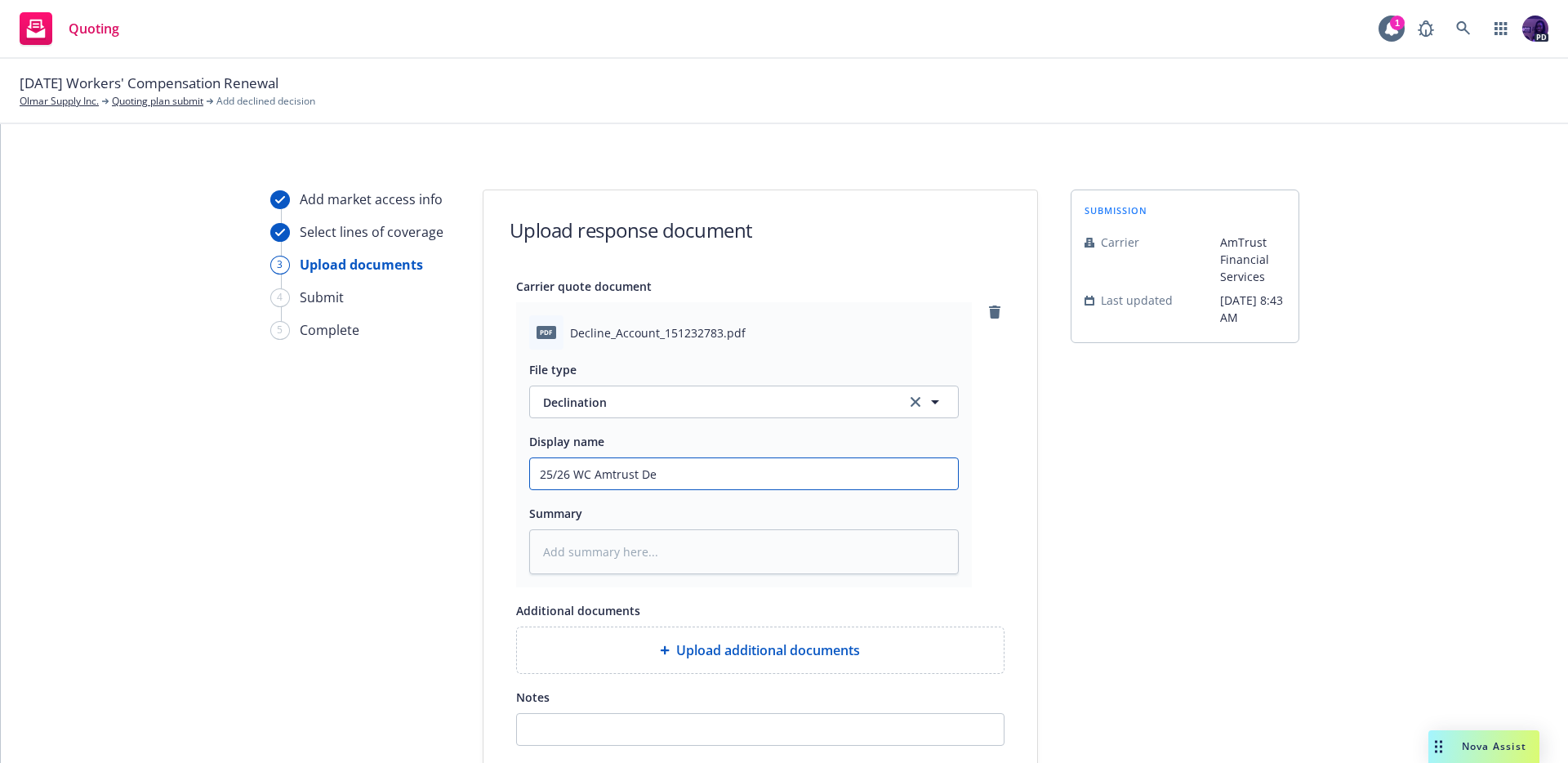
type input "25/26 WC Amtrust Dec"
type textarea "x"
type input "25/26 WC Amtrust Decl"
type textarea "x"
type input "25/26 WC Amtrust Decli"
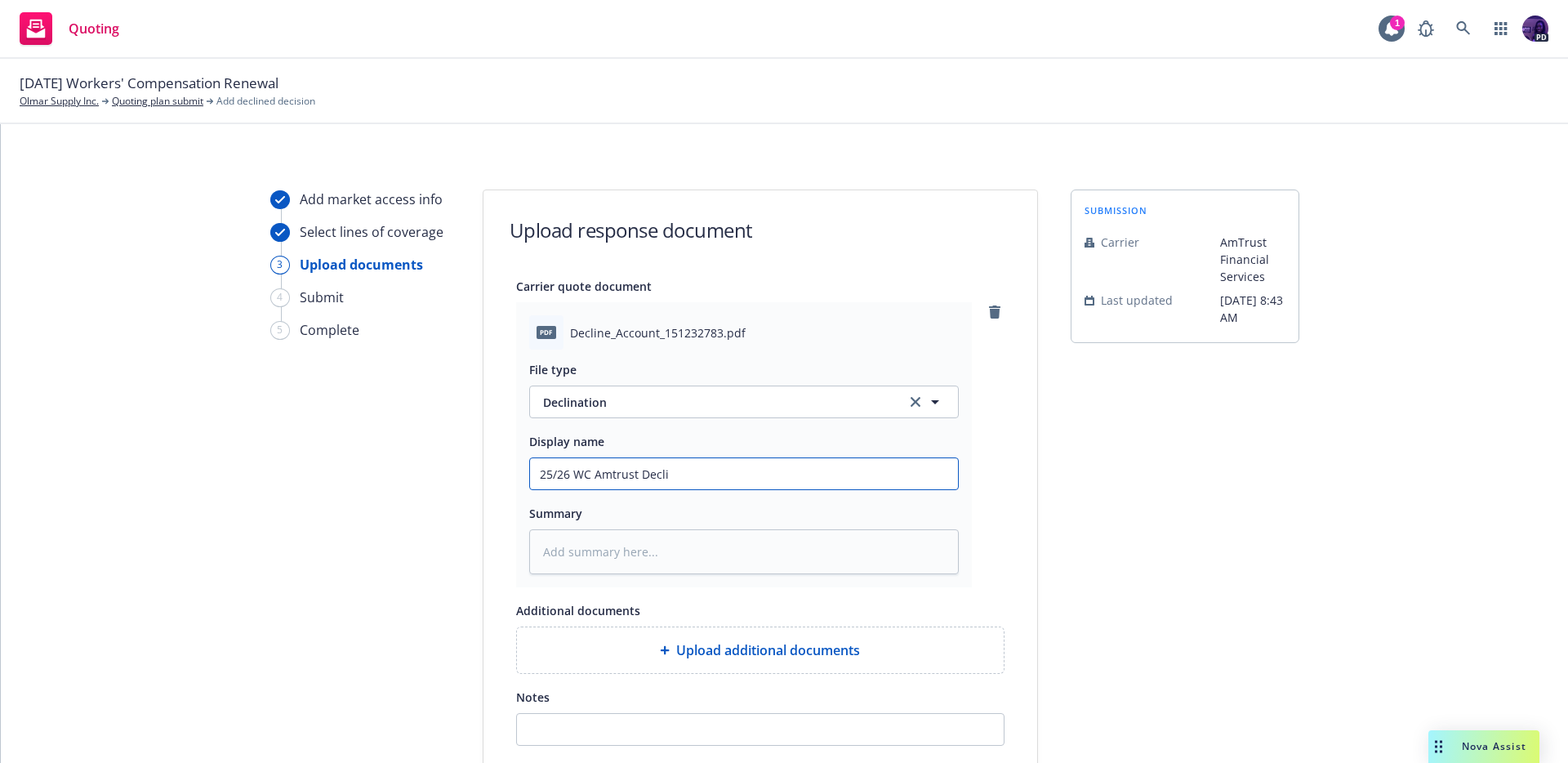
type textarea "x"
type input "25/26 WC Amtrust Declin"
type textarea "x"
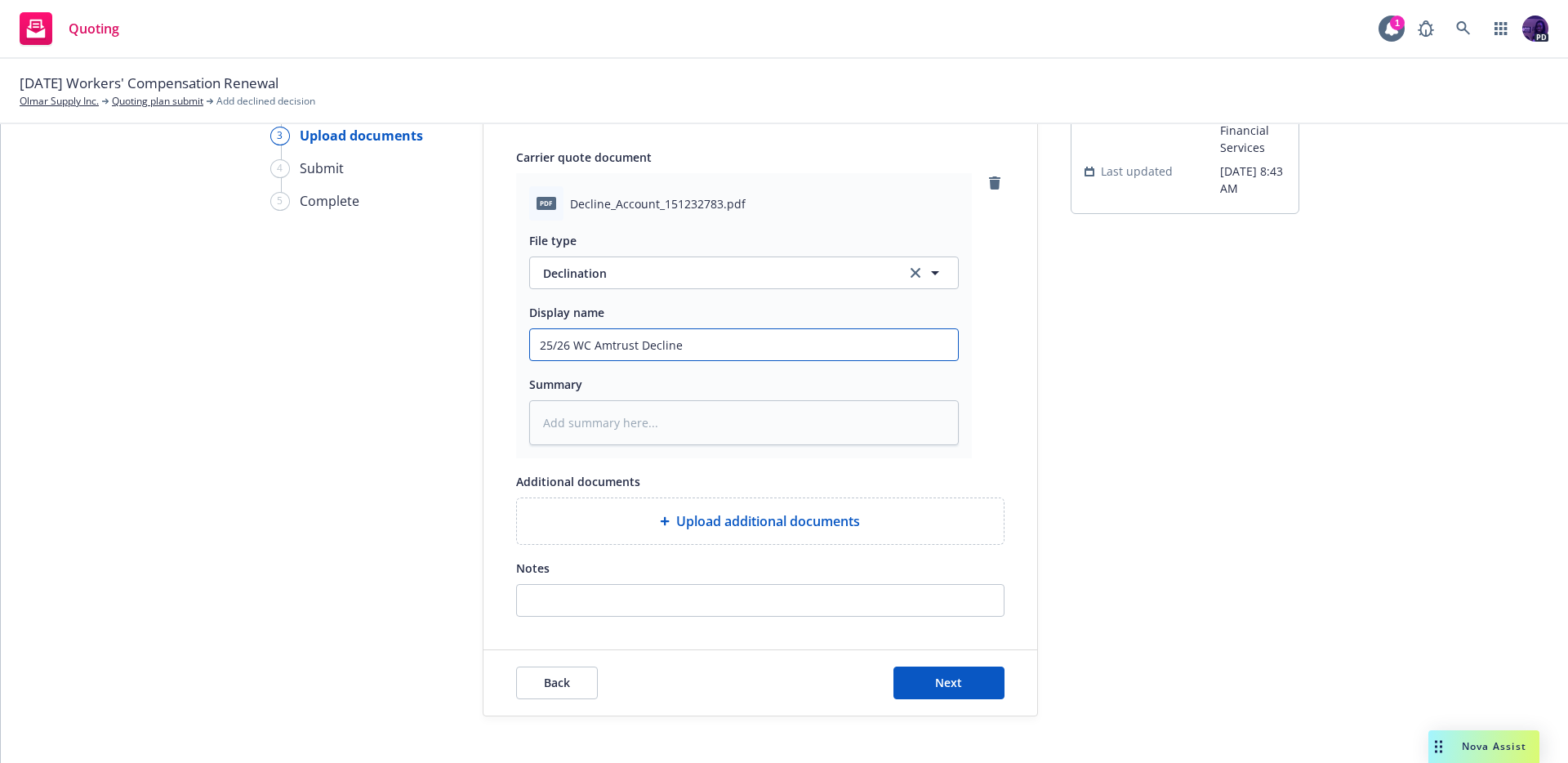
scroll to position [148, 0]
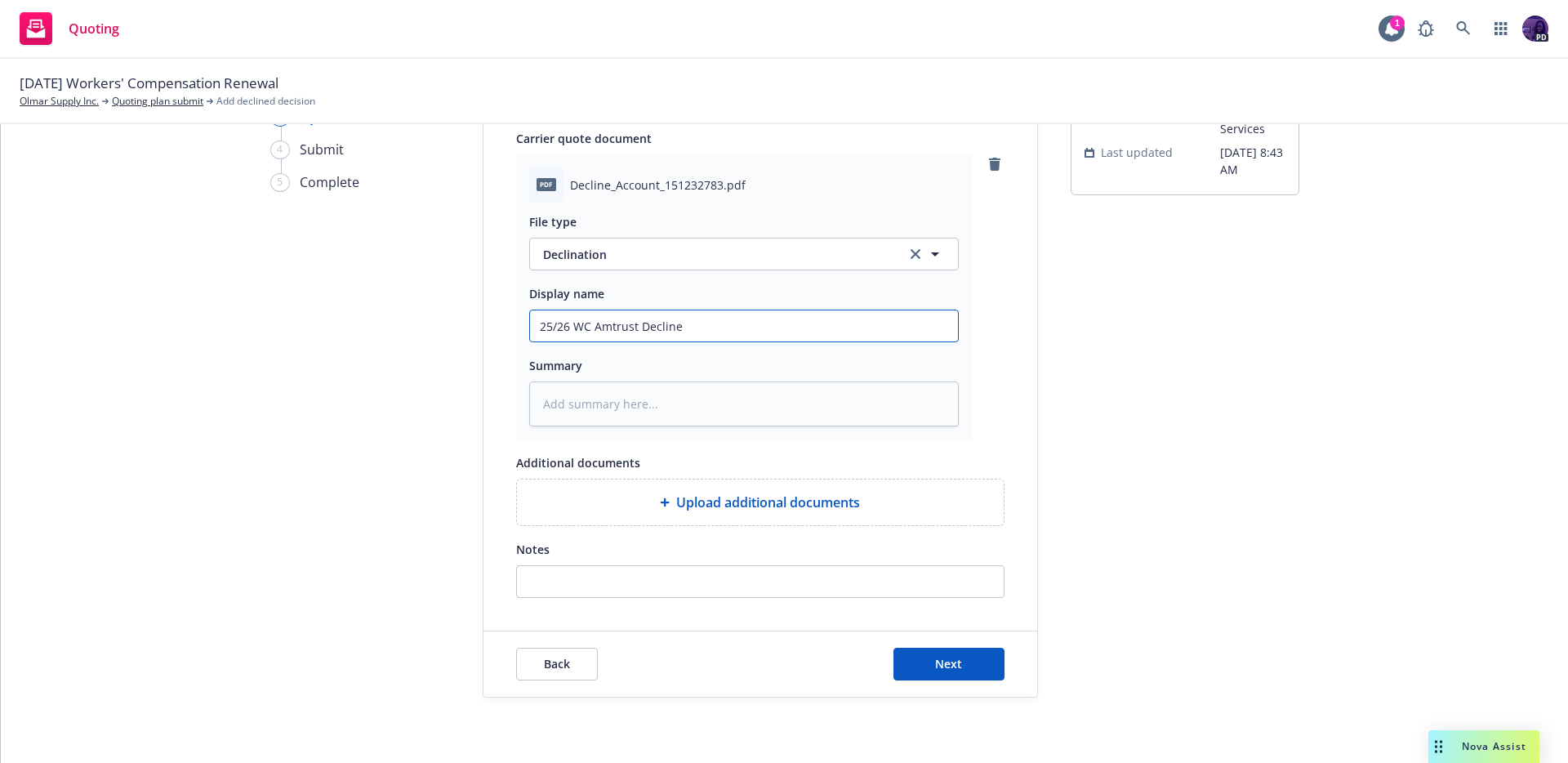
type input "25/26 WC Amtrust Decline"
click at [944, 643] on div "Back Next" at bounding box center [759, 664] width 553 height 65
click at [943, 650] on button "Next" at bounding box center [948, 664] width 111 height 33
type textarea "x"
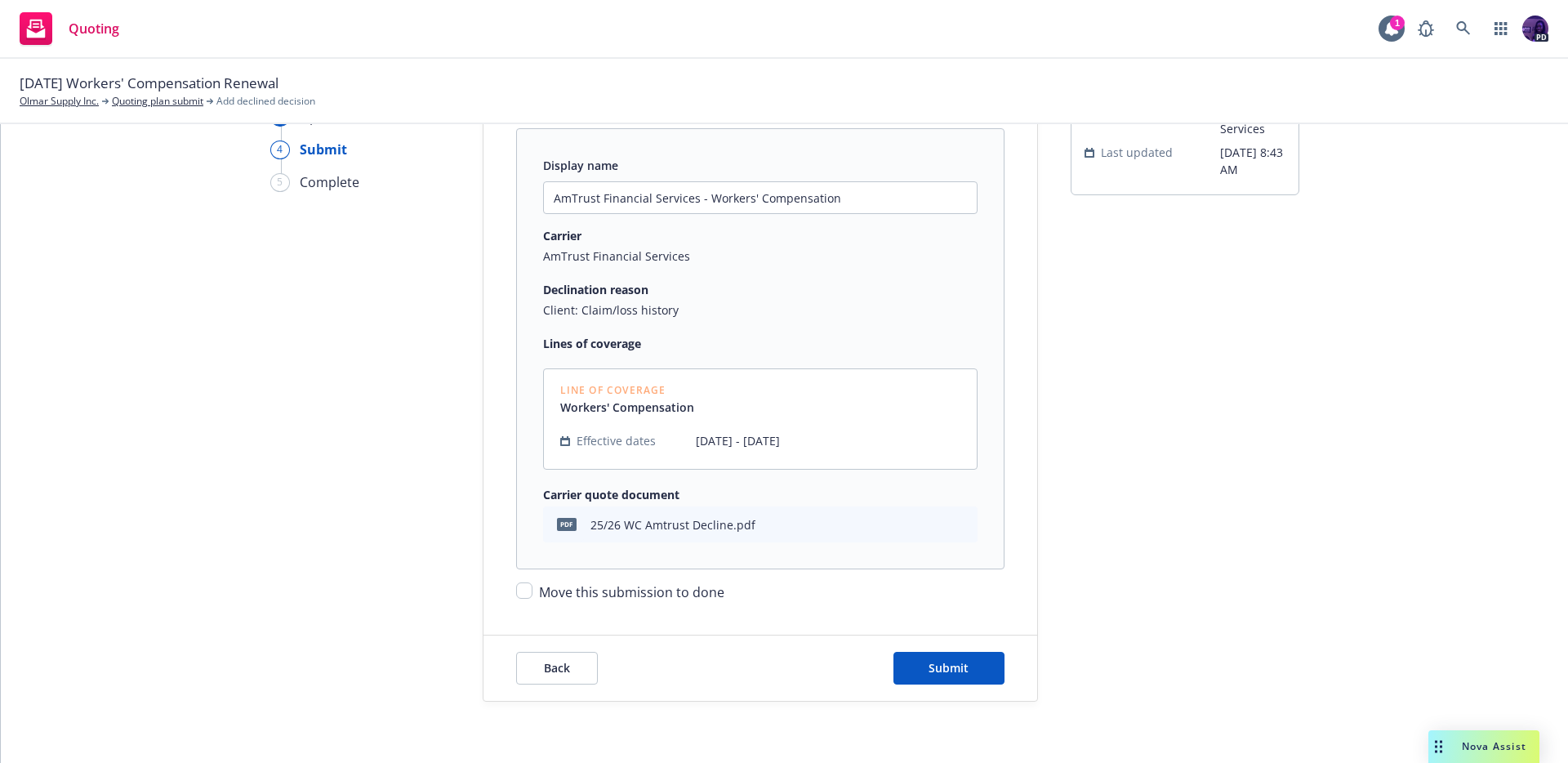
click at [693, 587] on span "Move this submission to done" at bounding box center [631, 592] width 186 height 18
click at [532, 587] on input "Move this submission to done" at bounding box center [524, 590] width 16 height 16
checkbox input "true"
click at [928, 660] on span "Submit" at bounding box center [948, 667] width 40 height 15
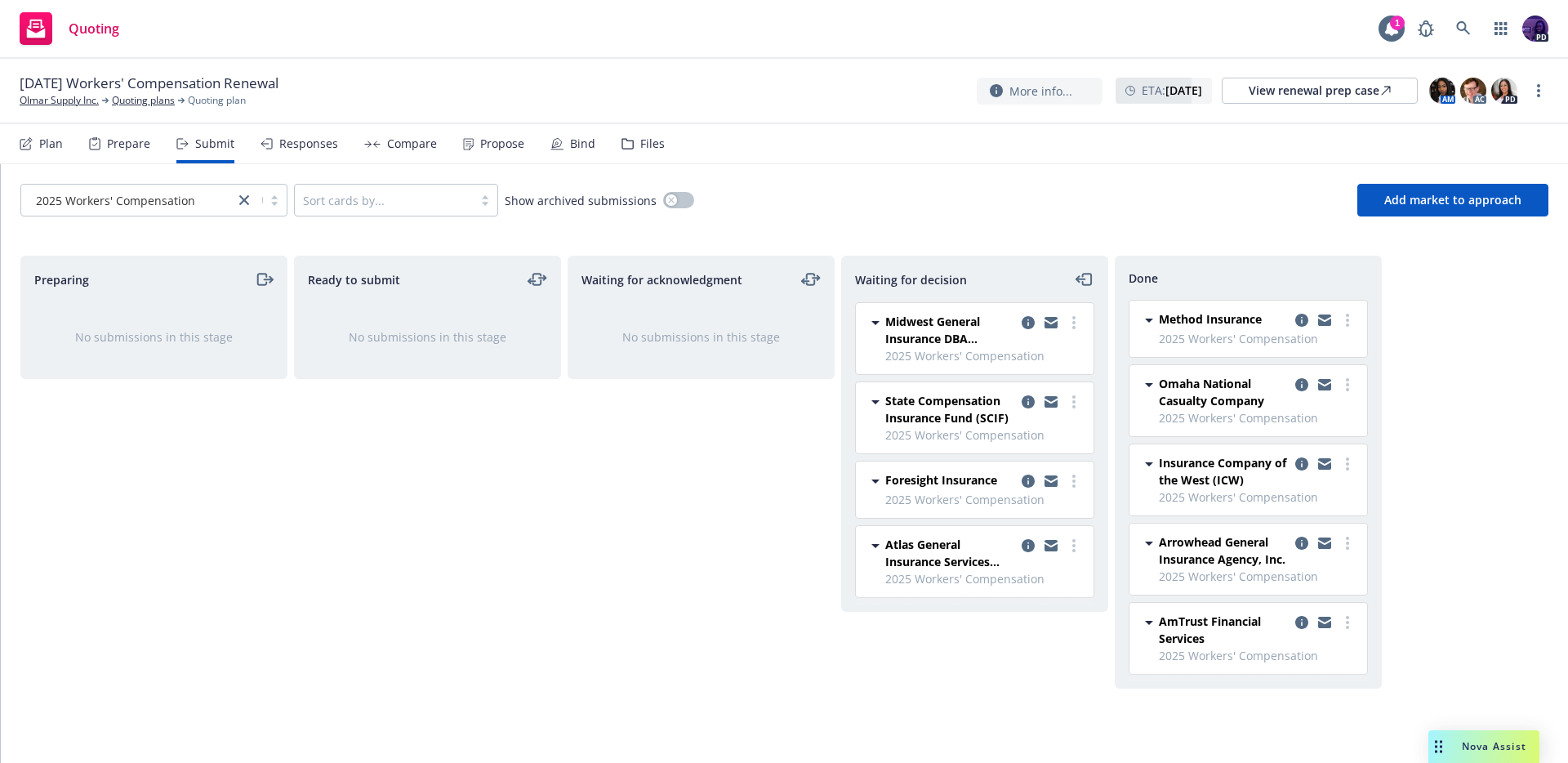
click at [300, 143] on div "Responses" at bounding box center [308, 143] width 58 height 13
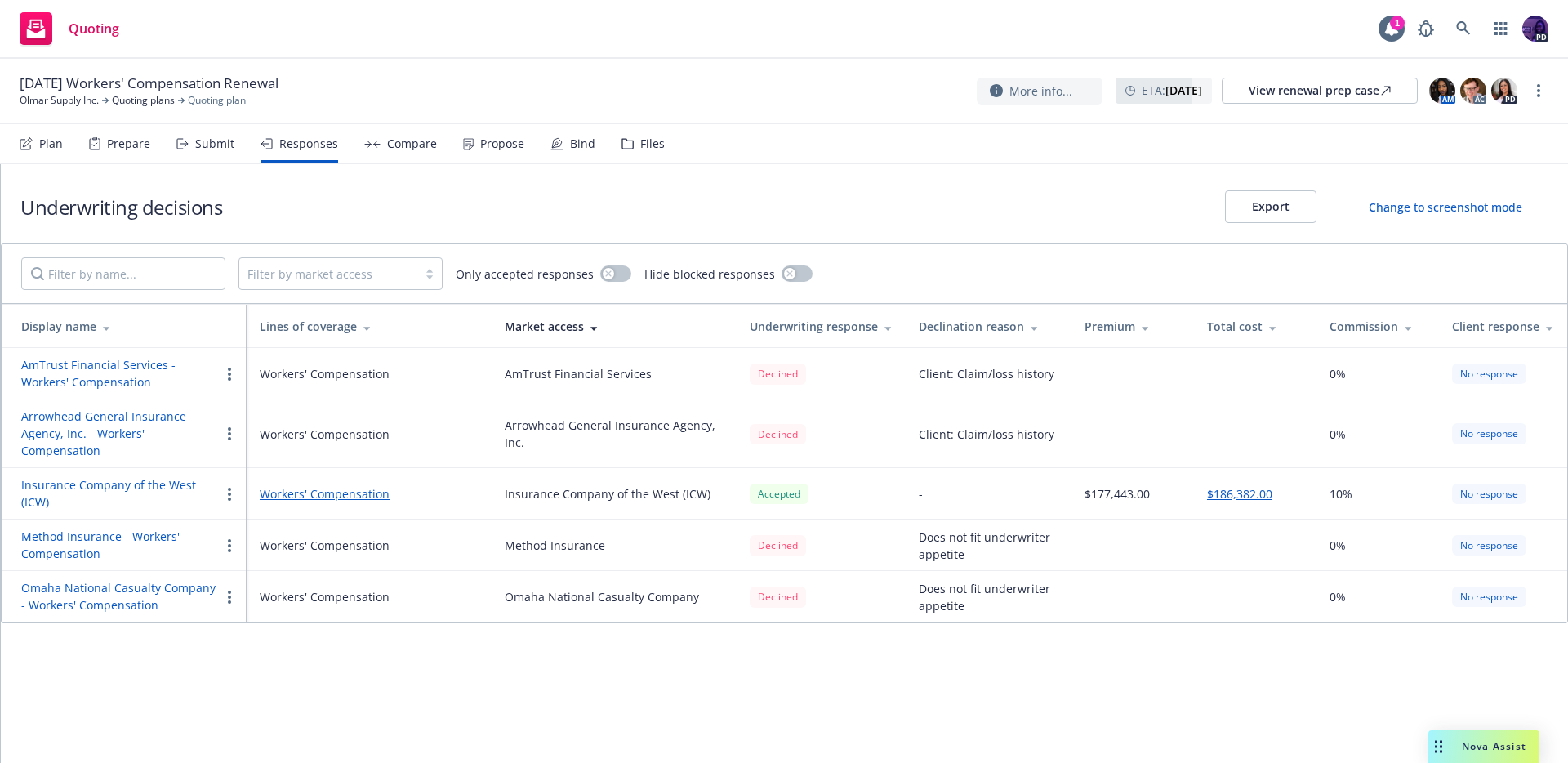
click at [233, 372] on button "button" at bounding box center [229, 374] width 19 height 19
click at [292, 436] on span "Edit display name" at bounding box center [288, 439] width 137 height 15
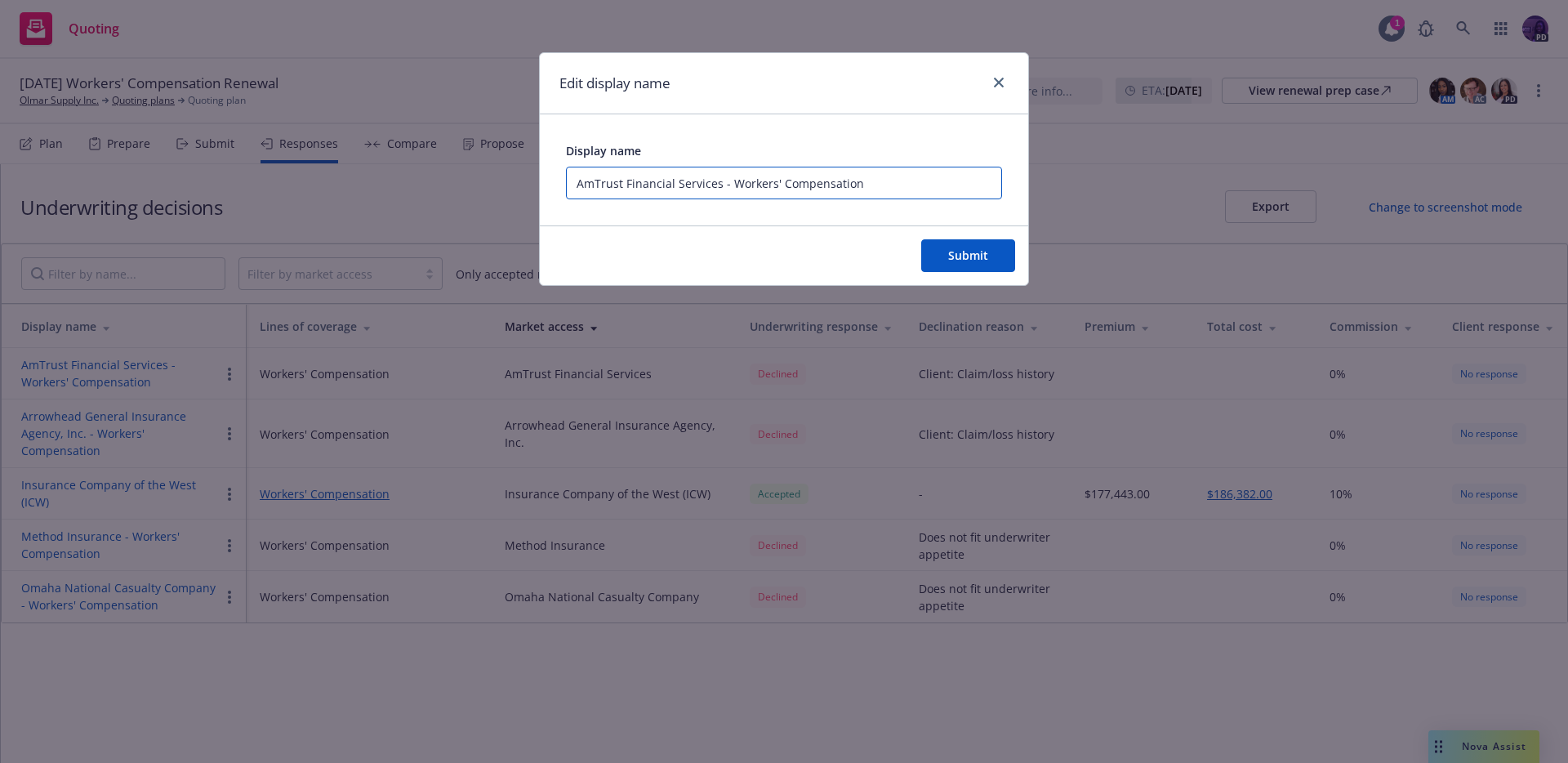
click at [908, 175] on input "AmTrust Financial Services - Workers' Compensation" at bounding box center [784, 183] width 436 height 33
drag, startPoint x: 896, startPoint y: 185, endPoint x: 628, endPoint y: 189, distance: 268.0
click at [628, 189] on input "AmTrust Financial Services - Workers' Compensation" at bounding box center [784, 183] width 436 height 33
type input "AmTrust - DECLINE LOSS HISTORY"
click at [981, 262] on span "Submit" at bounding box center [967, 255] width 40 height 15
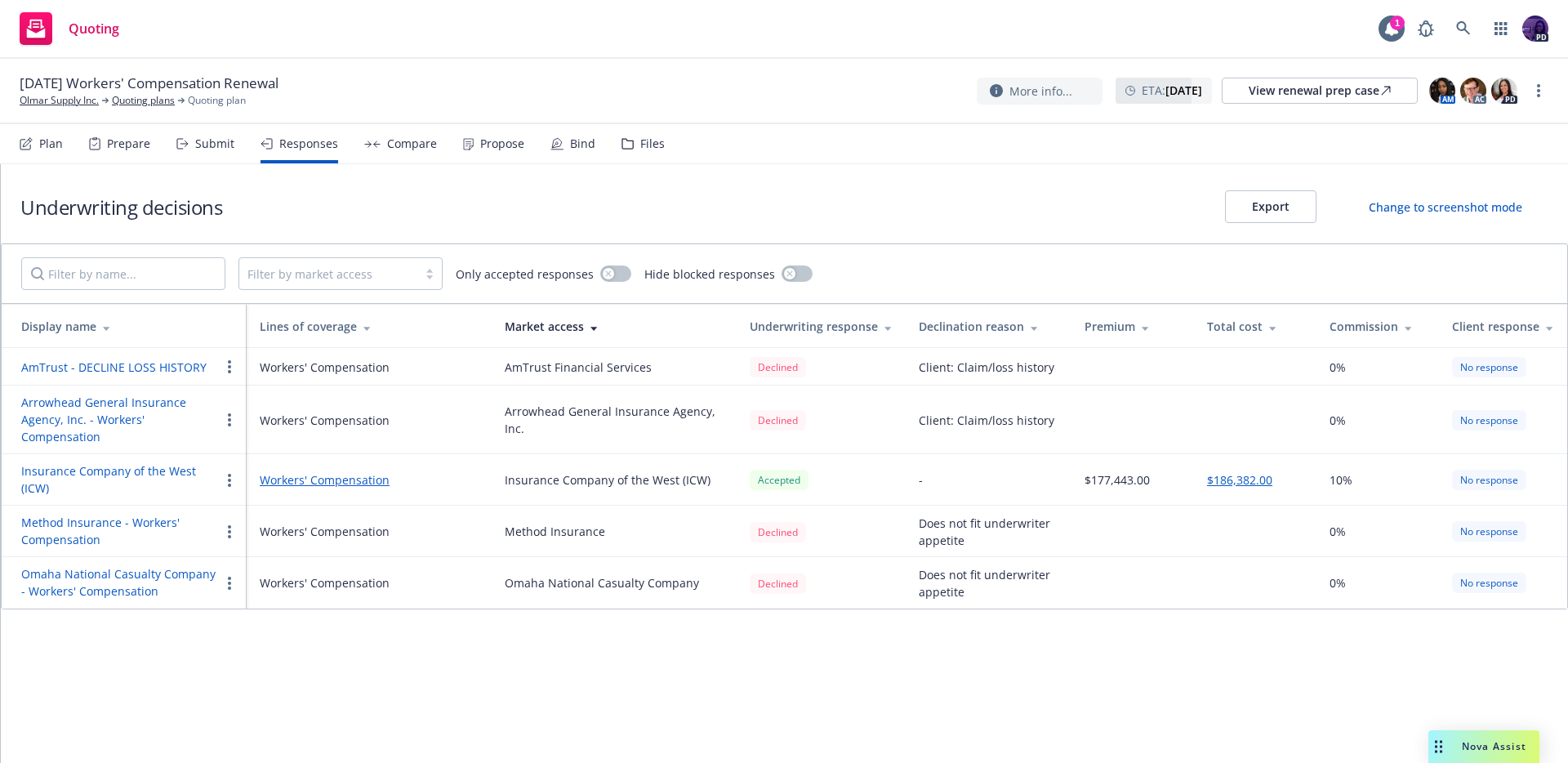
click at [546, 49] on div "Quoting 1 PD" at bounding box center [784, 29] width 1568 height 58
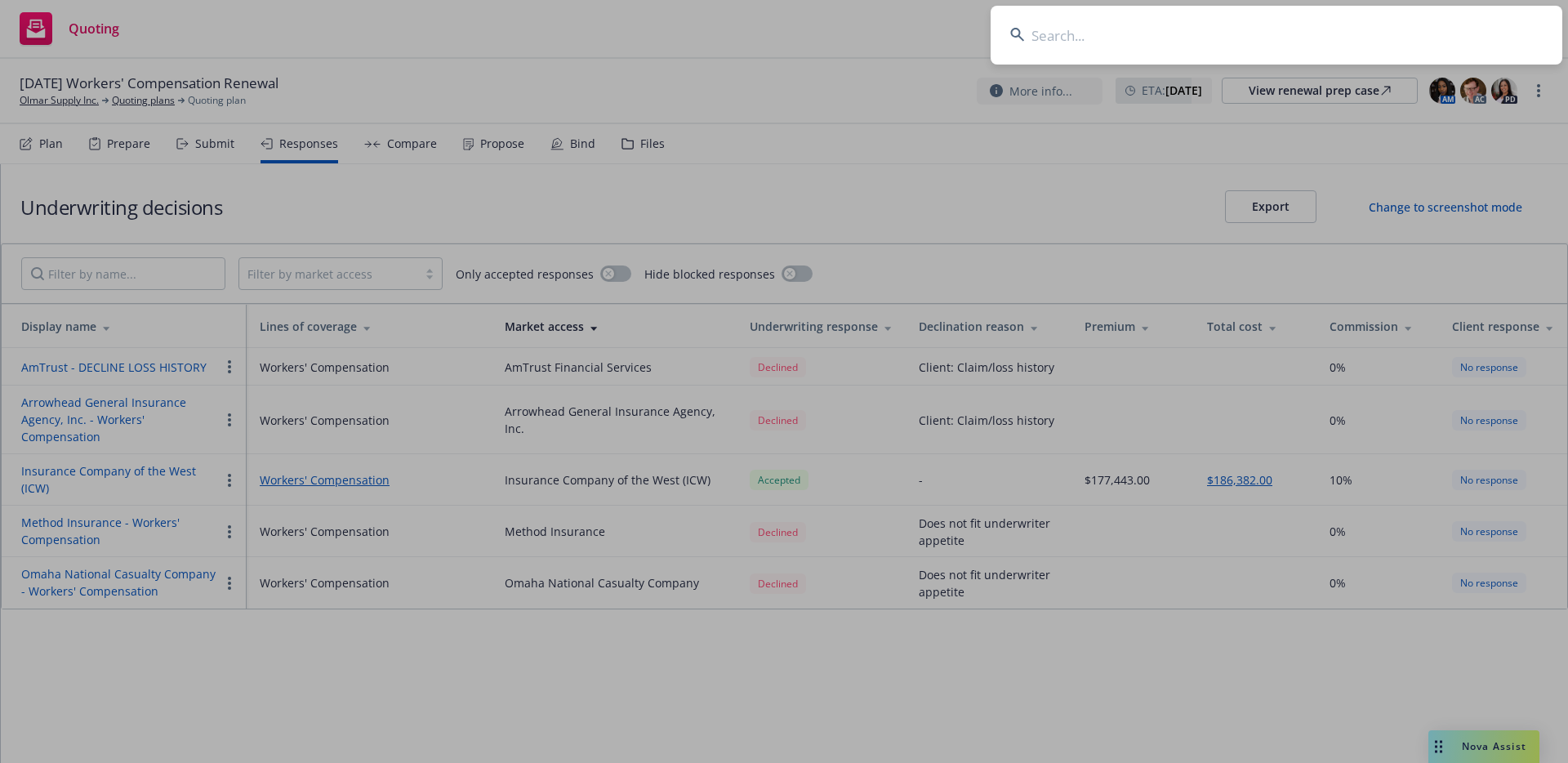
drag, startPoint x: 711, startPoint y: 57, endPoint x: 698, endPoint y: 65, distance: 15.3
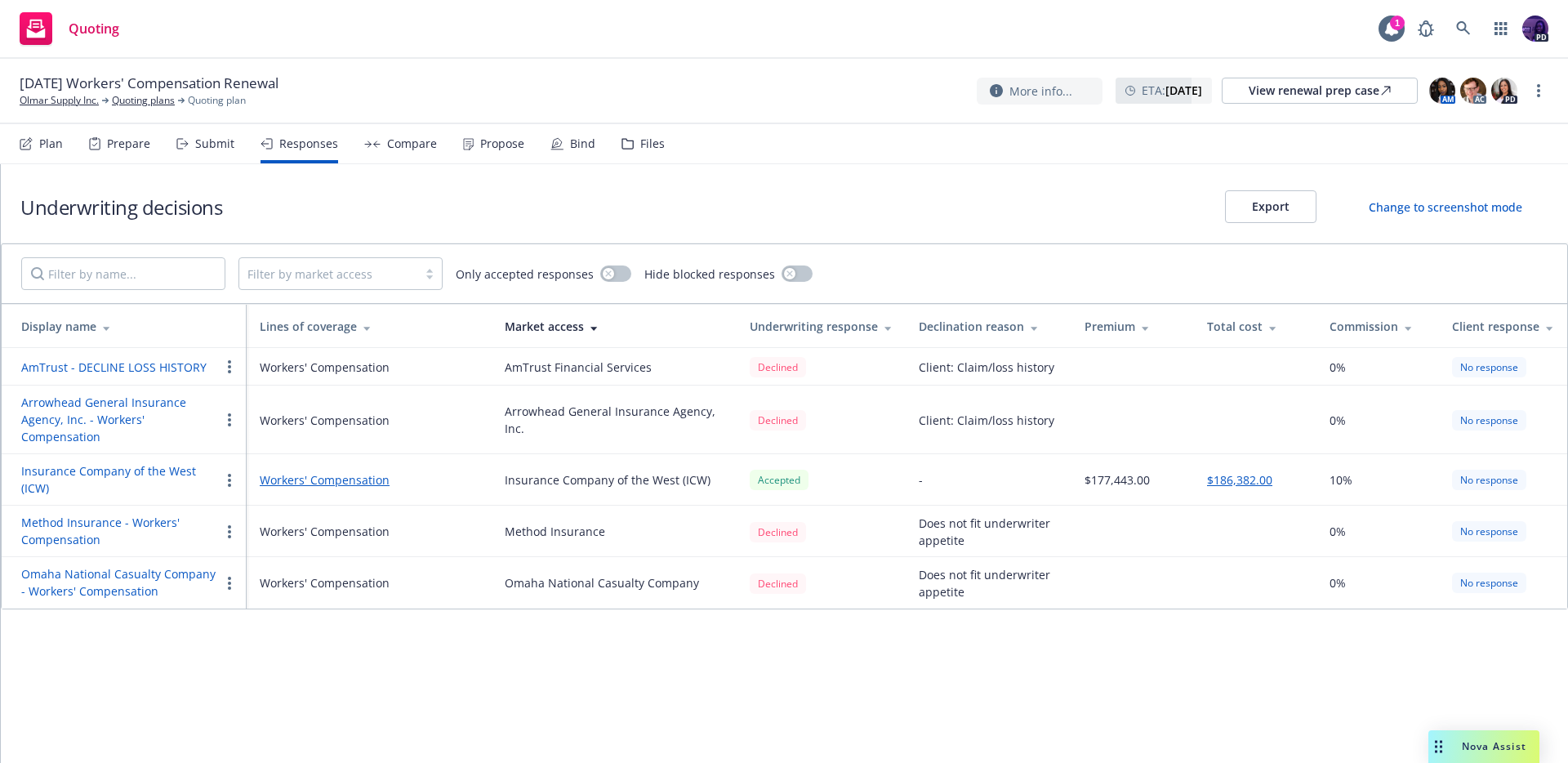
click at [383, 25] on div "Quoting 1 PD" at bounding box center [784, 29] width 1568 height 58
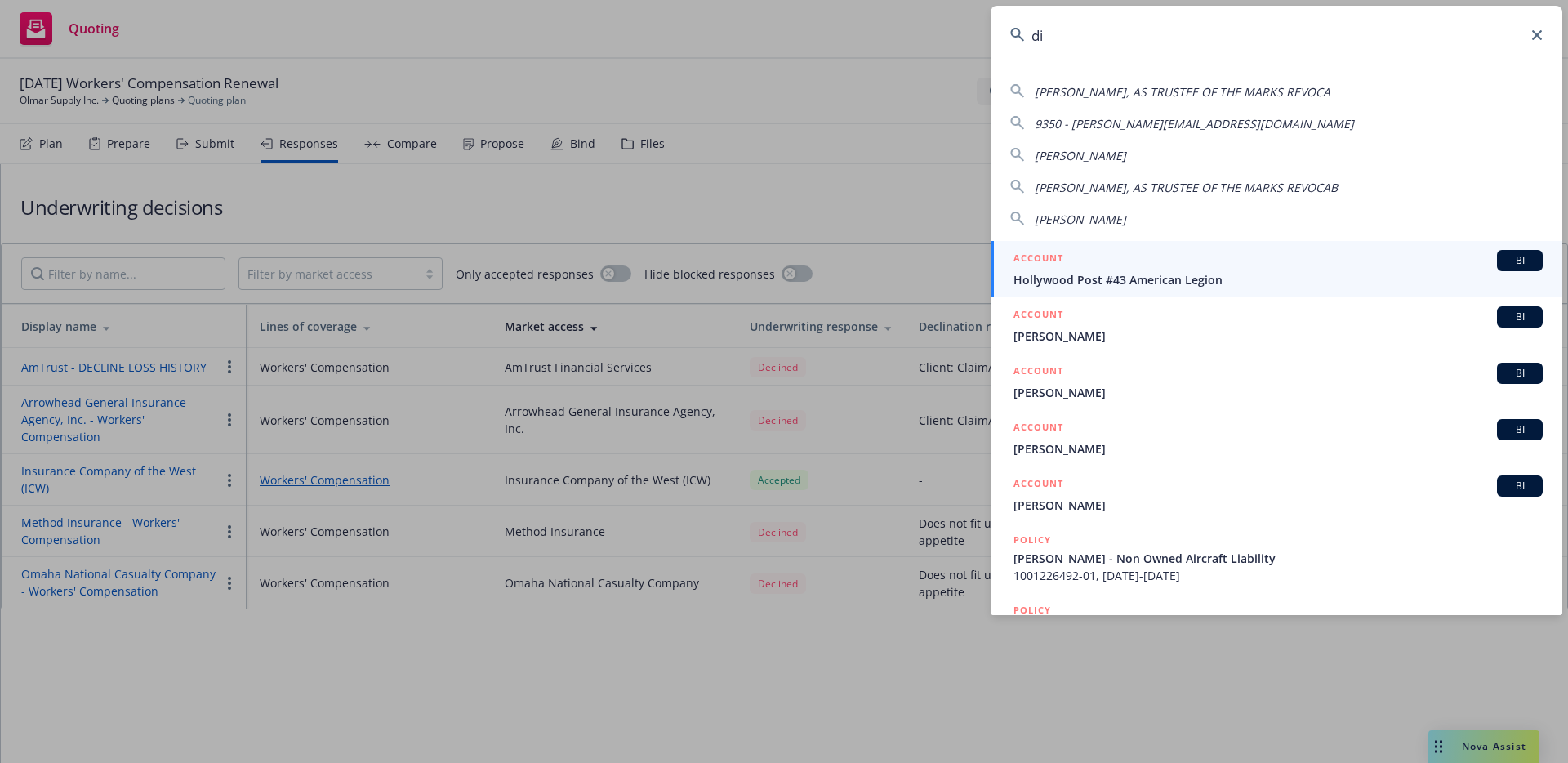
type input "d"
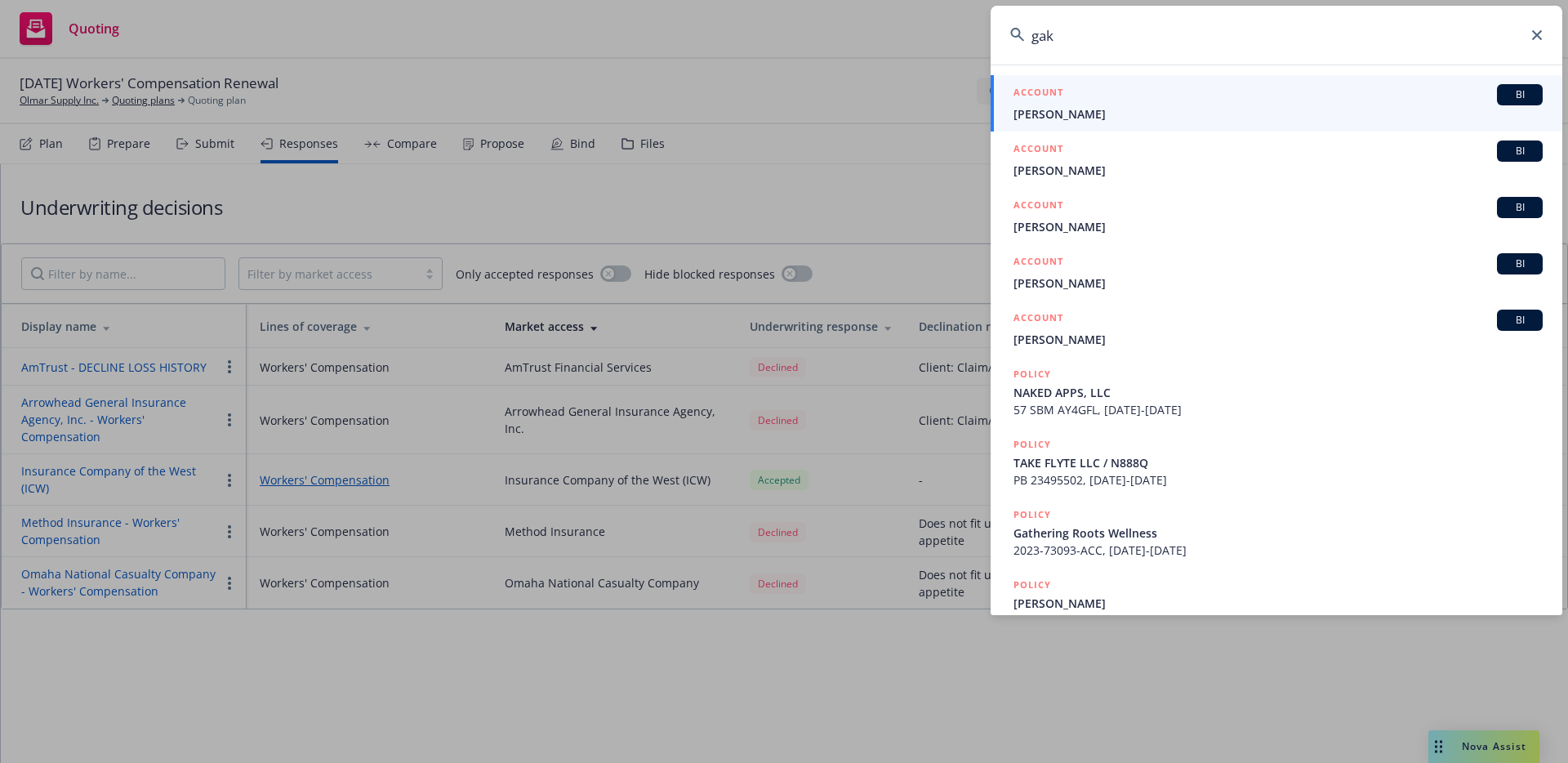
click at [1214, 38] on input "gak" at bounding box center [1276, 35] width 571 height 58
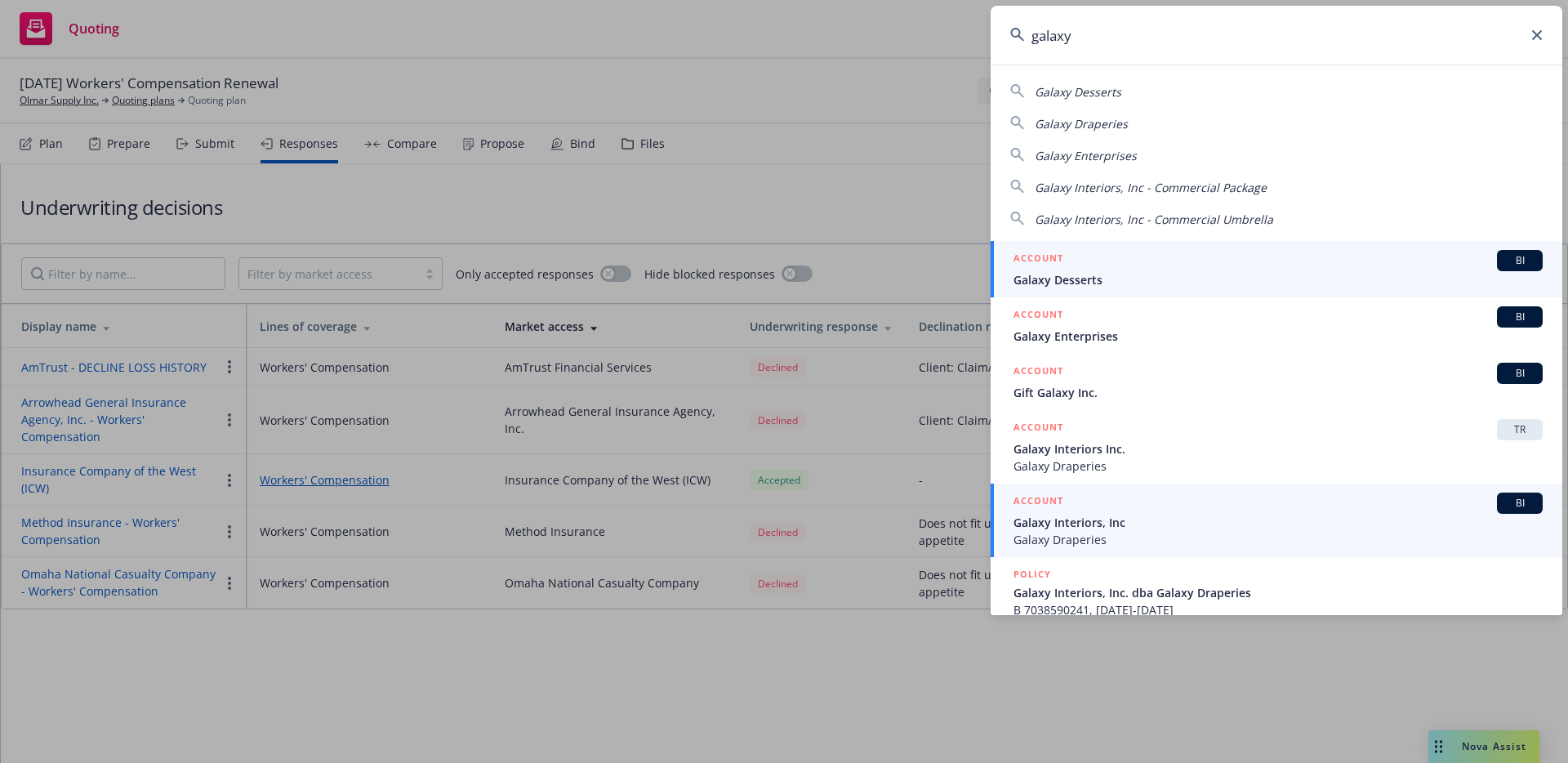
type input "galaxy"
click at [1133, 515] on span "Galaxy Interiors, Inc" at bounding box center [1278, 522] width 529 height 17
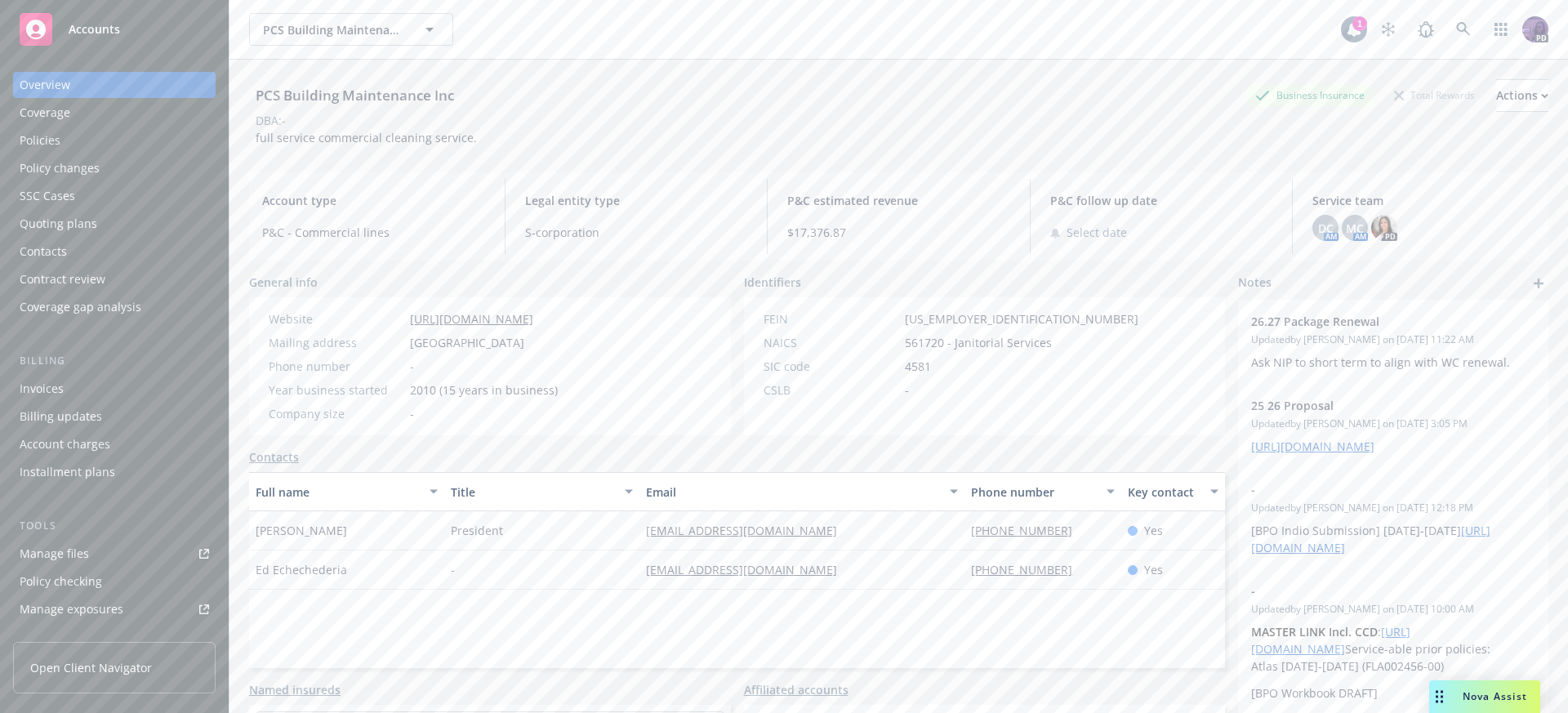
click at [1462, 695] on span "Nova Assist" at bounding box center [1494, 696] width 64 height 14
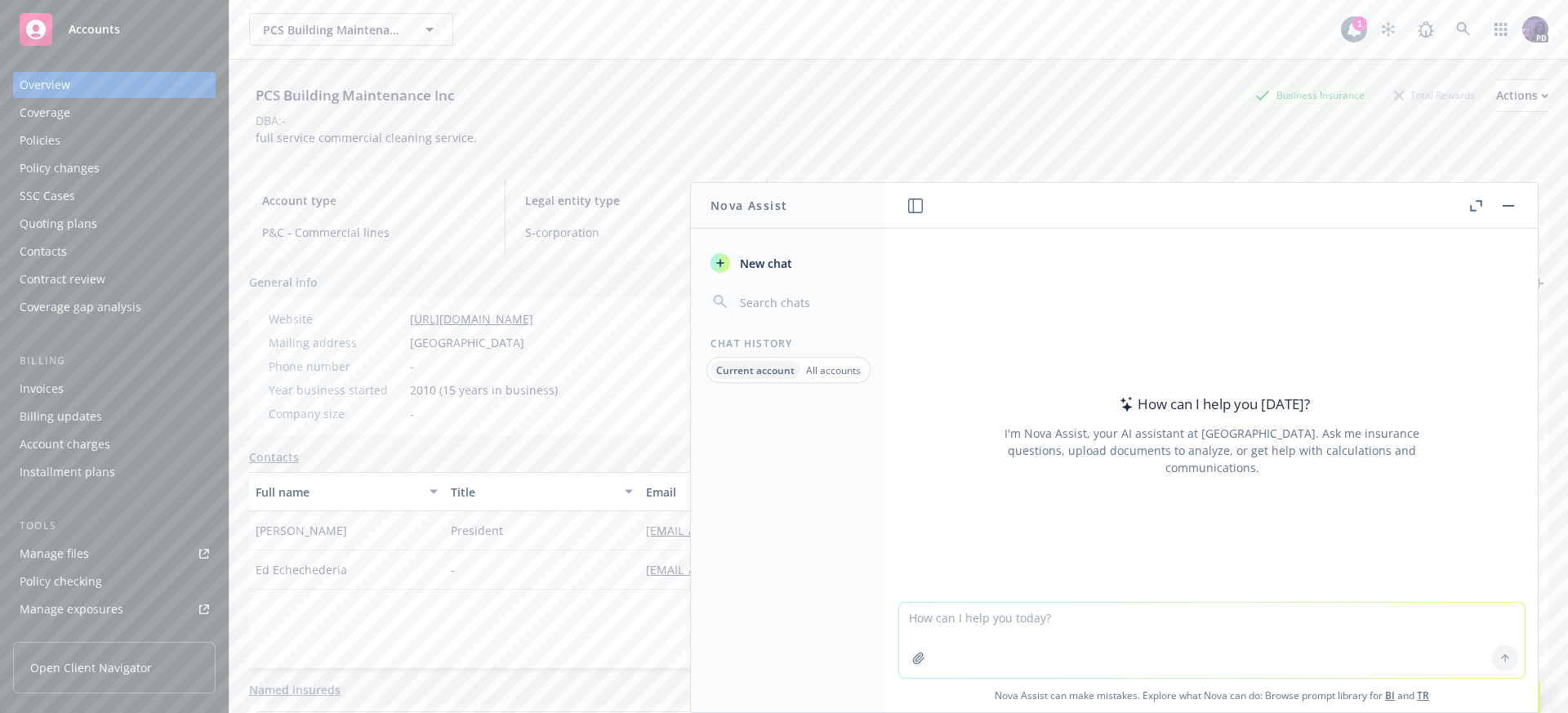
click at [1039, 634] on textarea at bounding box center [1212, 640] width 626 height 75
click at [70, 140] on div "Policies" at bounding box center [114, 140] width 189 height 26
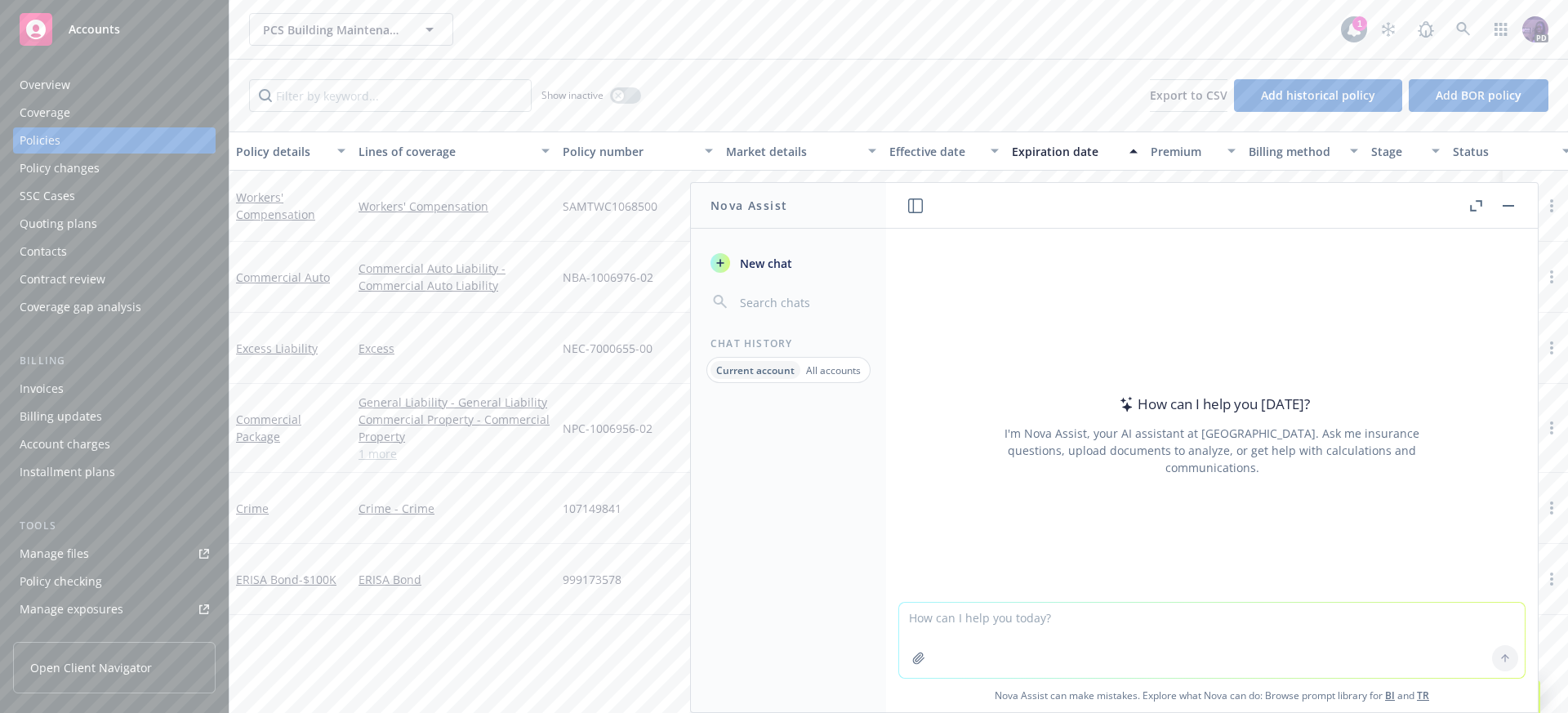
click at [1503, 207] on button "button" at bounding box center [1508, 205] width 19 height 19
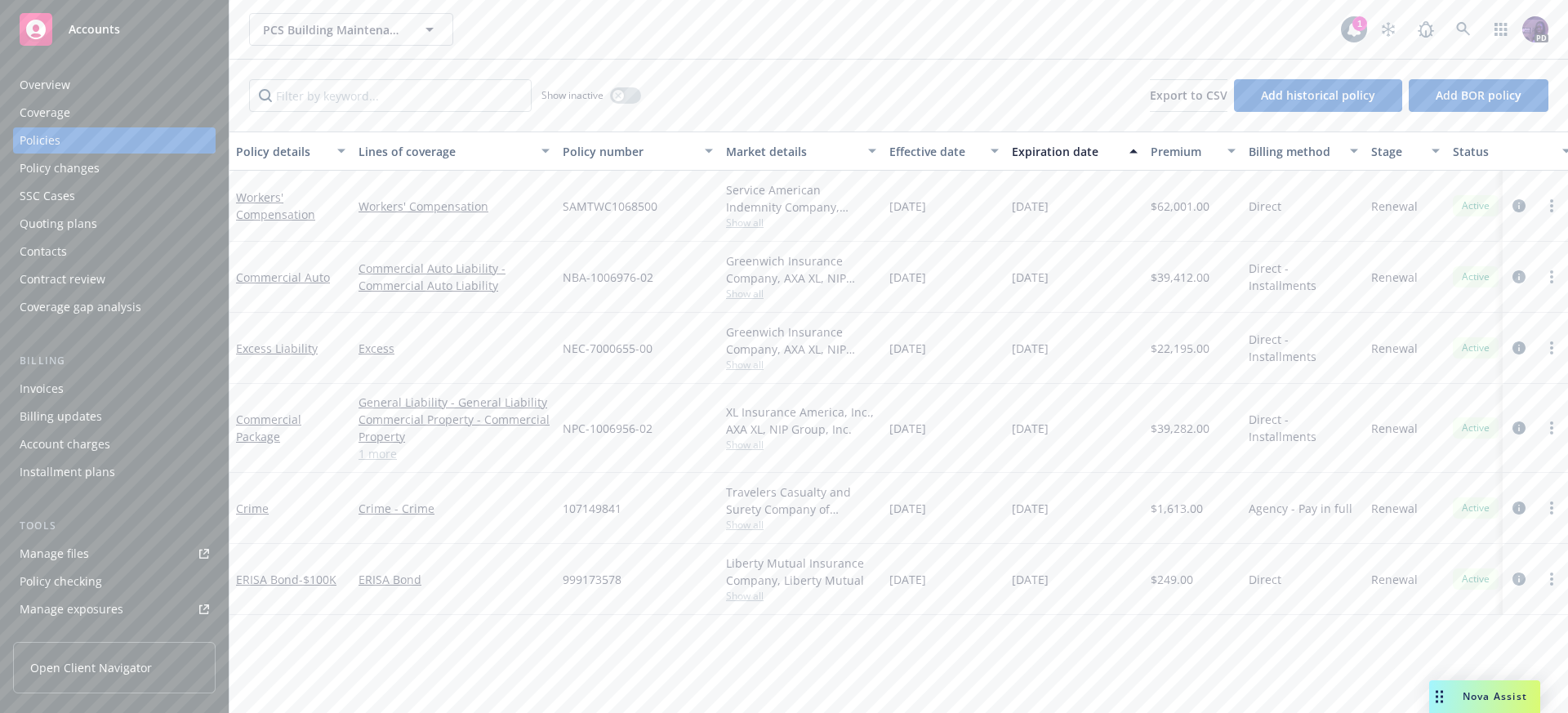
drag, startPoint x: 118, startPoint y: 56, endPoint x: 104, endPoint y: 72, distance: 21.3
click at [118, 56] on div "Overview Coverage Policies Policy changes SSC Cases Quoting plans Contacts Cont…" at bounding box center [114, 382] width 229 height 660
click at [104, 73] on div "Overview" at bounding box center [114, 85] width 189 height 26
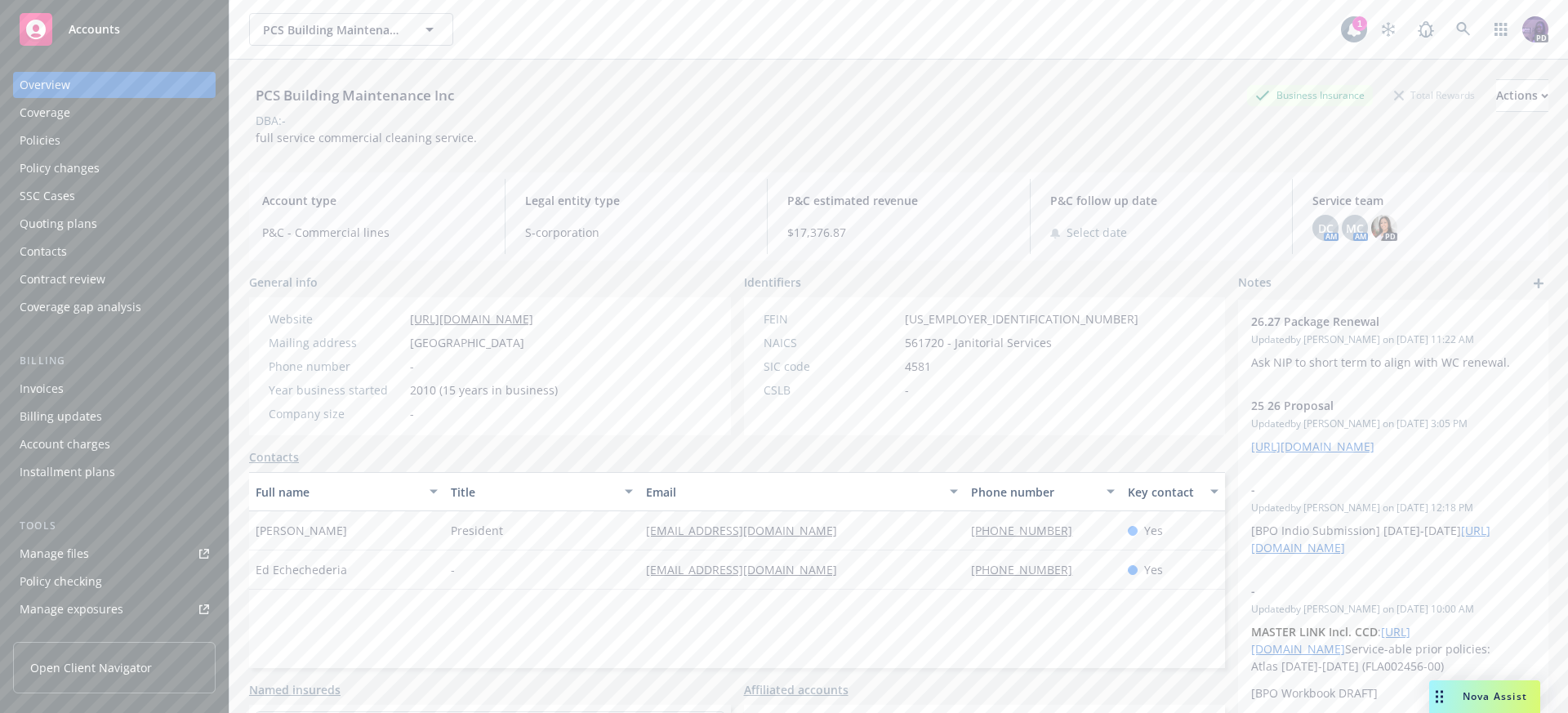
click at [125, 141] on div "Policies" at bounding box center [114, 140] width 189 height 26
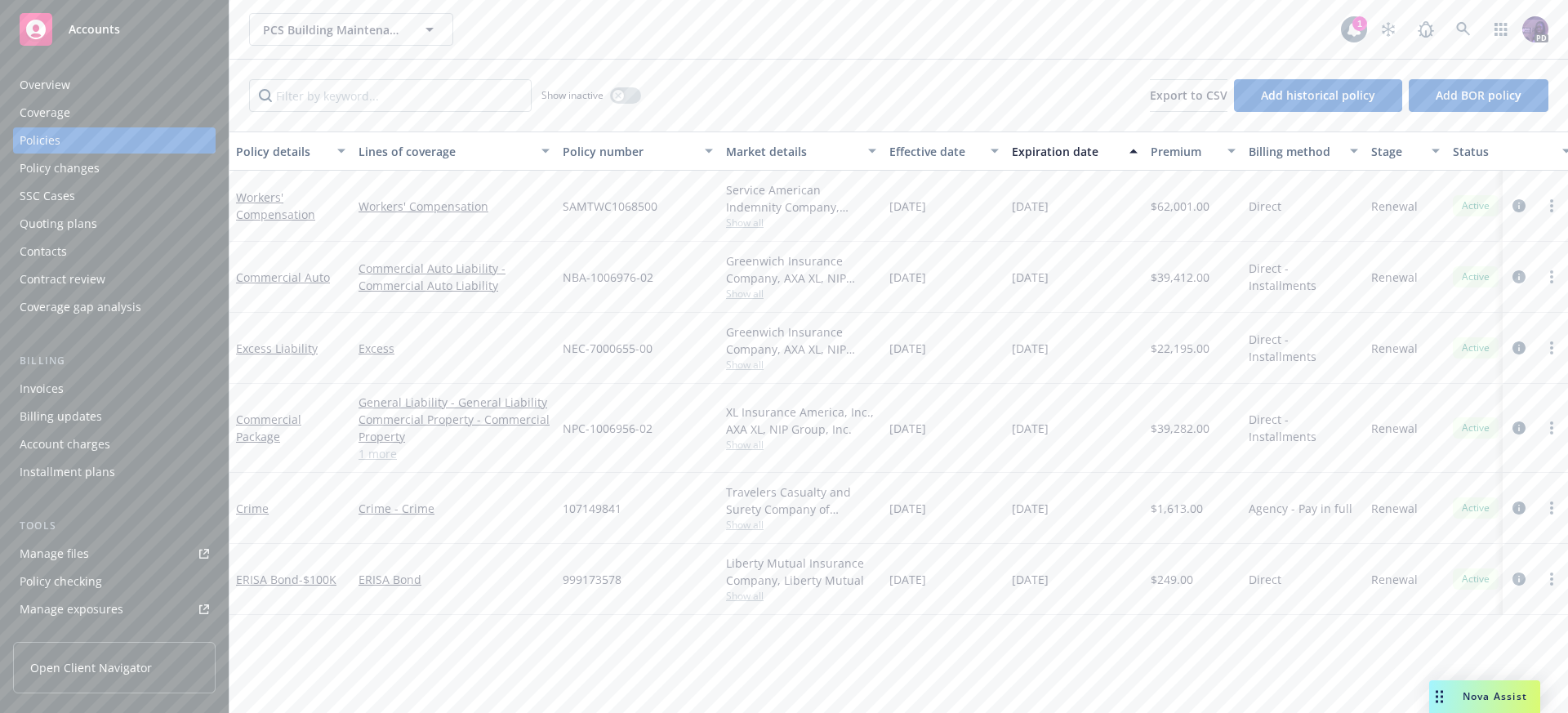
click at [1449, 697] on div "Nova Assist" at bounding box center [1494, 696] width 91 height 14
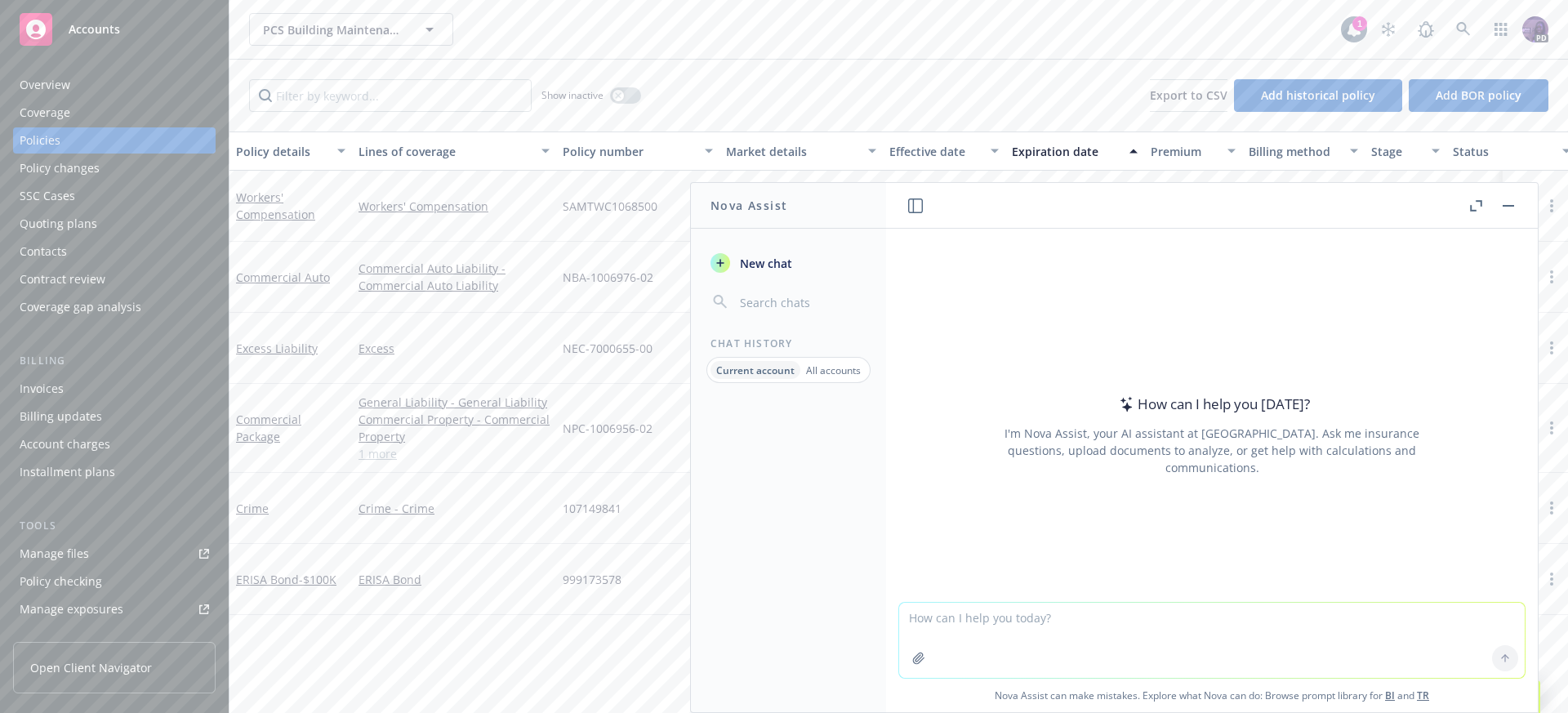
click at [1122, 627] on textarea at bounding box center [1212, 640] width 626 height 75
paste textarea "ok. management is coming down hard on us lately for overmarketing. this is due …"
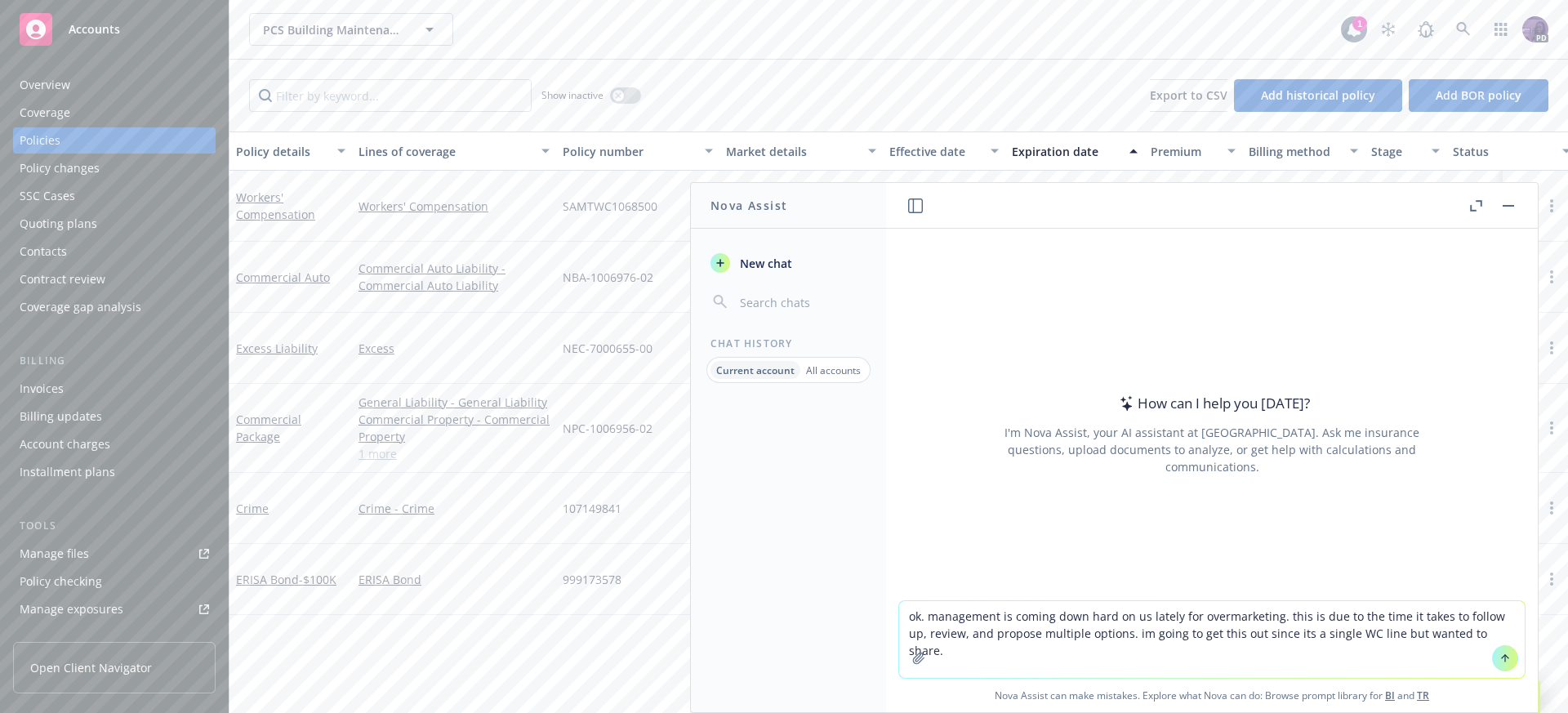
click at [1108, 634] on textarea "ok. management is coming down hard on us lately for overmarketing. this is due …" at bounding box center [1212, 639] width 626 height 77
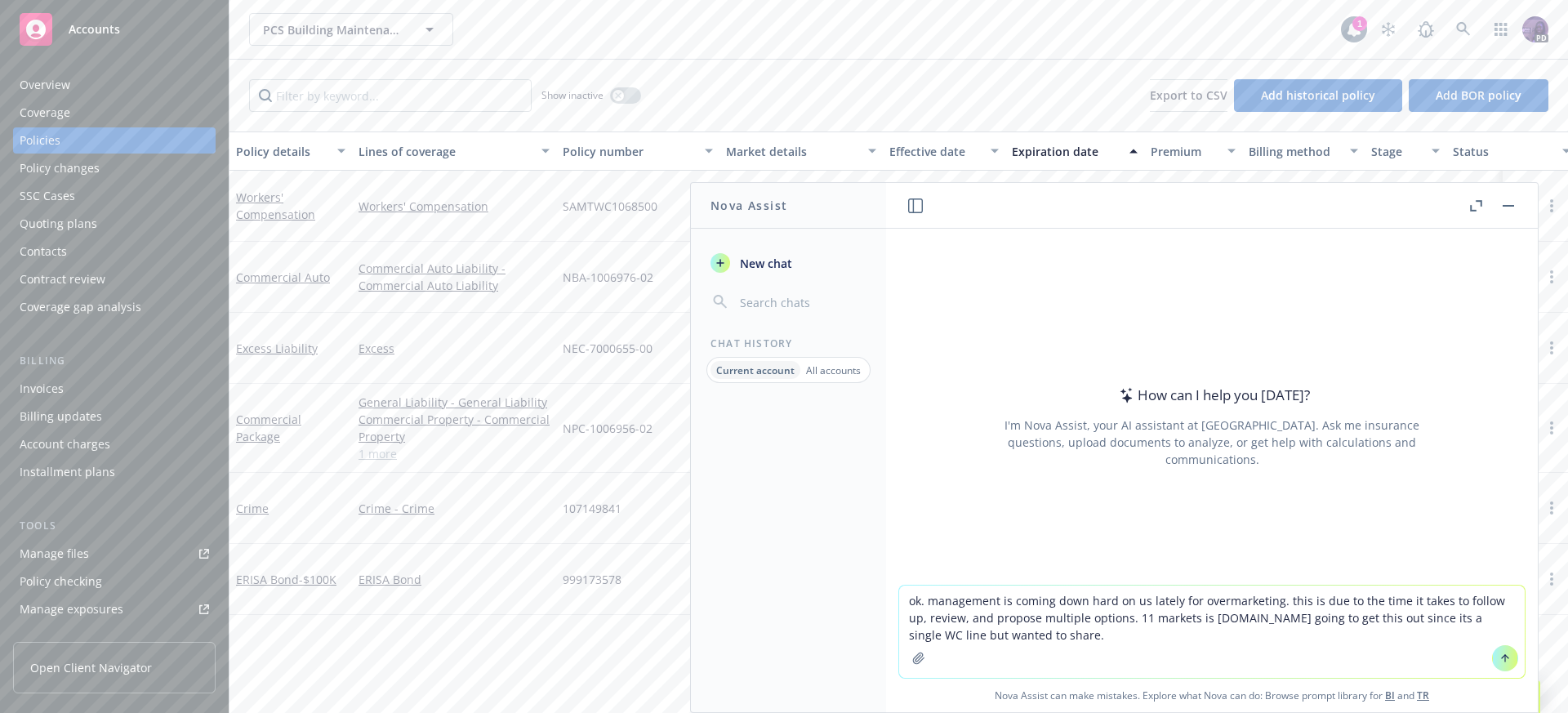
type textarea "ok. management is coming down hard on us lately for overmarketing. this is due …"
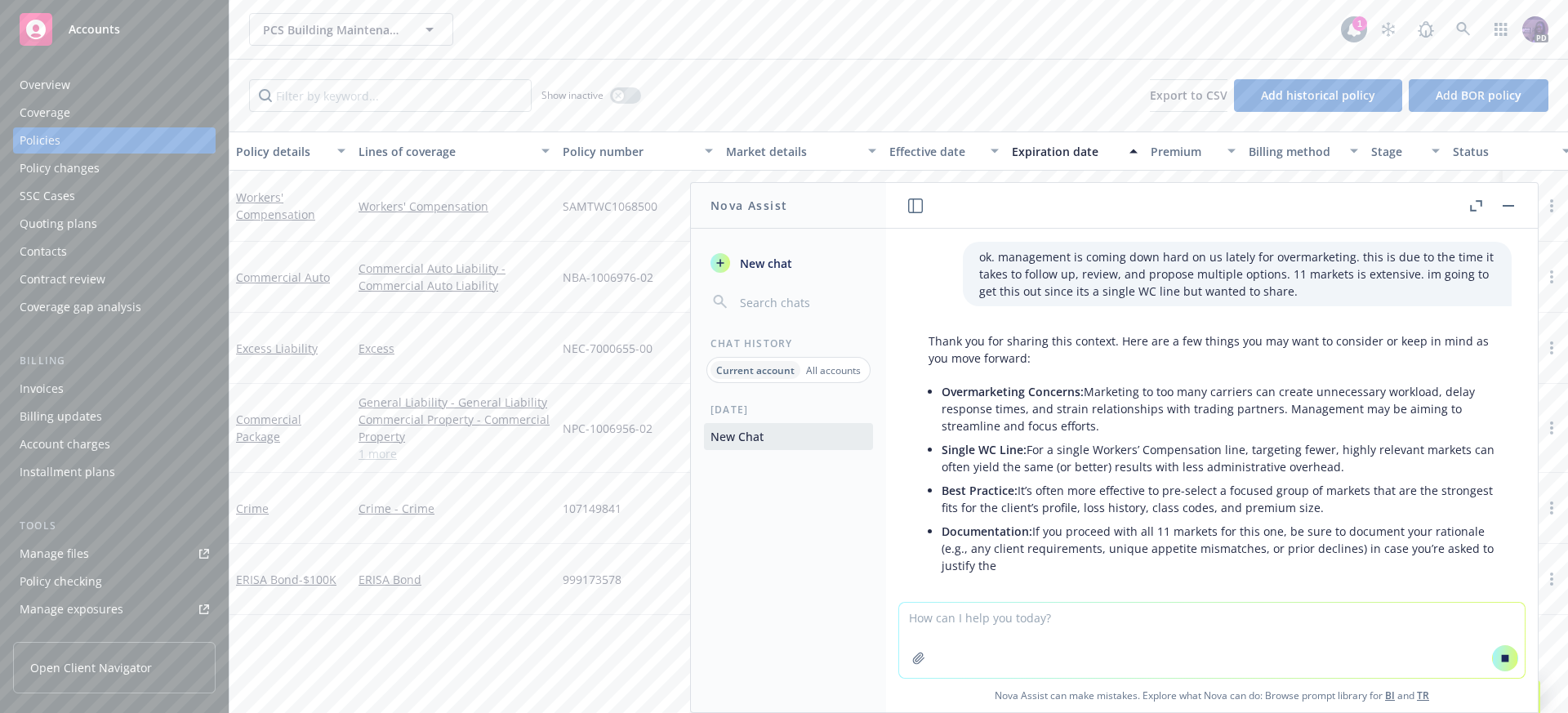
click at [1184, 640] on textarea at bounding box center [1212, 640] width 626 height 75
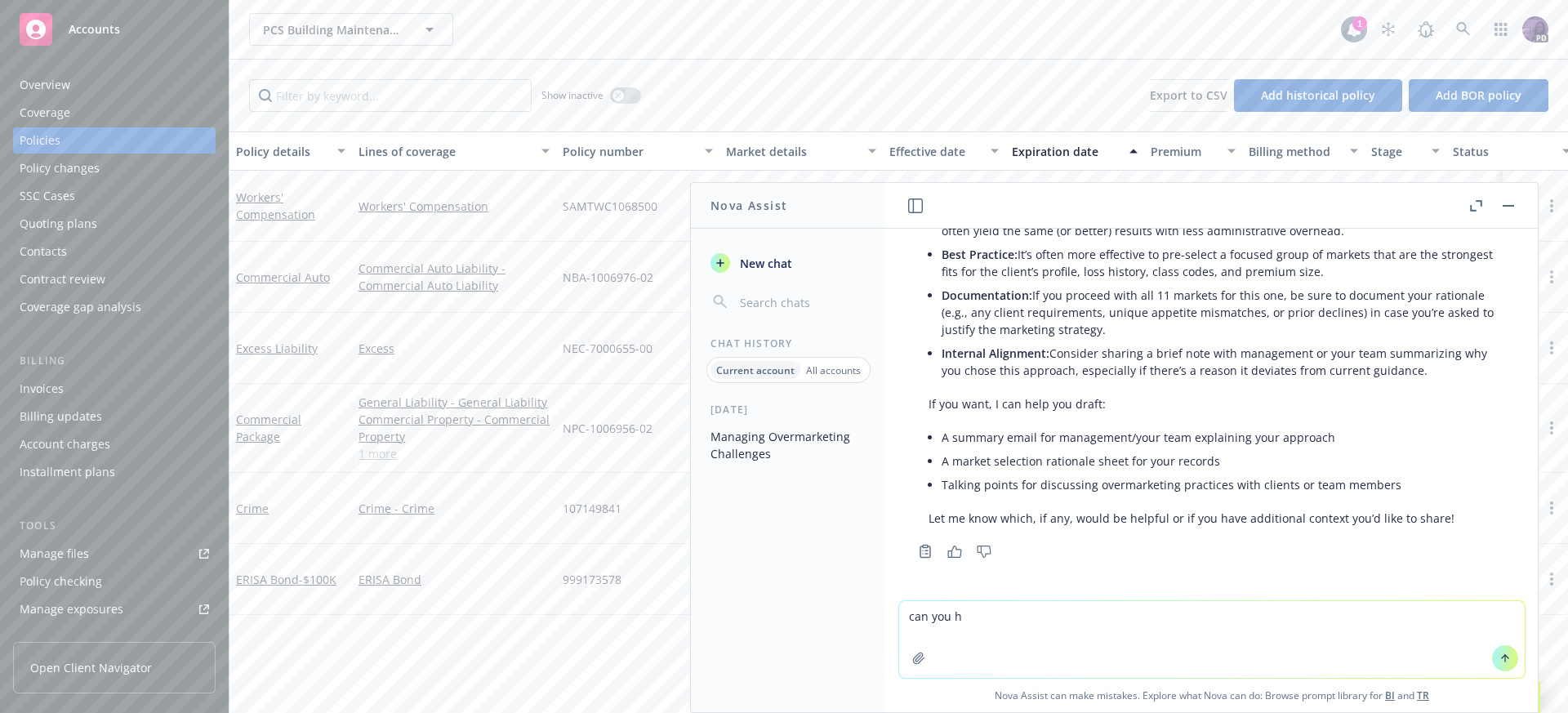
scroll to position [237, 0]
type textarea "can you help me rewrite this to communicate to the producer"
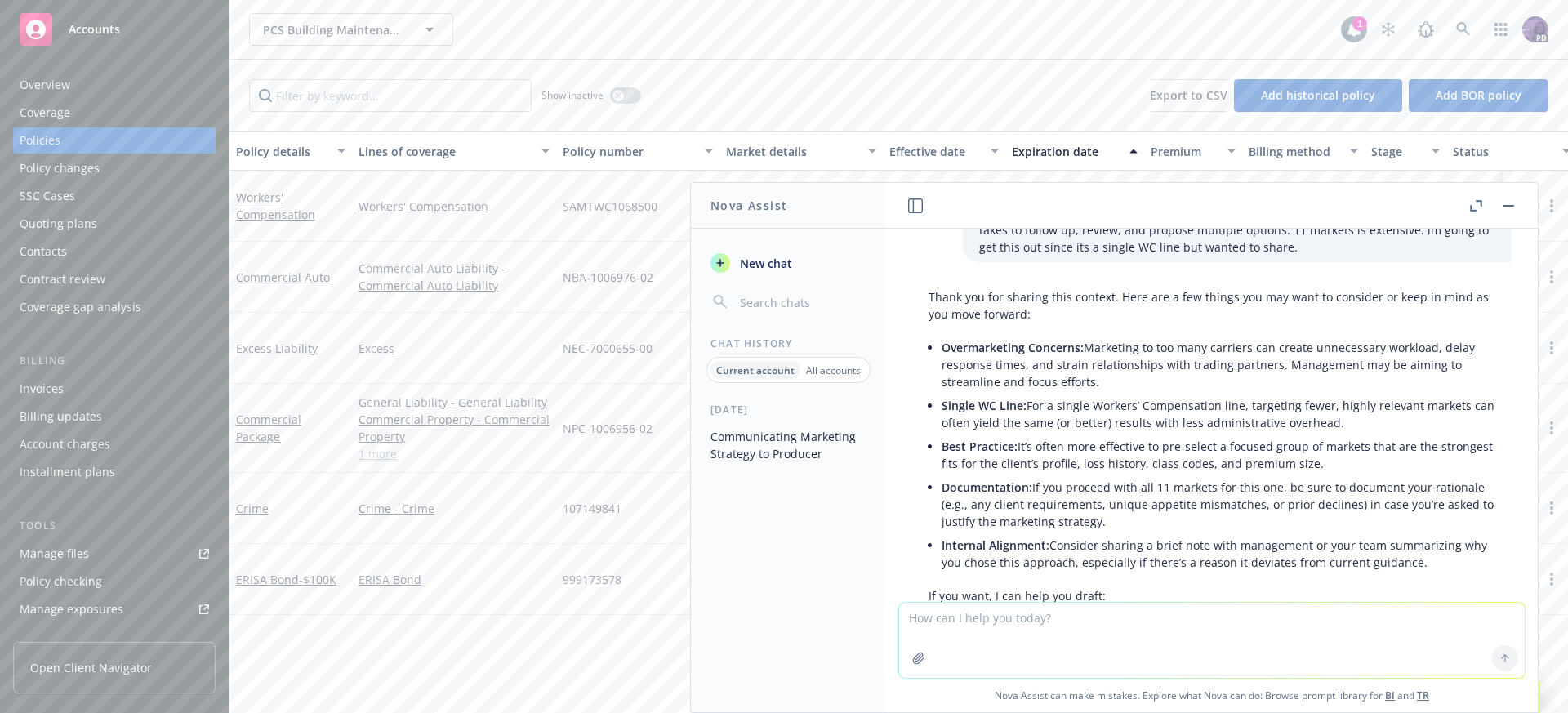
scroll to position [0, 0]
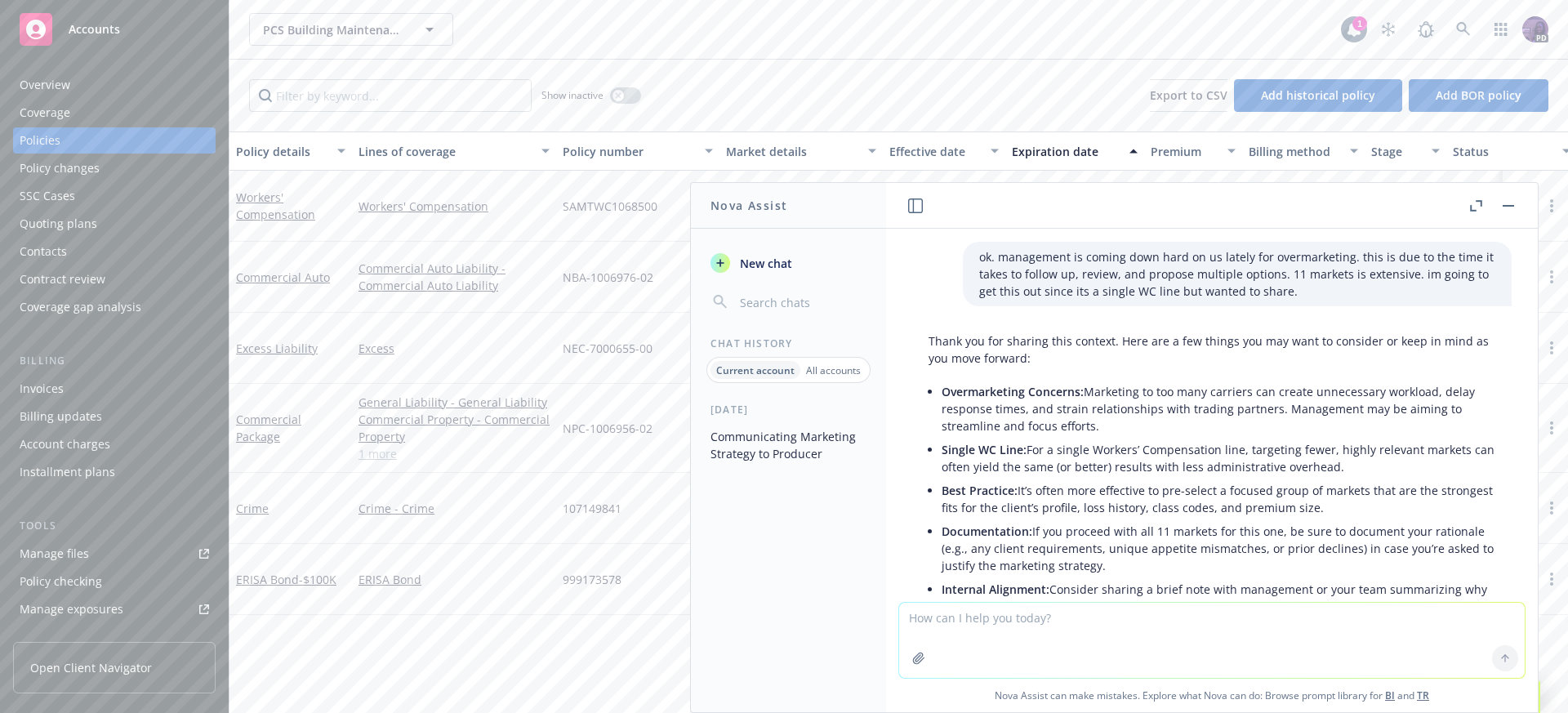
click at [99, 541] on link "Manage files" at bounding box center [114, 554] width 203 height 26
click at [1509, 205] on icon "button" at bounding box center [1508, 206] width 11 height 2
